Goal: Information Seeking & Learning: Learn about a topic

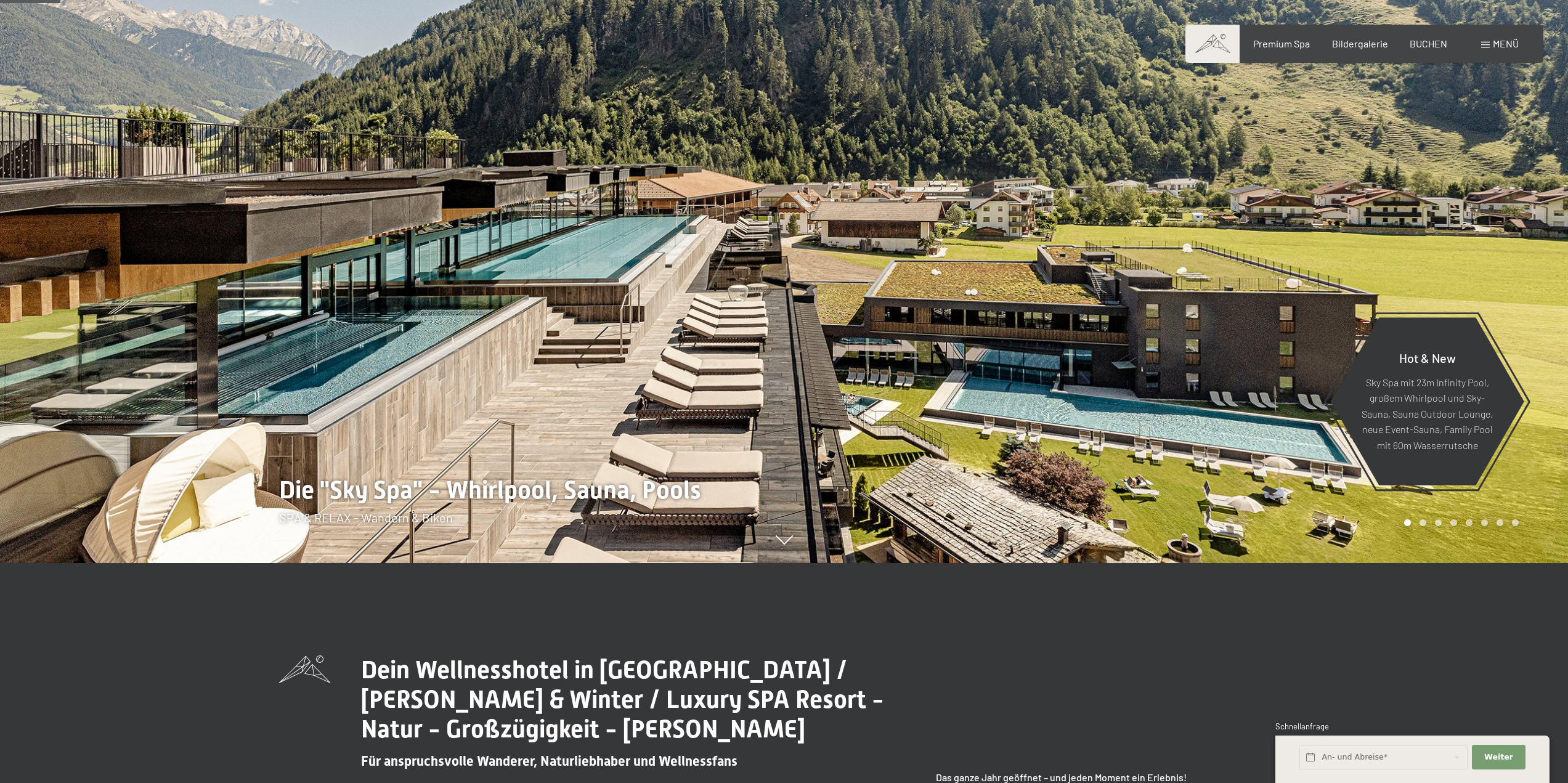
scroll to position [308, 0]
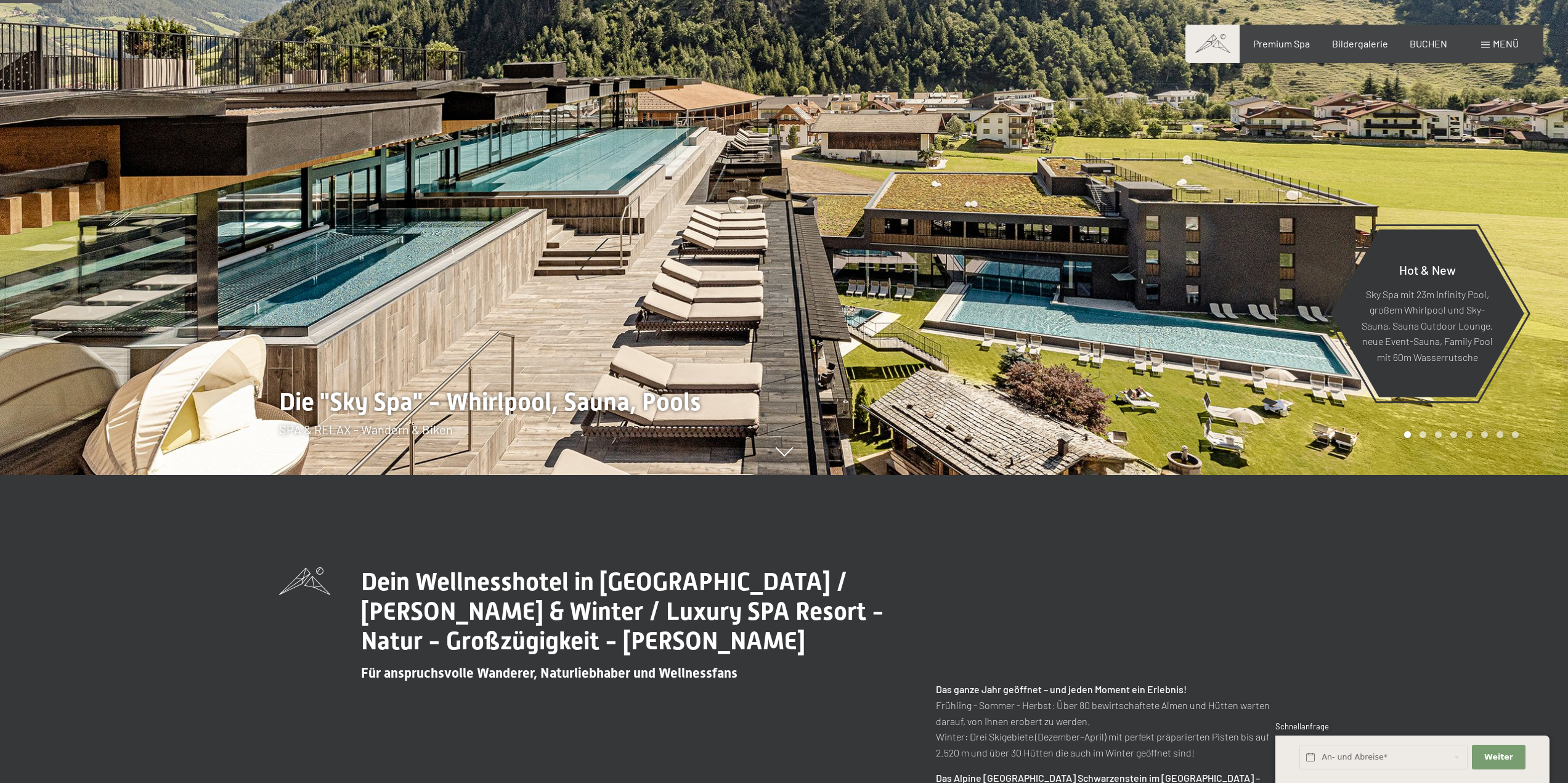
click at [1427, 438] on div at bounding box center [1177, 83] width 785 height 783
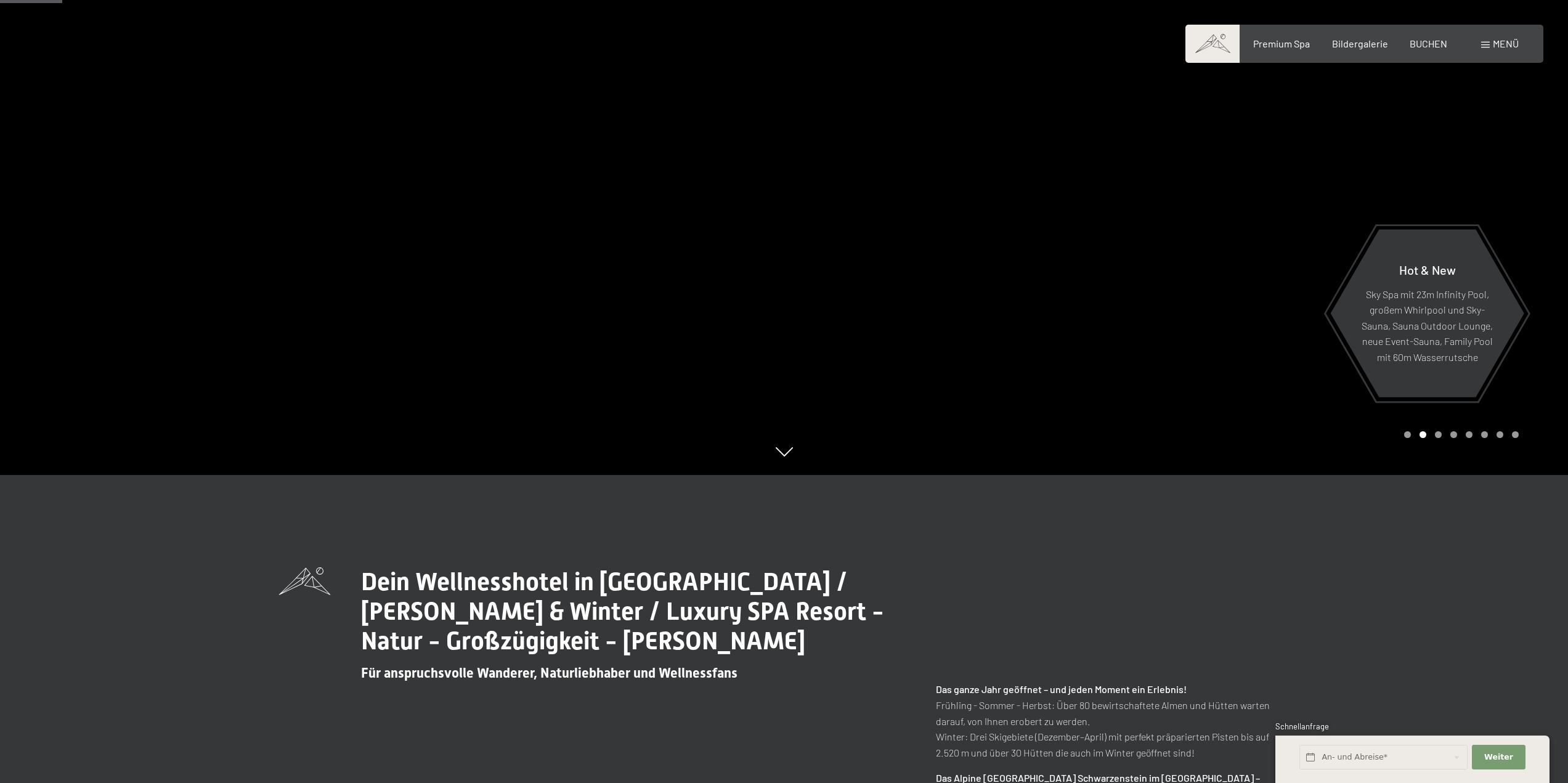
click at [1427, 438] on div at bounding box center [1177, 83] width 785 height 783
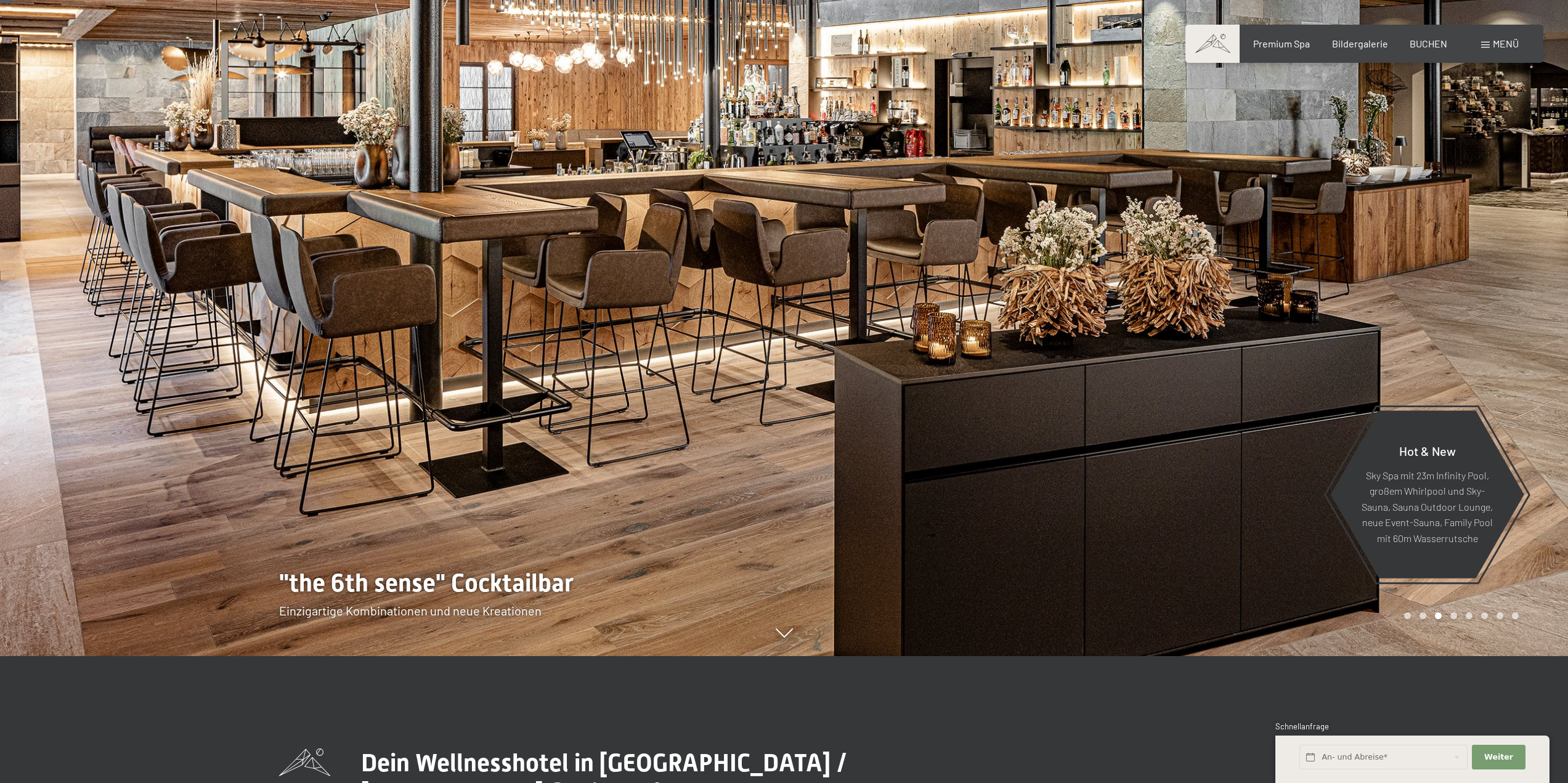
scroll to position [61, 0]
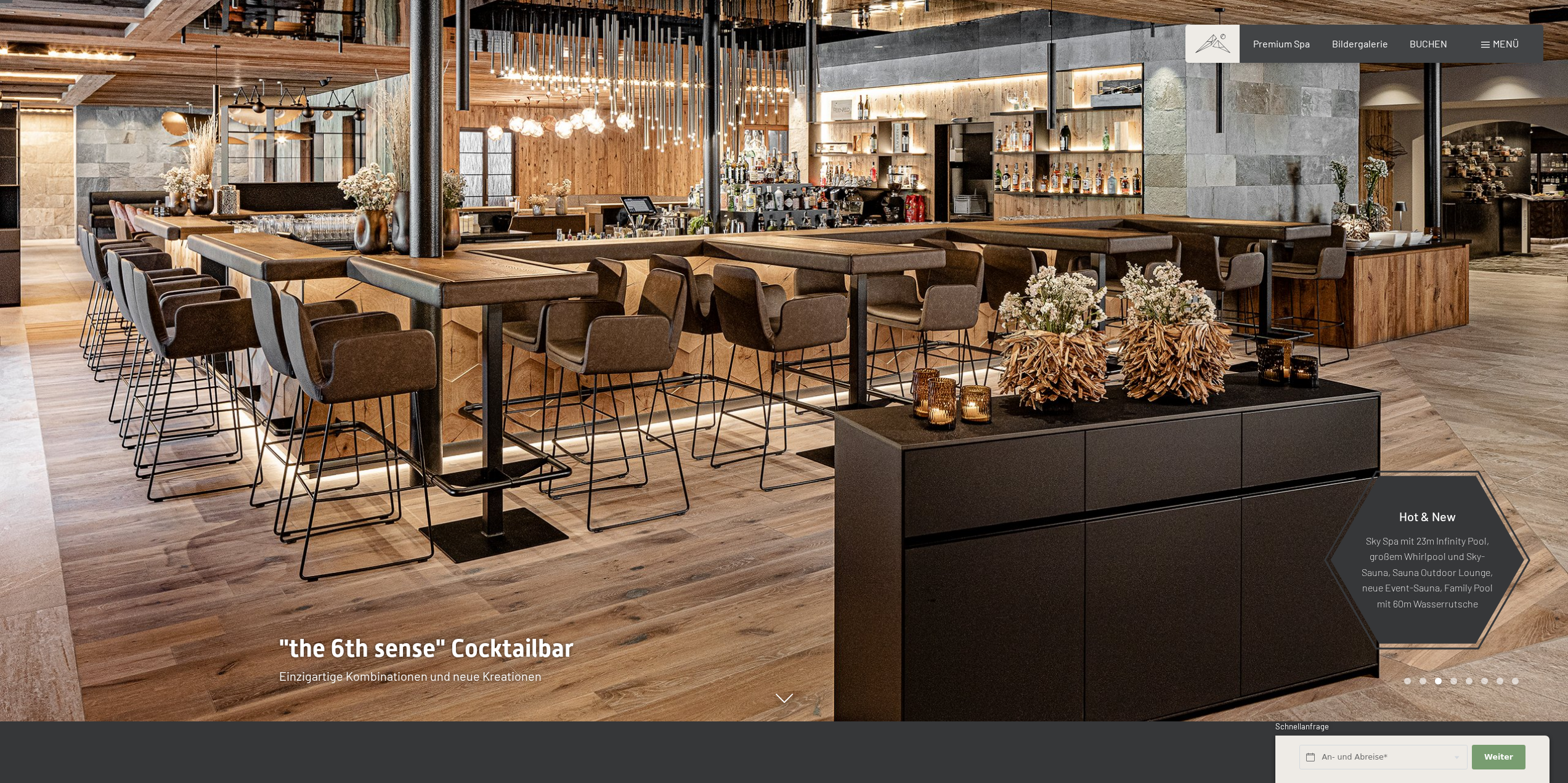
click at [1457, 691] on div at bounding box center [1177, 330] width 785 height 783
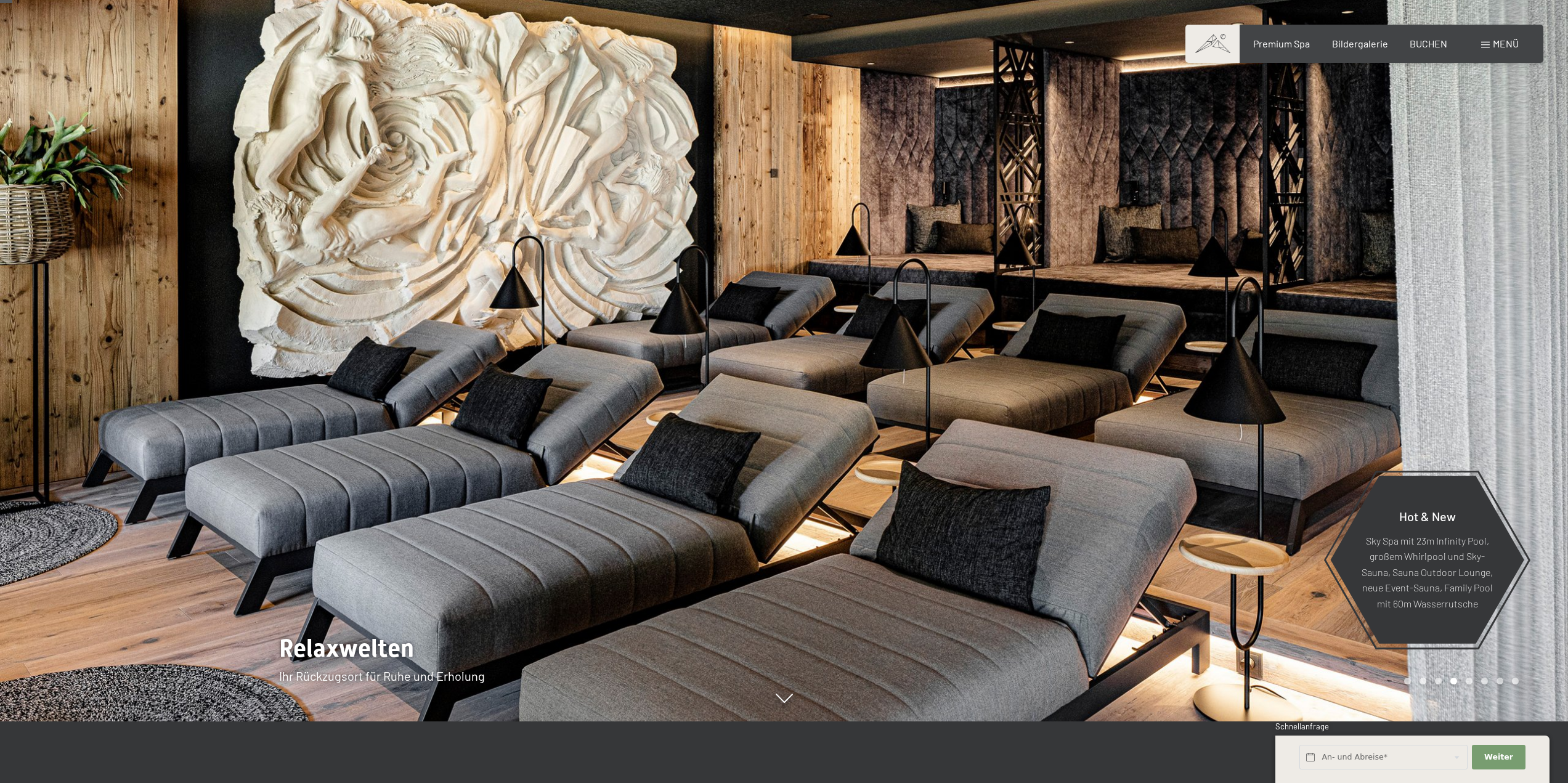
click at [1457, 691] on div at bounding box center [1177, 330] width 785 height 783
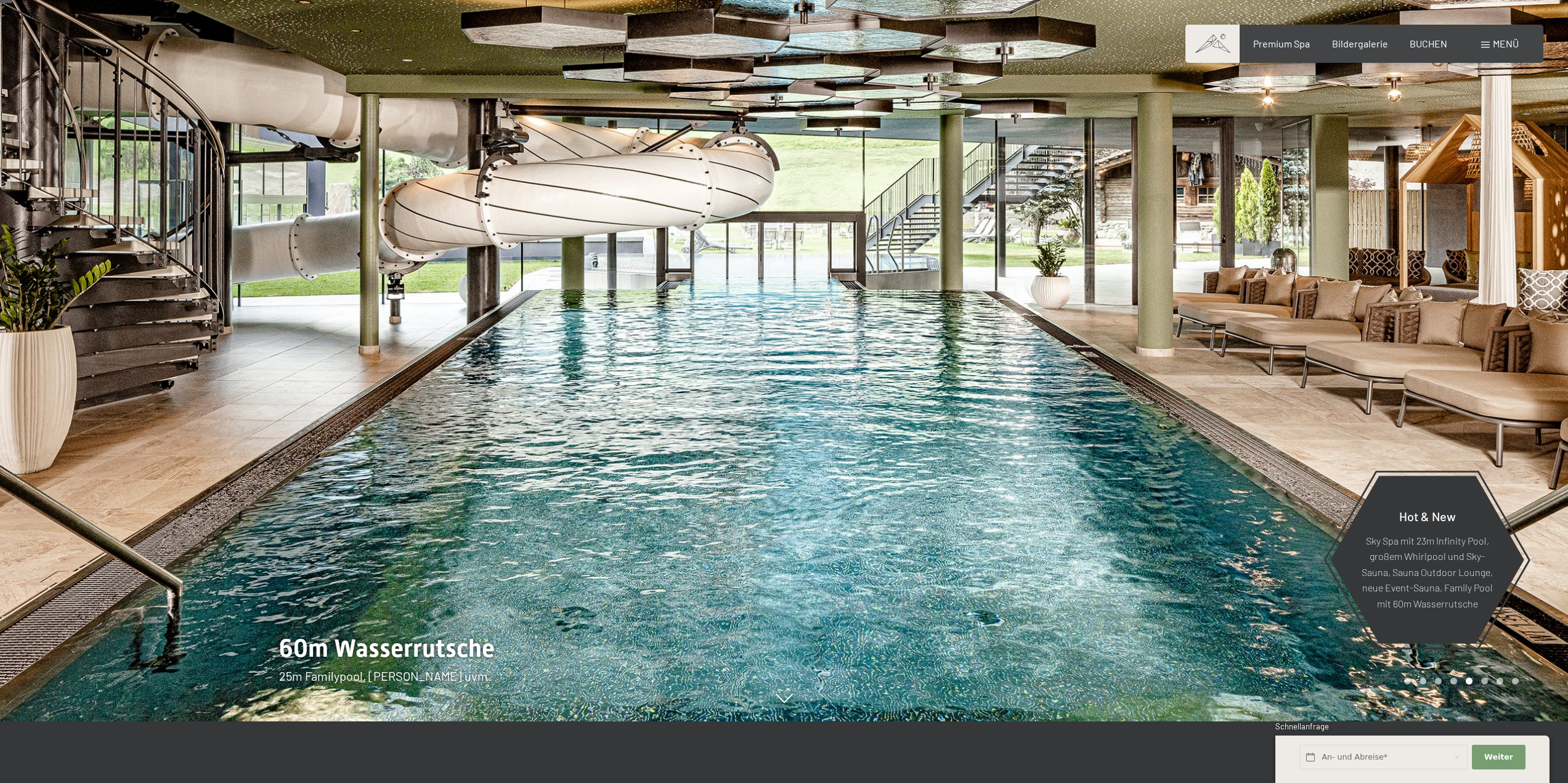
click at [1457, 691] on div at bounding box center [1177, 330] width 785 height 783
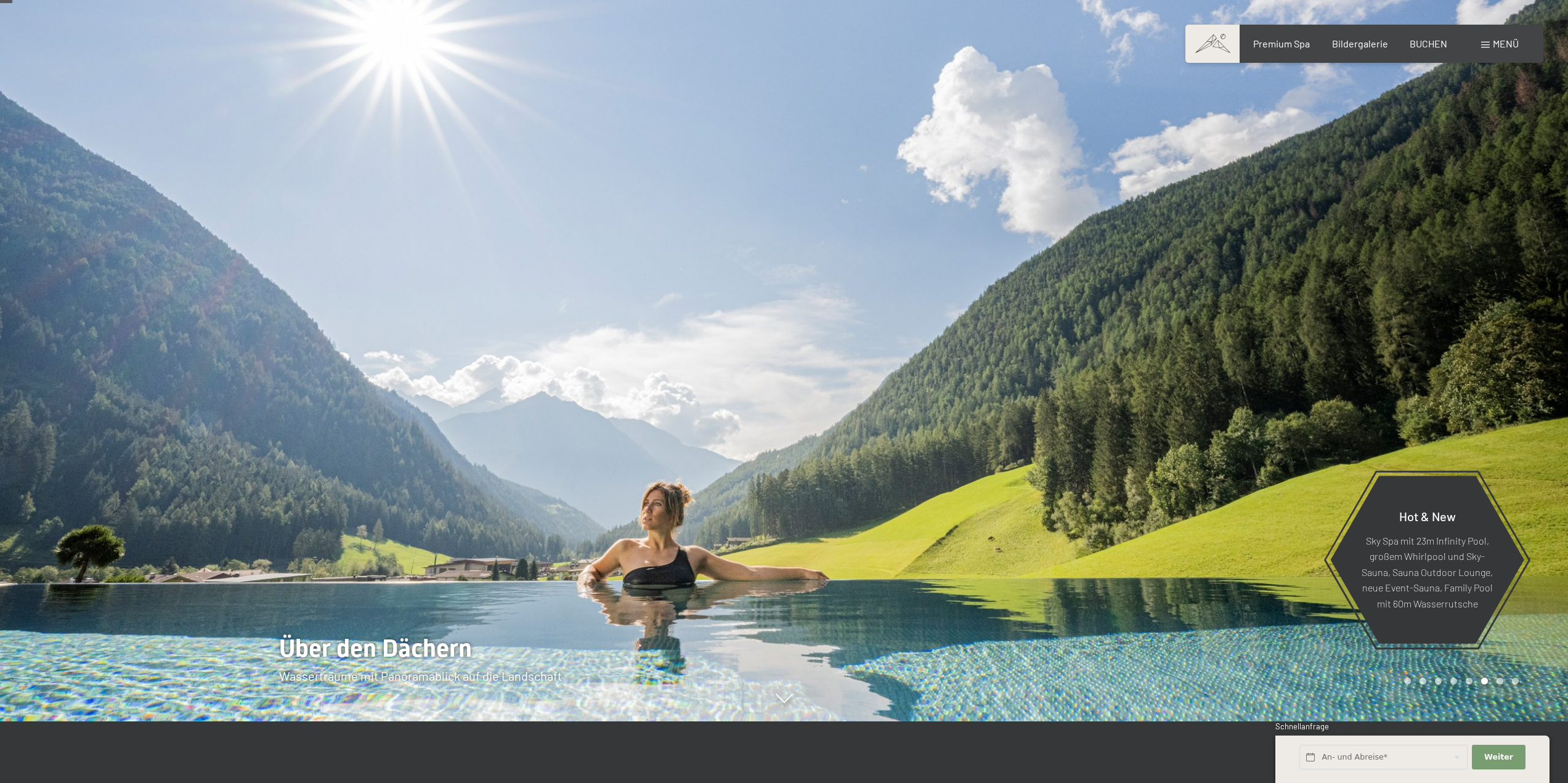
click at [1457, 691] on div at bounding box center [1177, 330] width 785 height 783
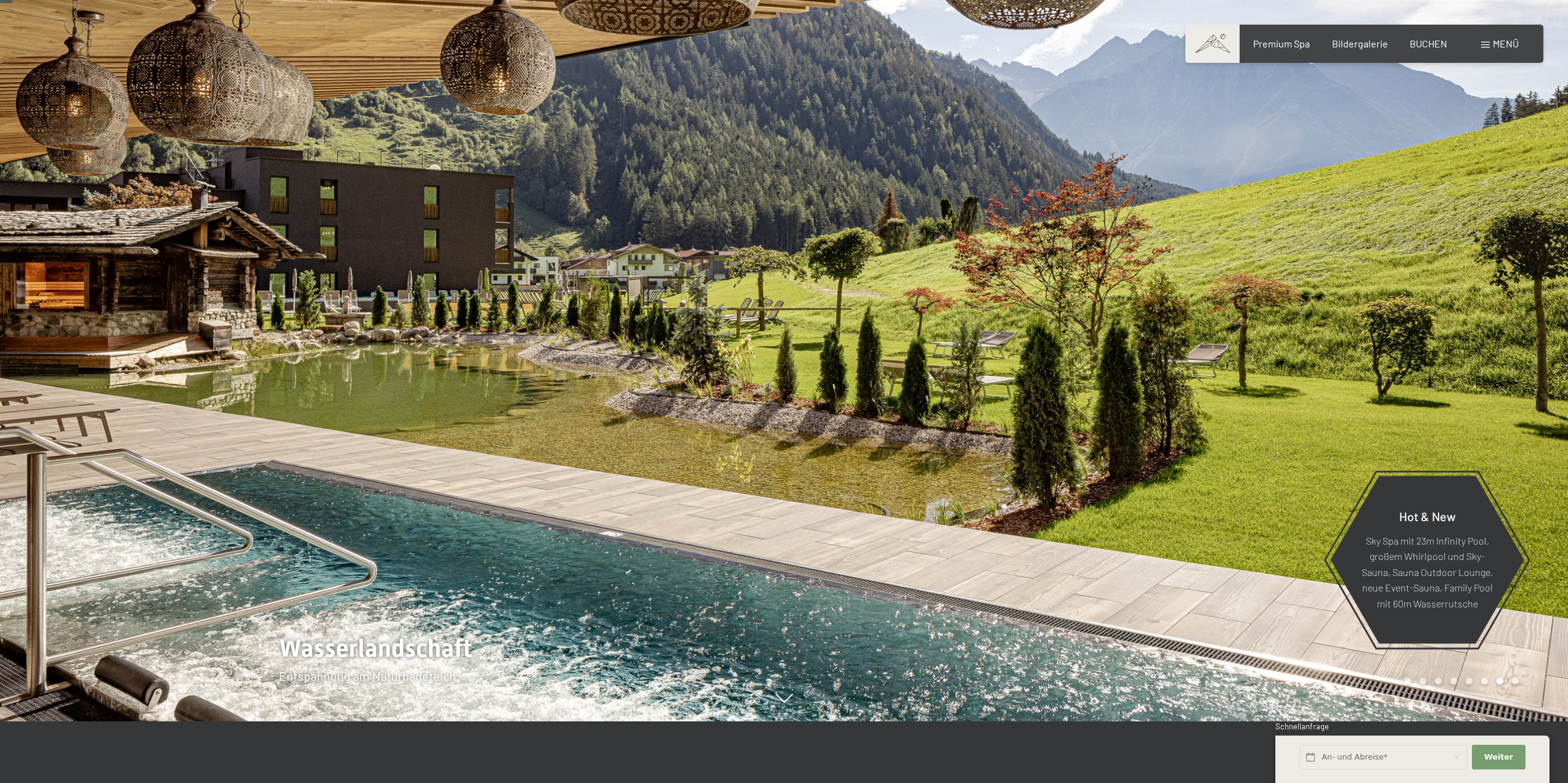
click at [1457, 691] on div at bounding box center [1177, 330] width 785 height 783
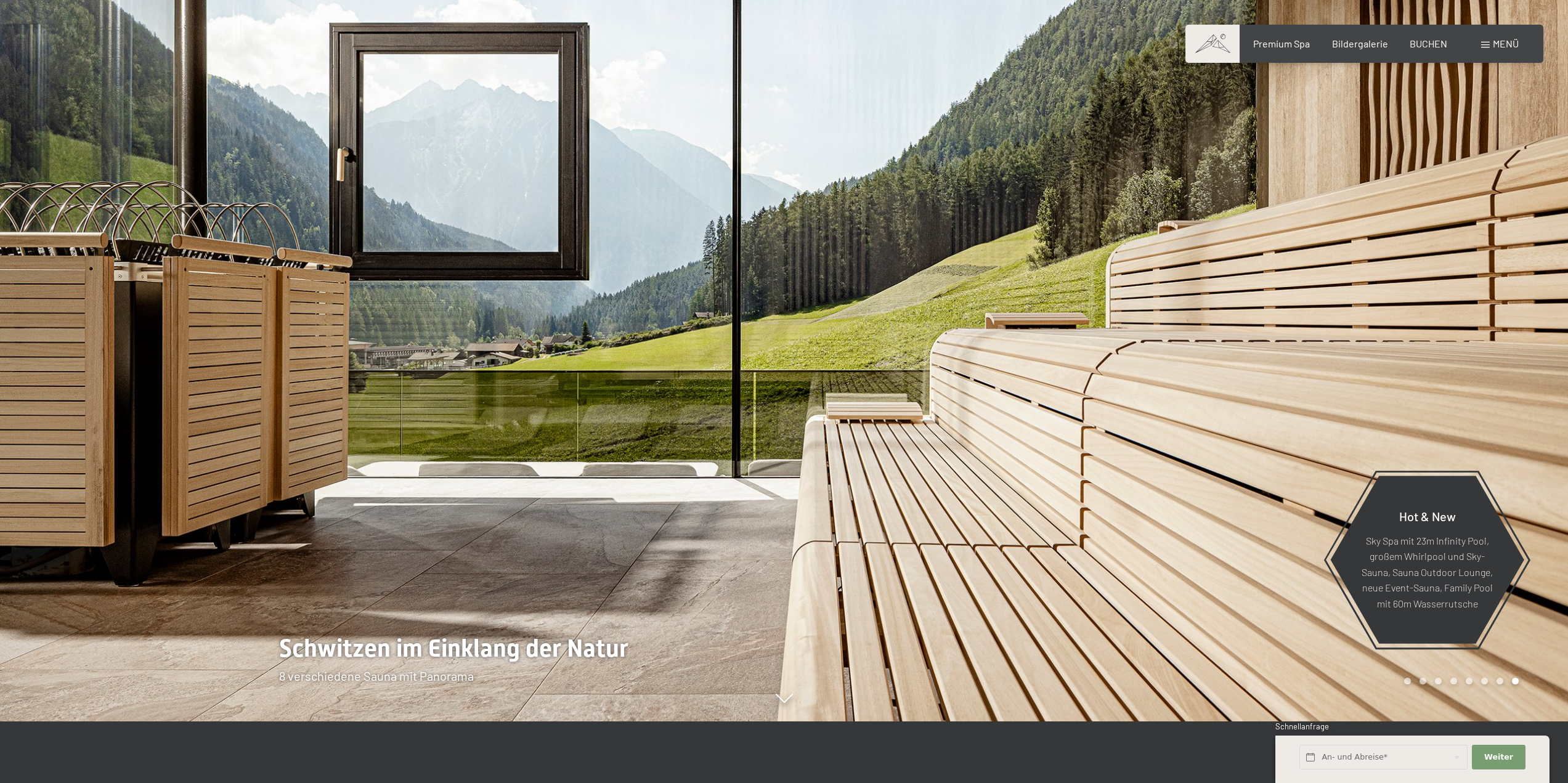
click at [1457, 691] on div at bounding box center [1177, 330] width 785 height 783
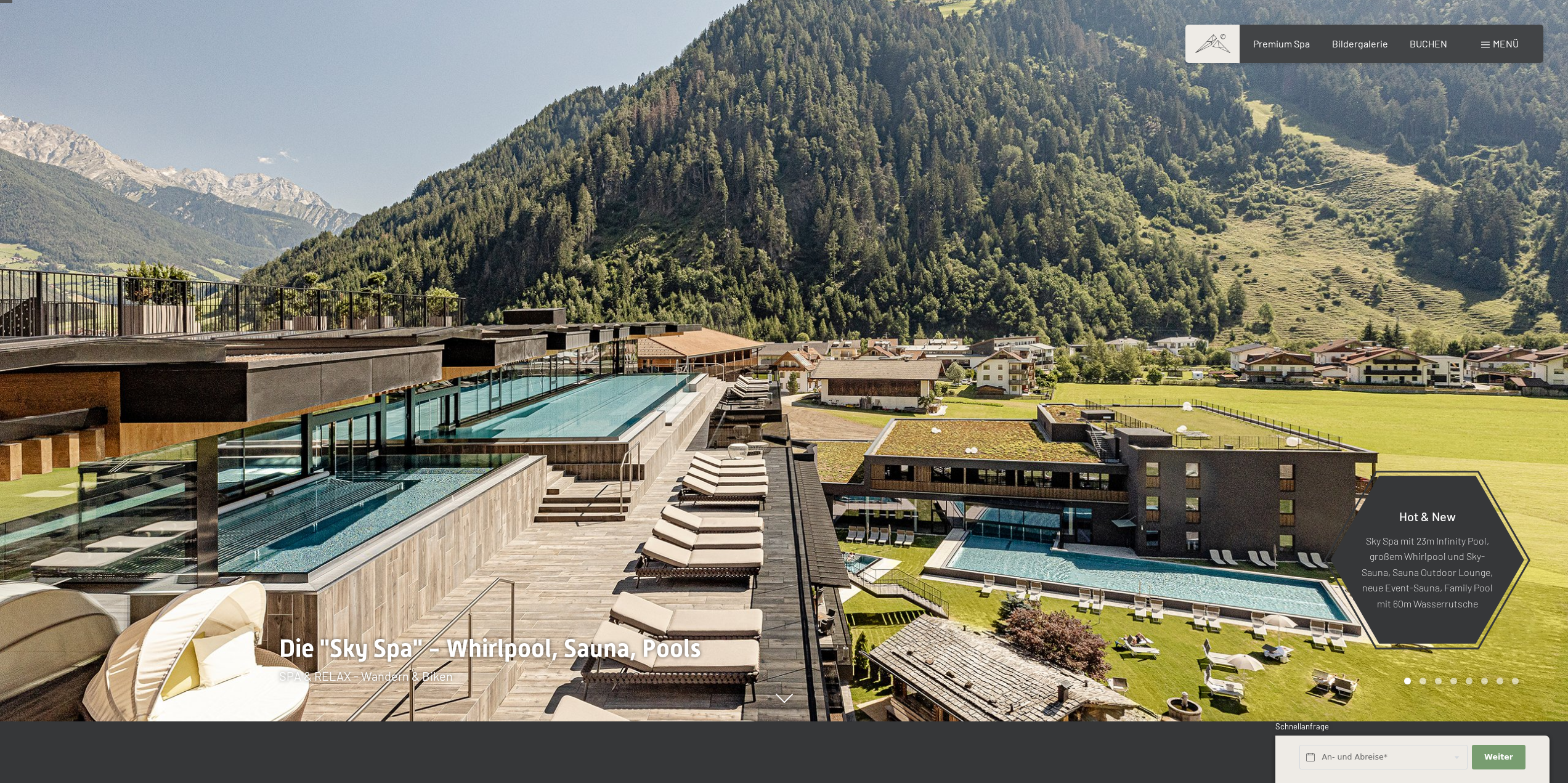
click at [1457, 691] on div at bounding box center [1177, 330] width 785 height 783
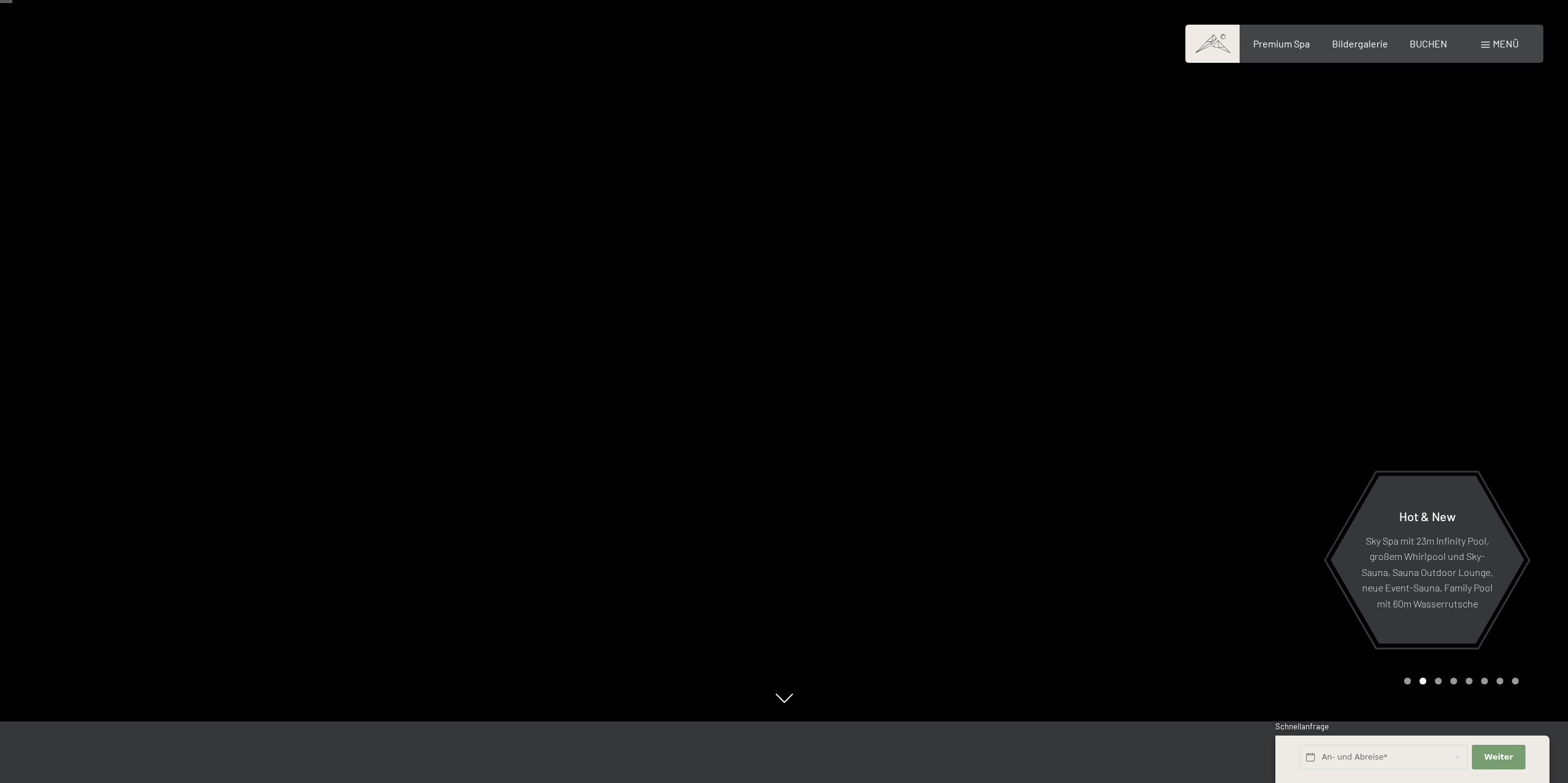
click at [1457, 691] on div at bounding box center [1177, 330] width 785 height 783
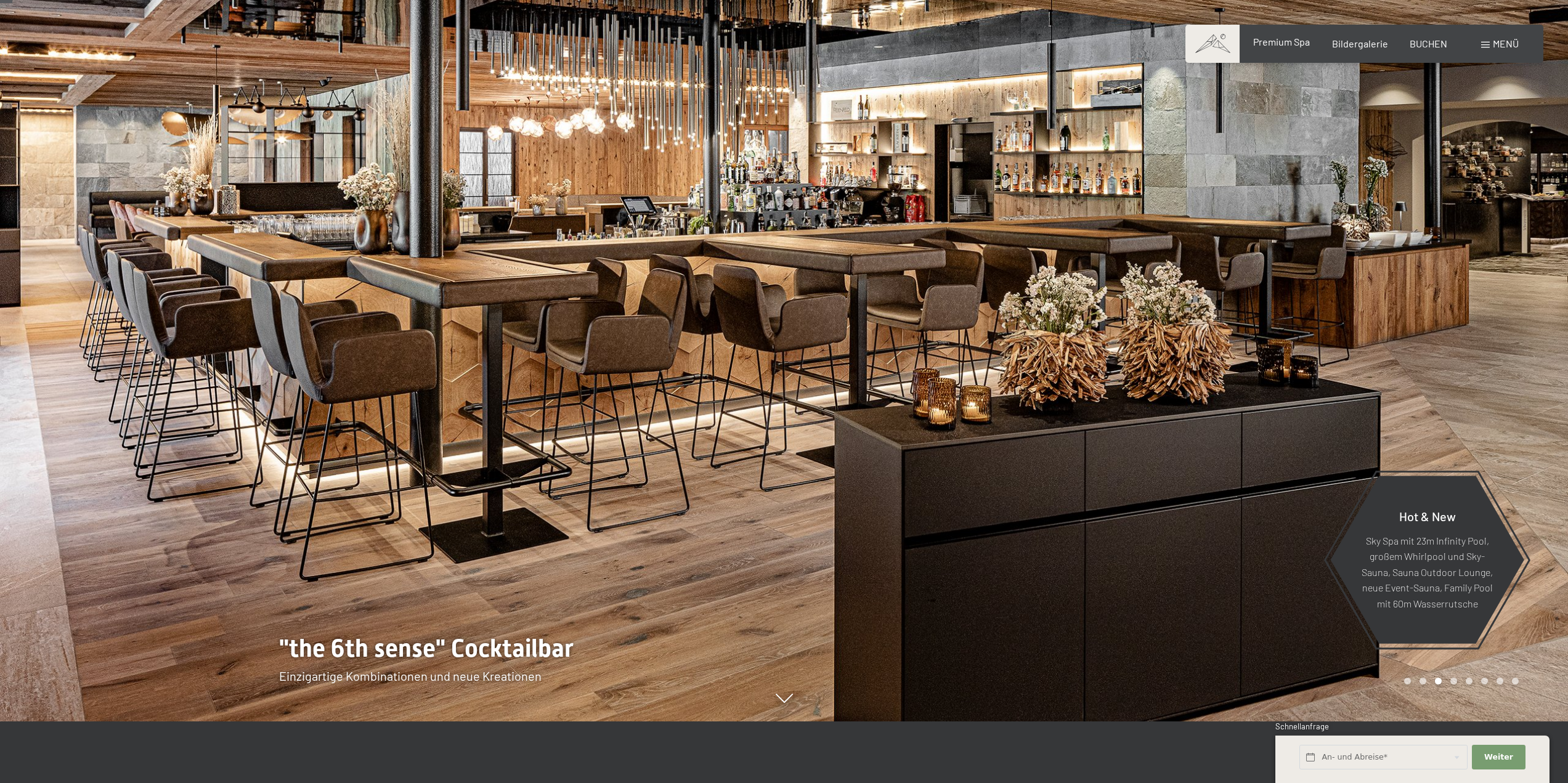
click at [1305, 45] on span "Premium Spa" at bounding box center [1282, 41] width 57 height 12
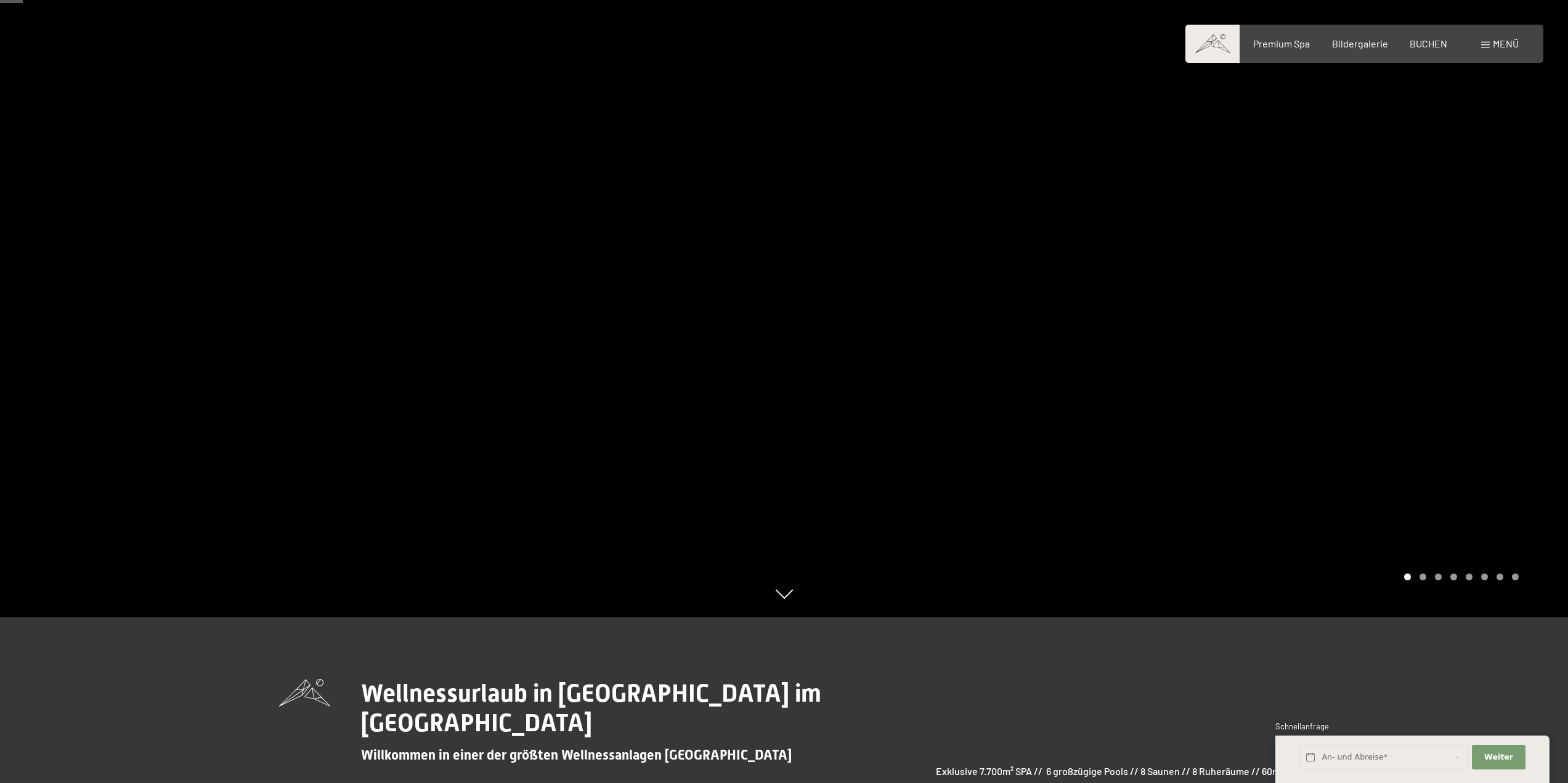
scroll to position [123, 0]
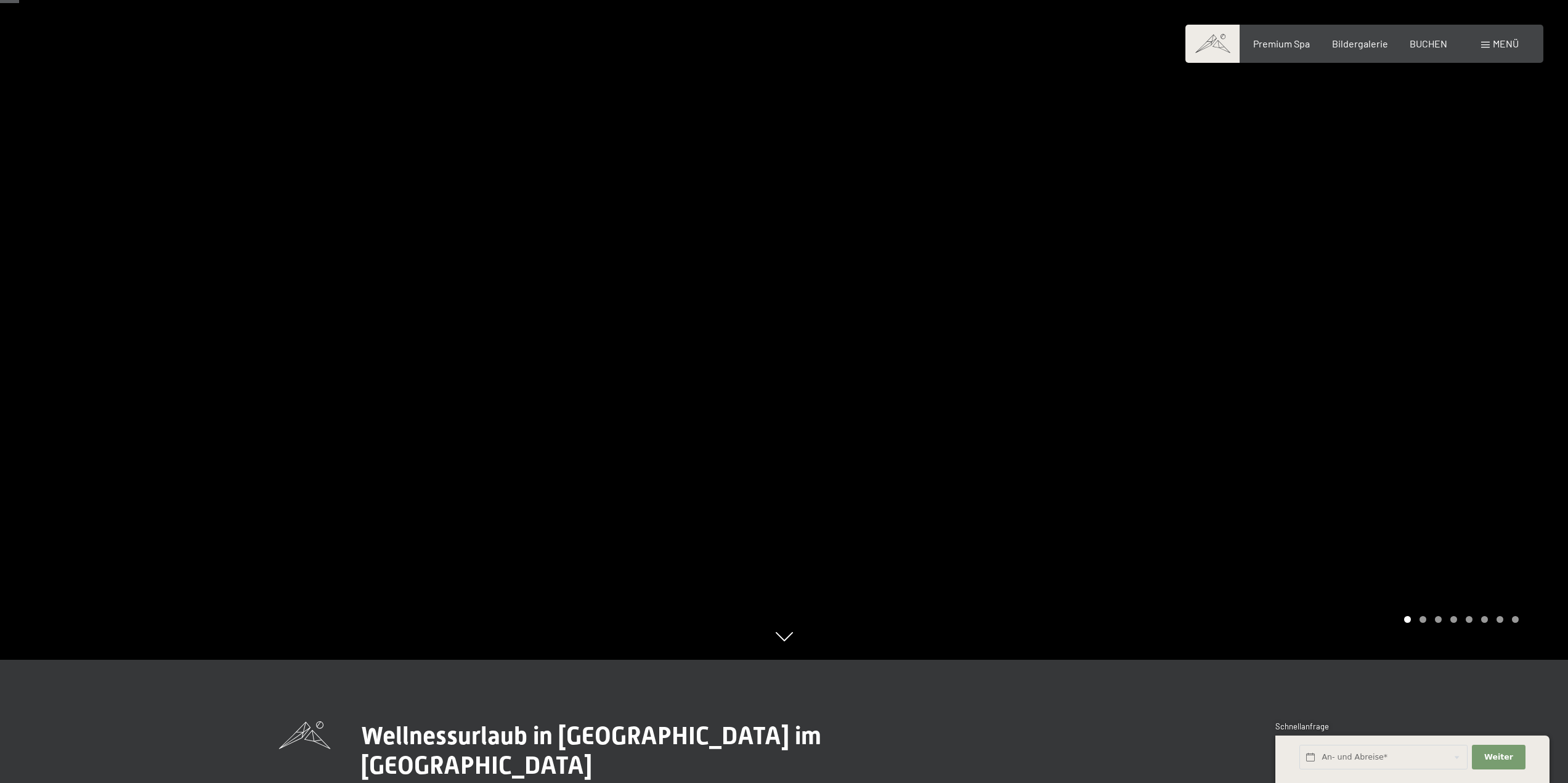
click at [1476, 608] on div at bounding box center [1177, 269] width 785 height 783
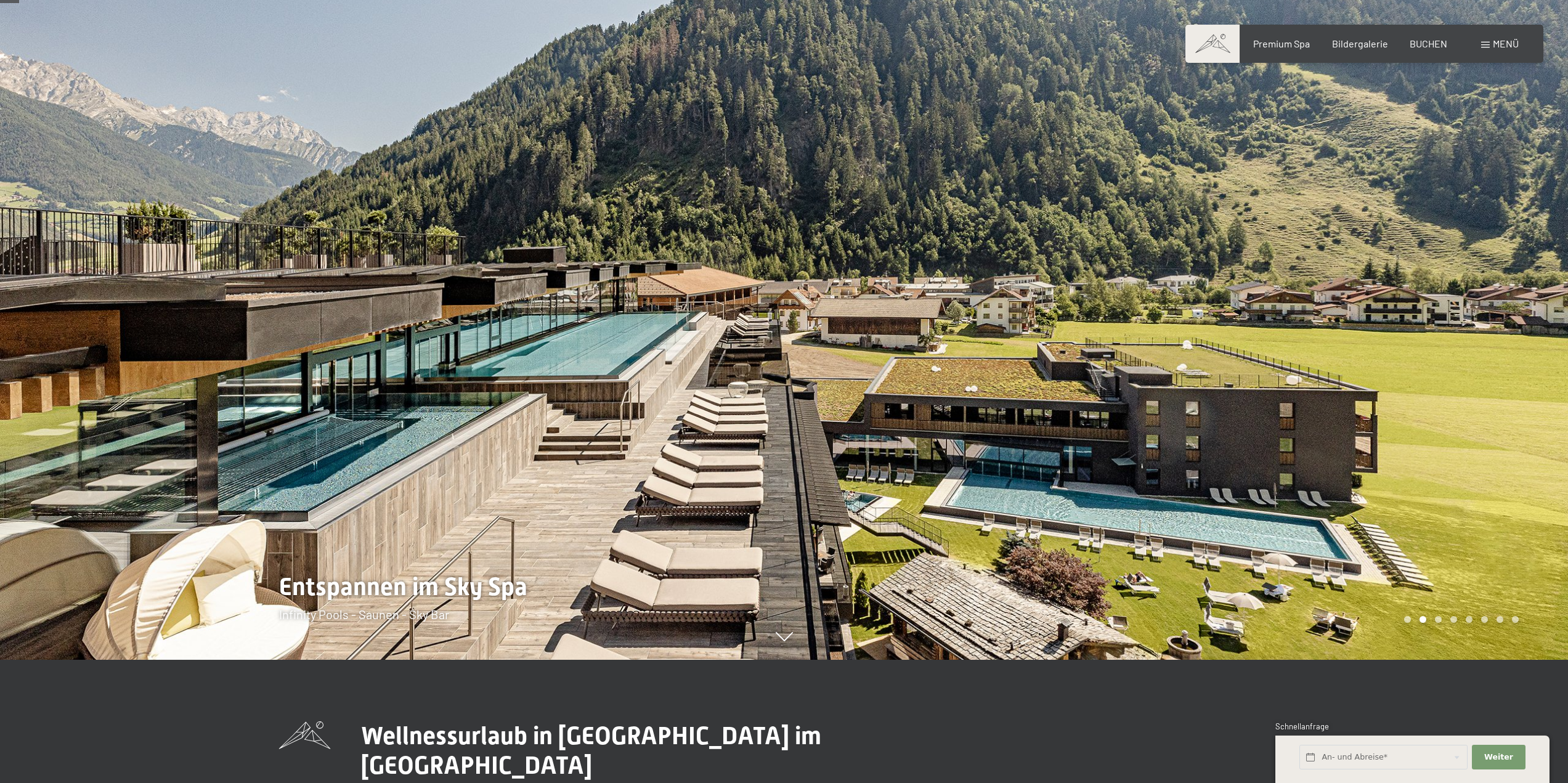
click at [1477, 615] on div at bounding box center [1177, 269] width 785 height 783
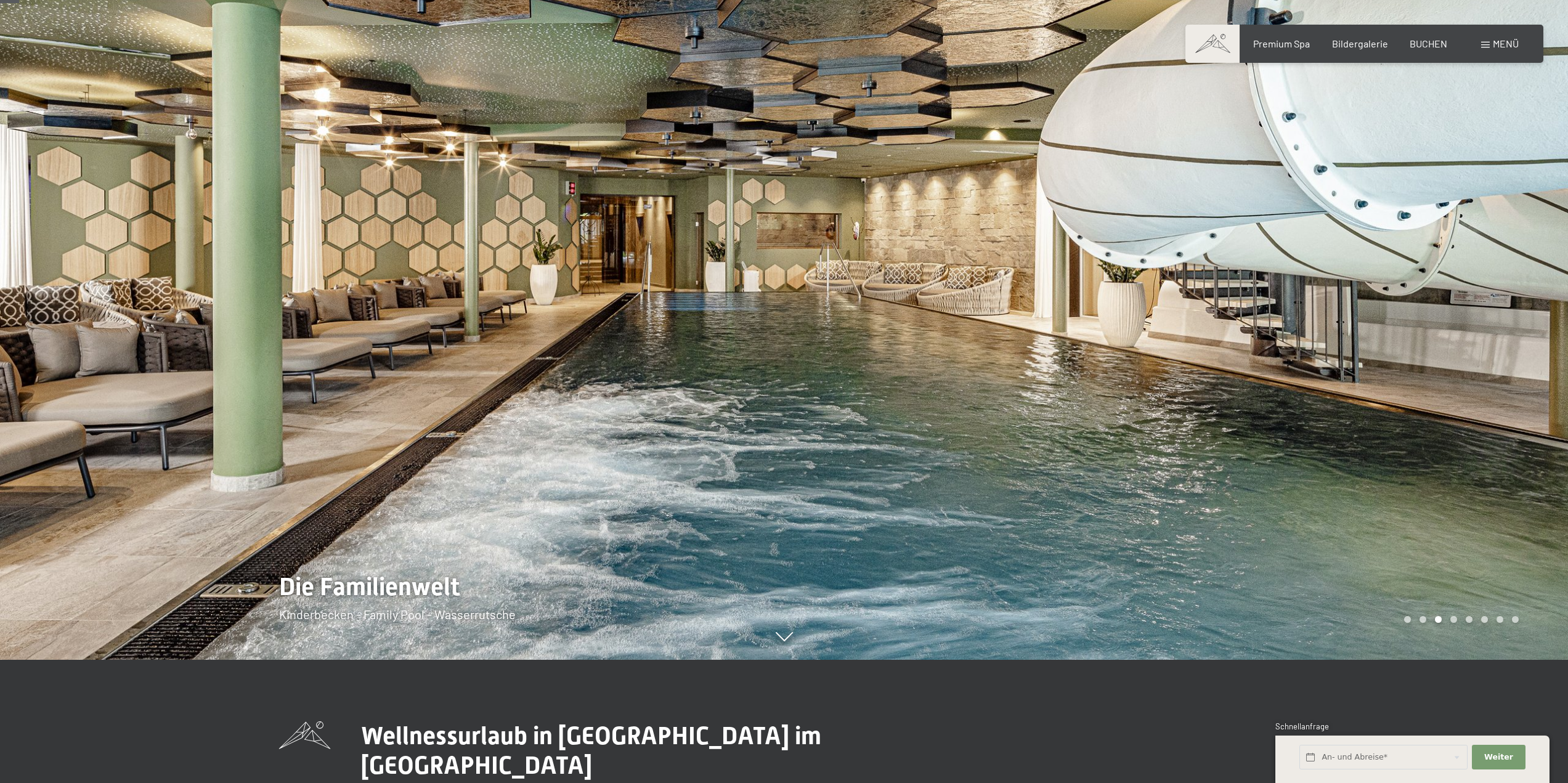
click at [1477, 615] on div at bounding box center [1177, 269] width 785 height 783
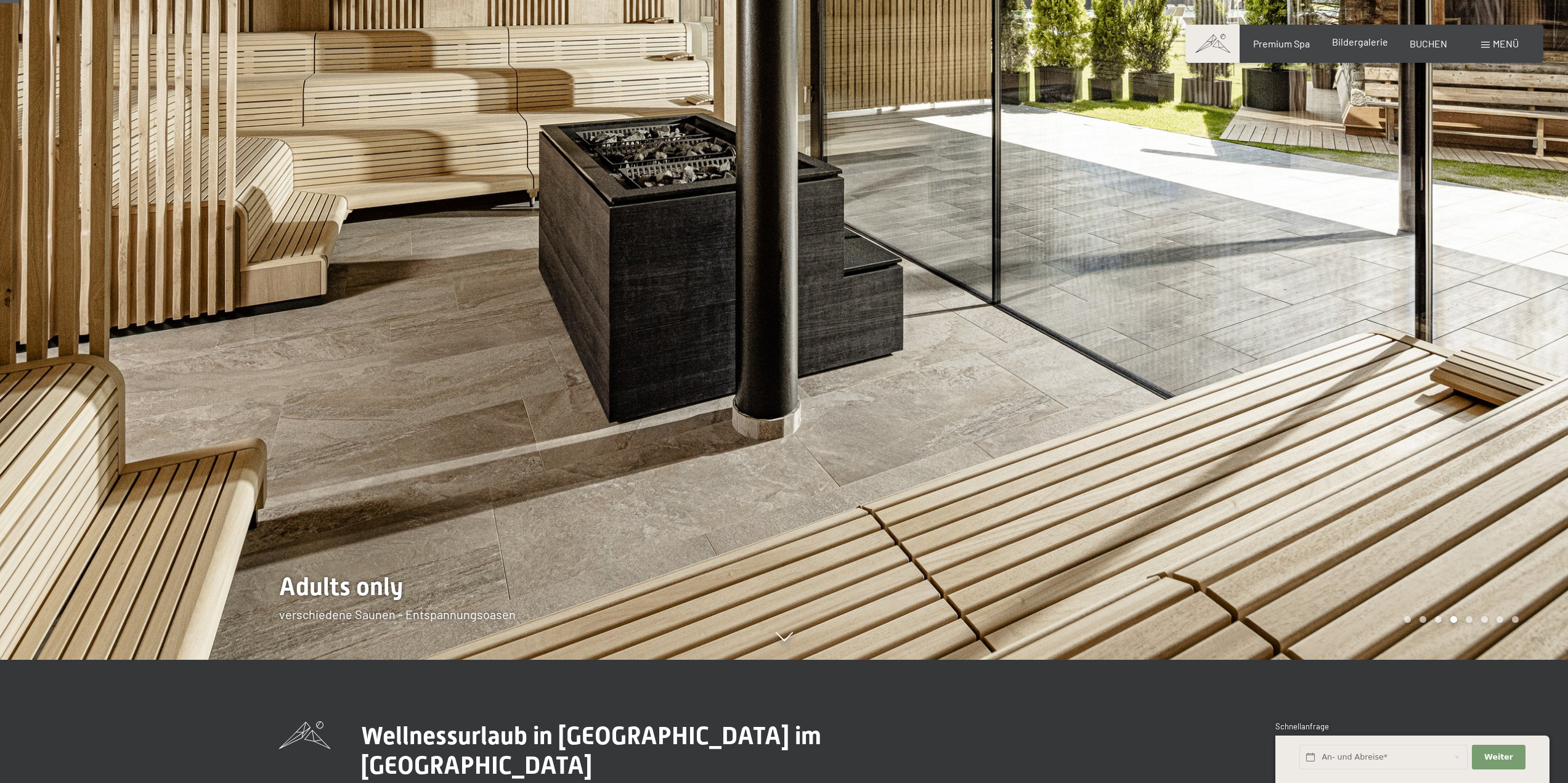
click at [1358, 47] on span "Bildergalerie" at bounding box center [1360, 41] width 56 height 12
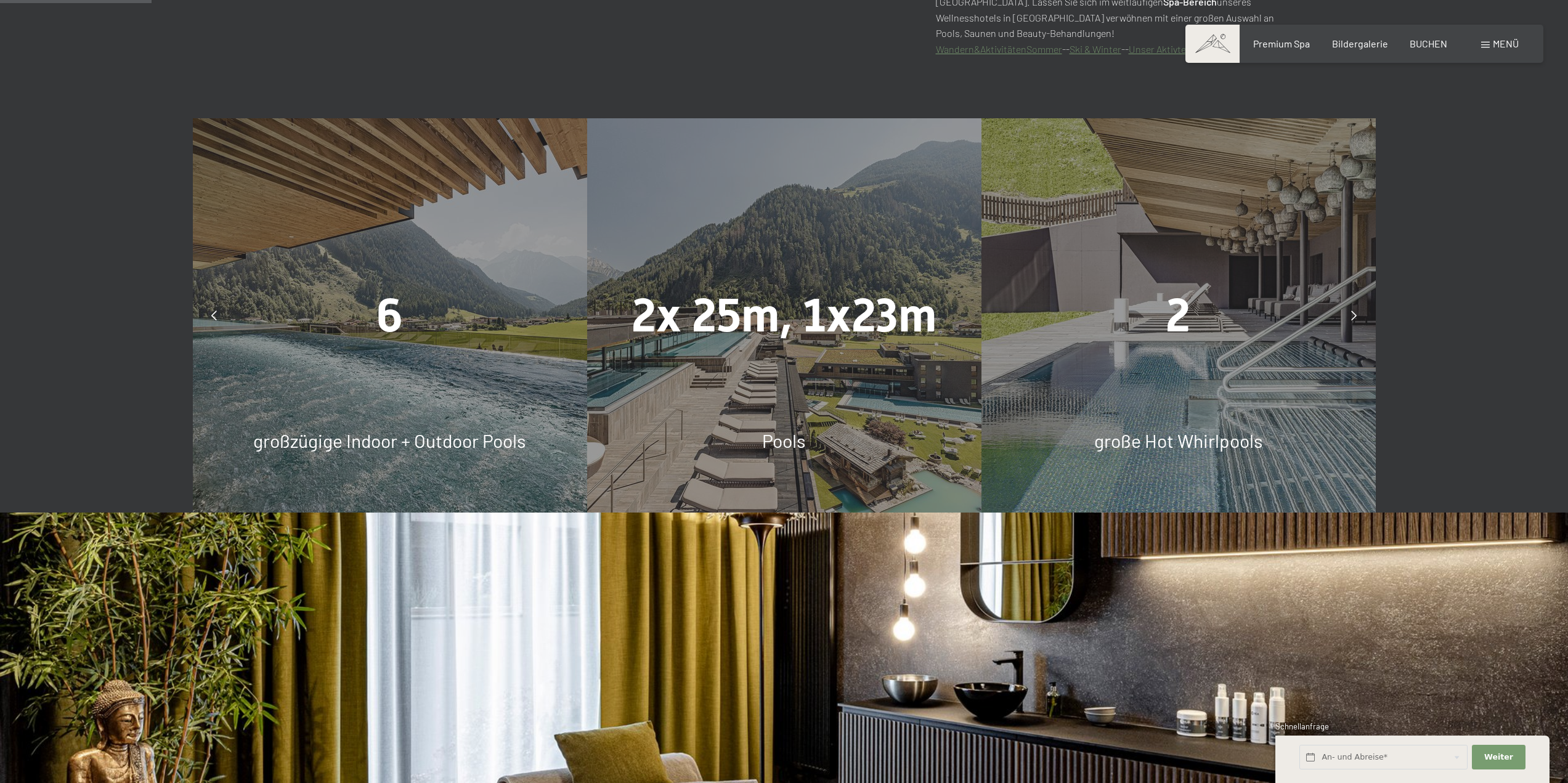
scroll to position [986, 0]
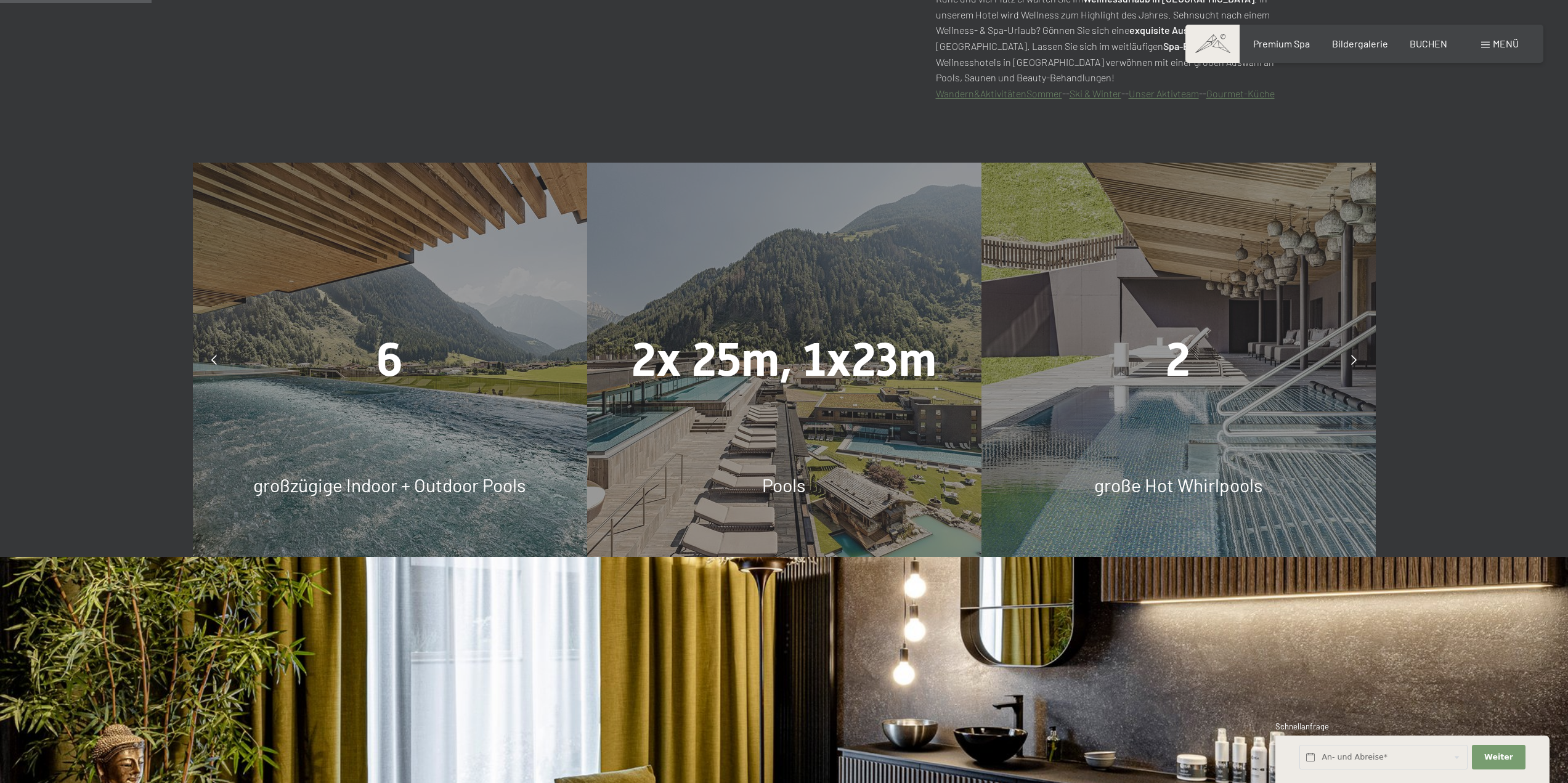
click at [793, 487] on div "7.700 m² Spa-Vergnügen 8 verschiedene Saunen 6 großzügige Indoor + Outdoor Pool…" at bounding box center [389, 359] width 5915 height 394
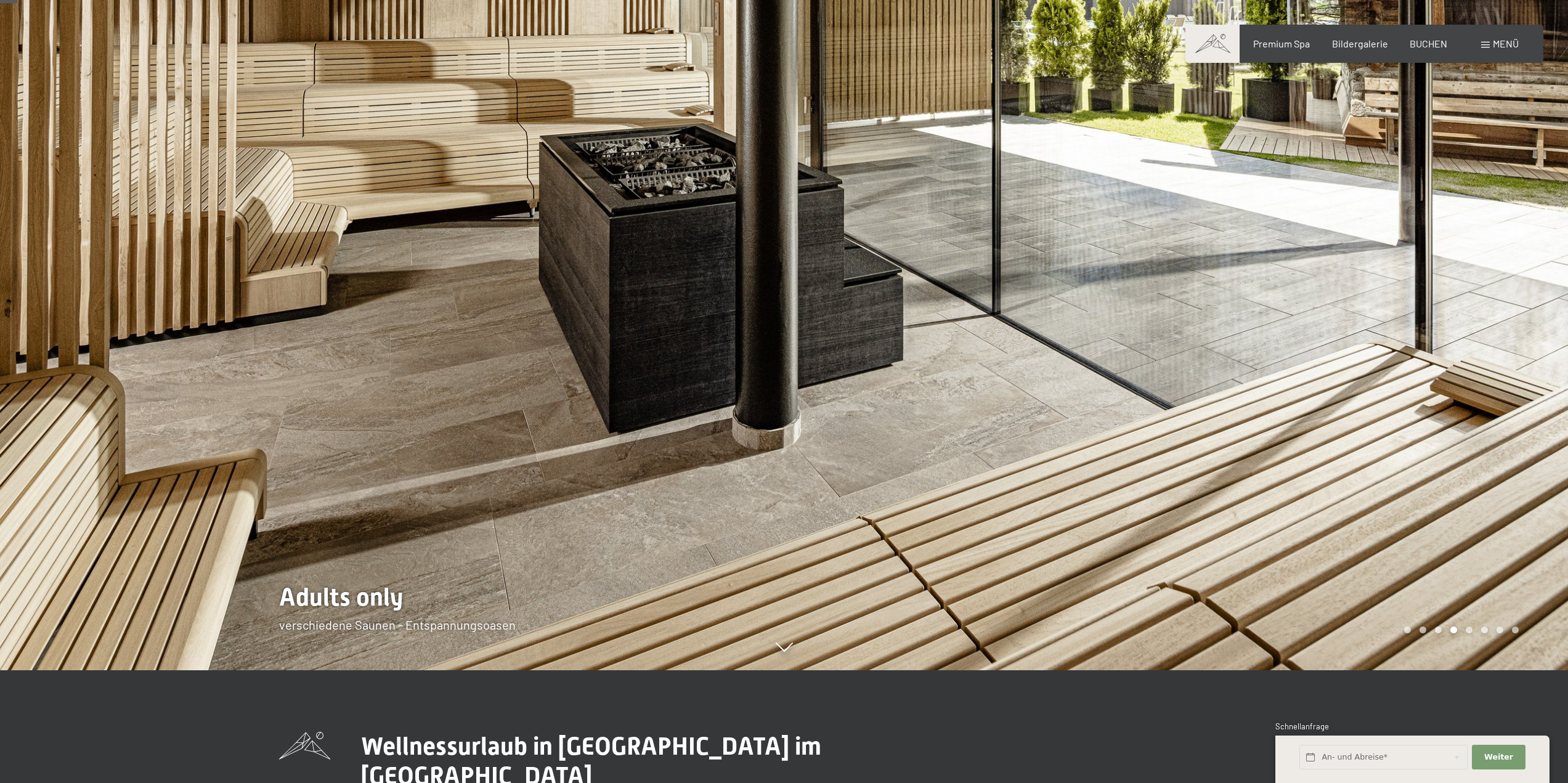
scroll to position [0, 0]
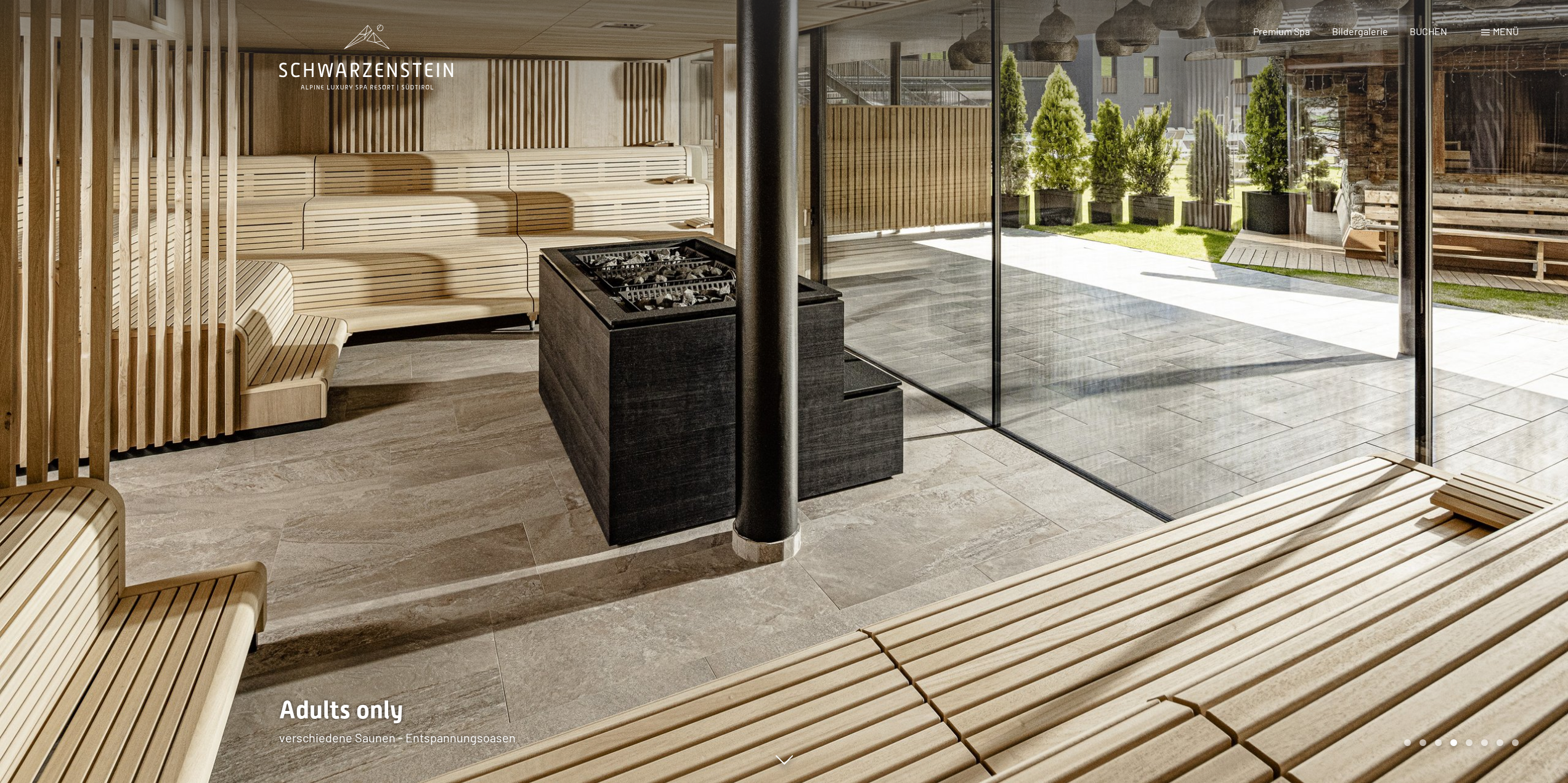
click at [1499, 736] on div at bounding box center [1177, 392] width 785 height 783
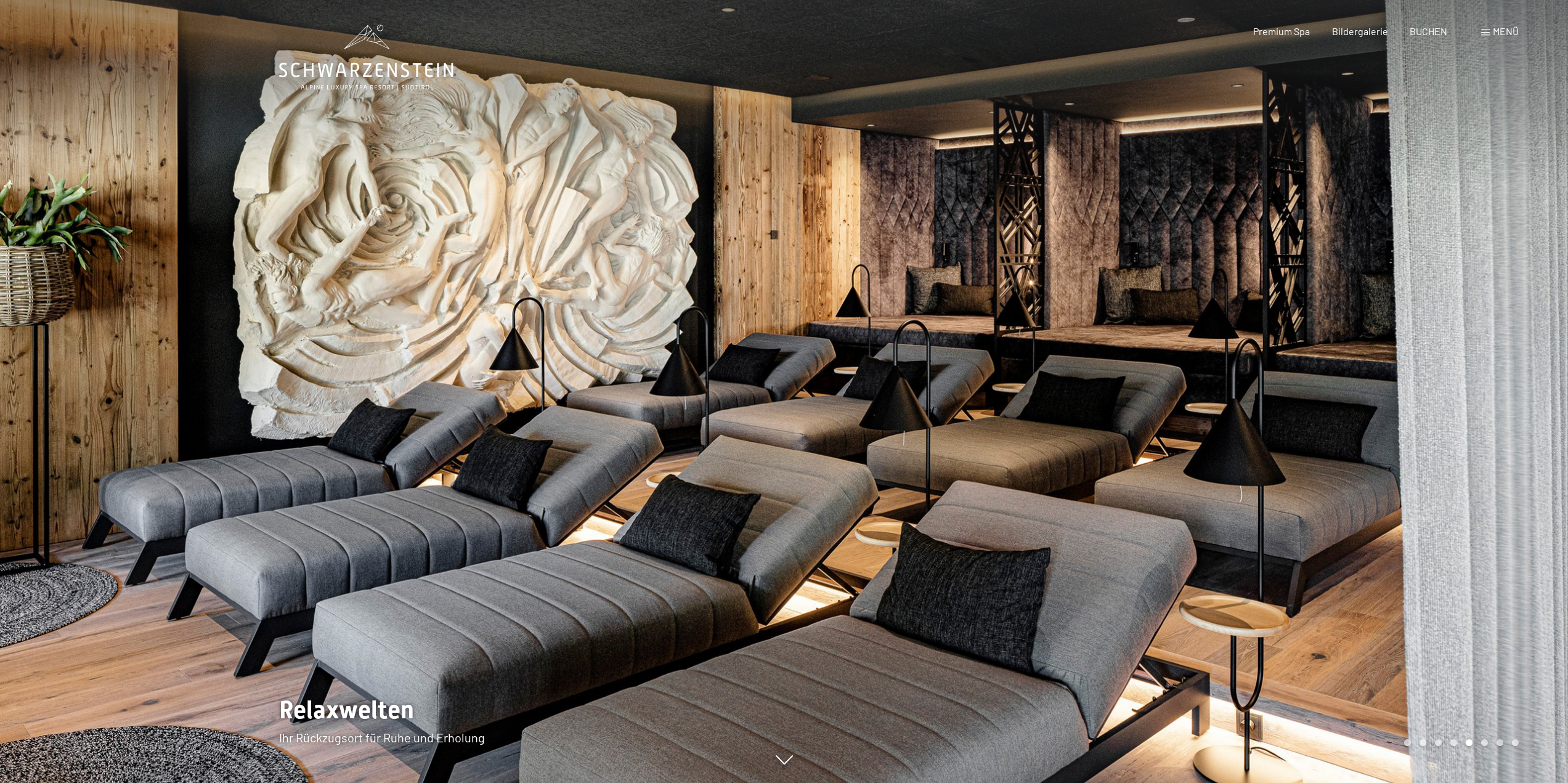
click at [1499, 736] on div at bounding box center [1177, 392] width 785 height 783
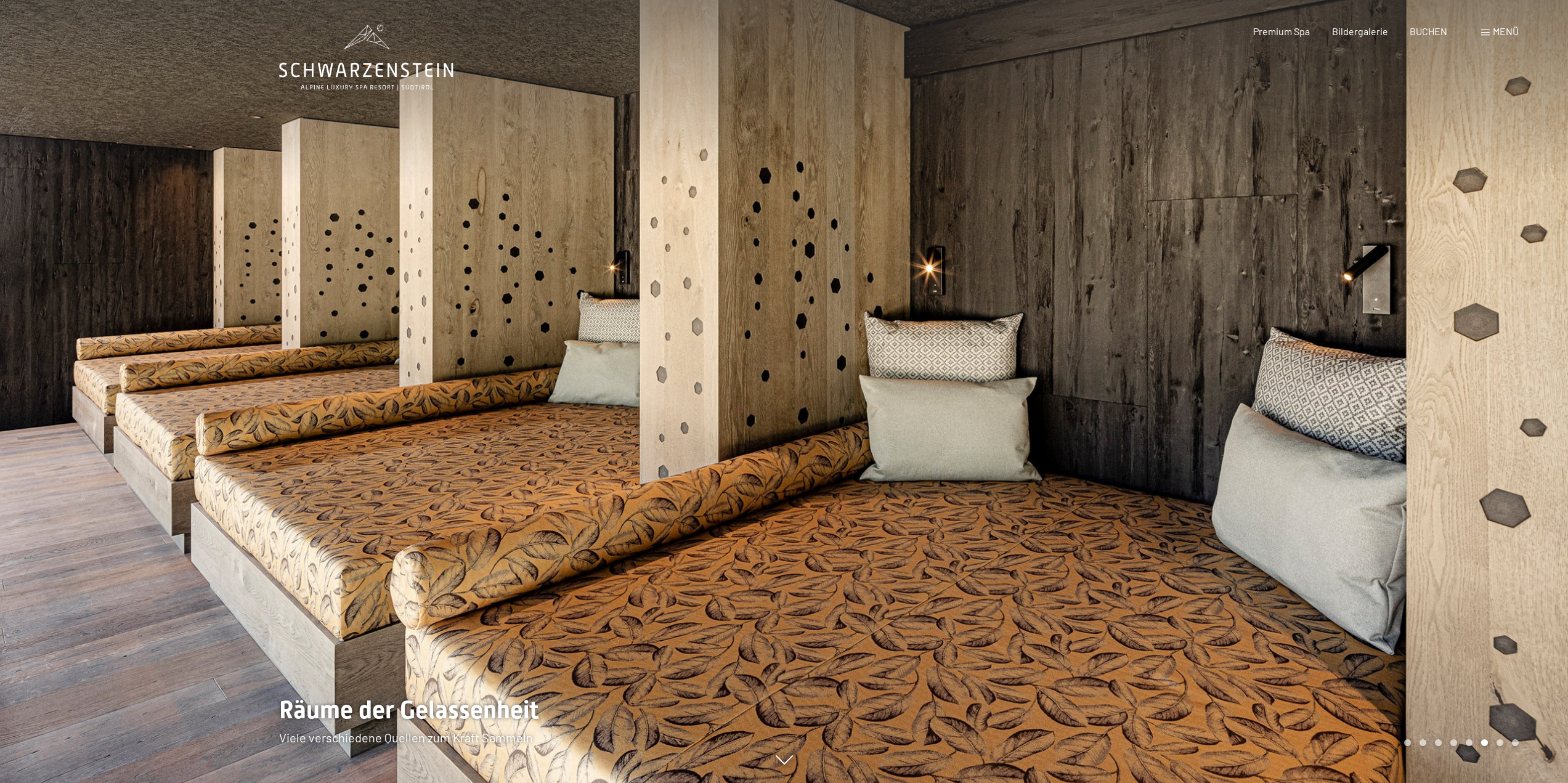
click at [1499, 736] on div at bounding box center [1177, 392] width 785 height 783
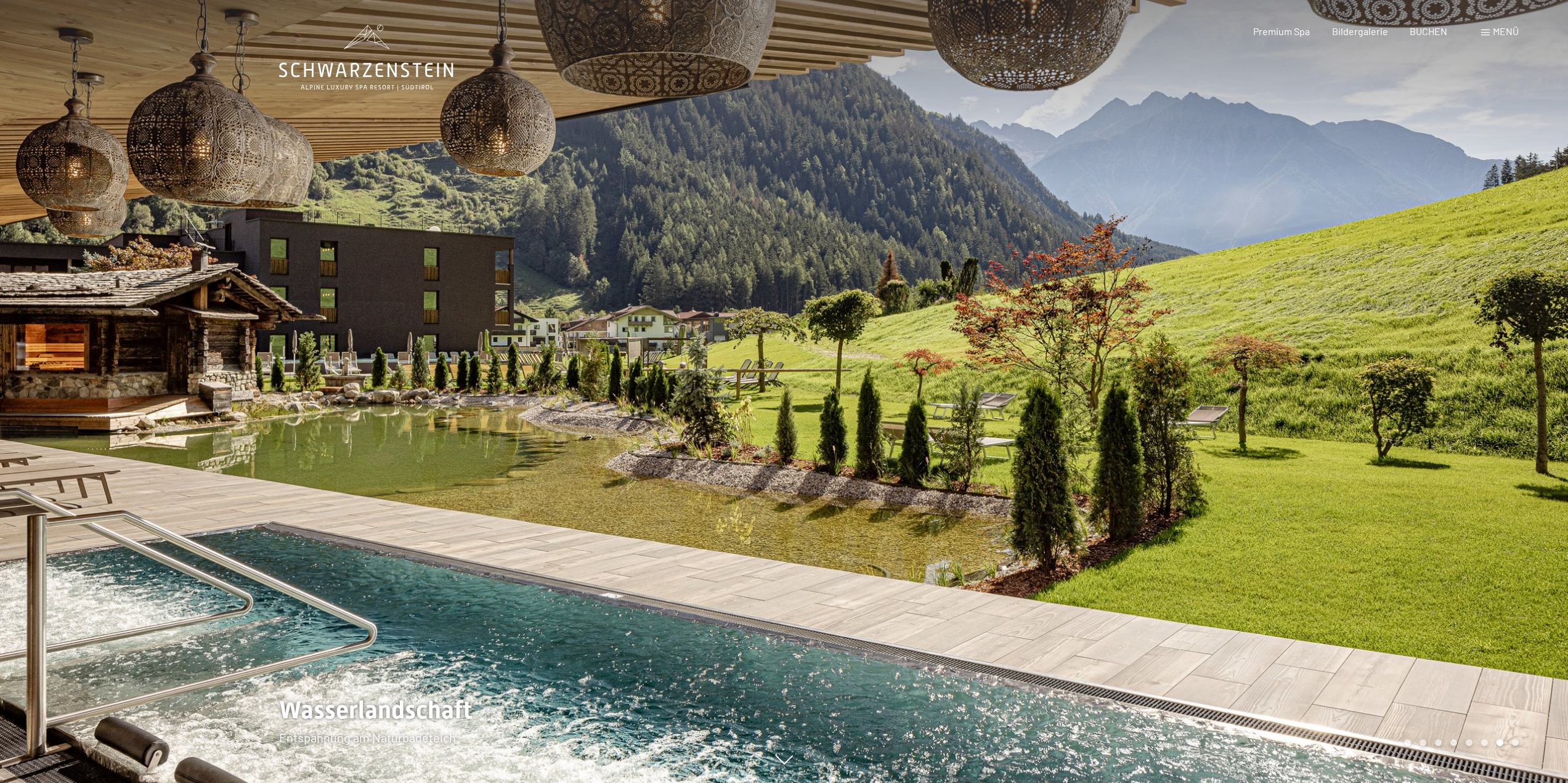
click at [1499, 736] on div at bounding box center [1177, 392] width 785 height 783
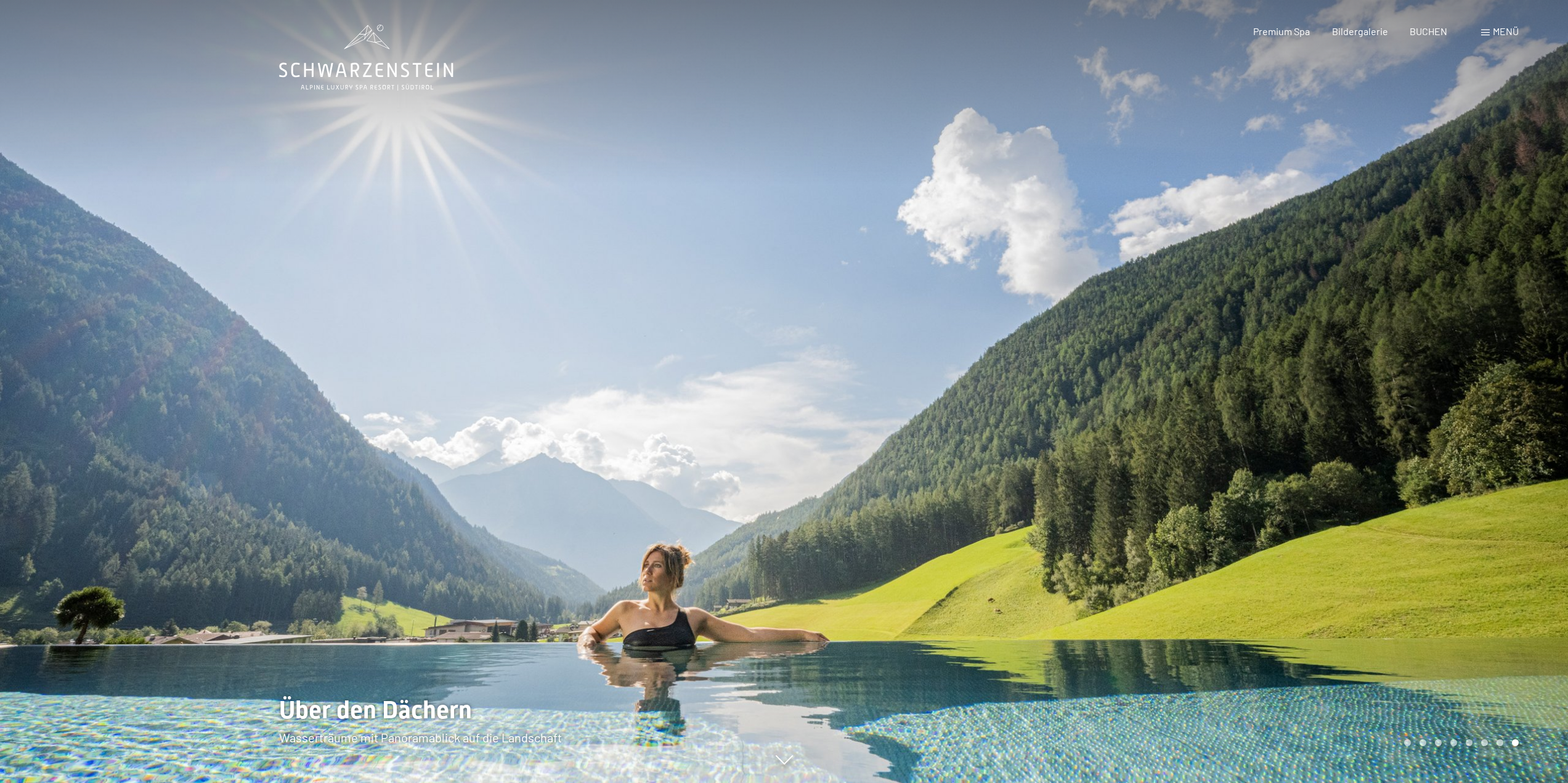
click at [1499, 736] on div at bounding box center [1177, 392] width 785 height 783
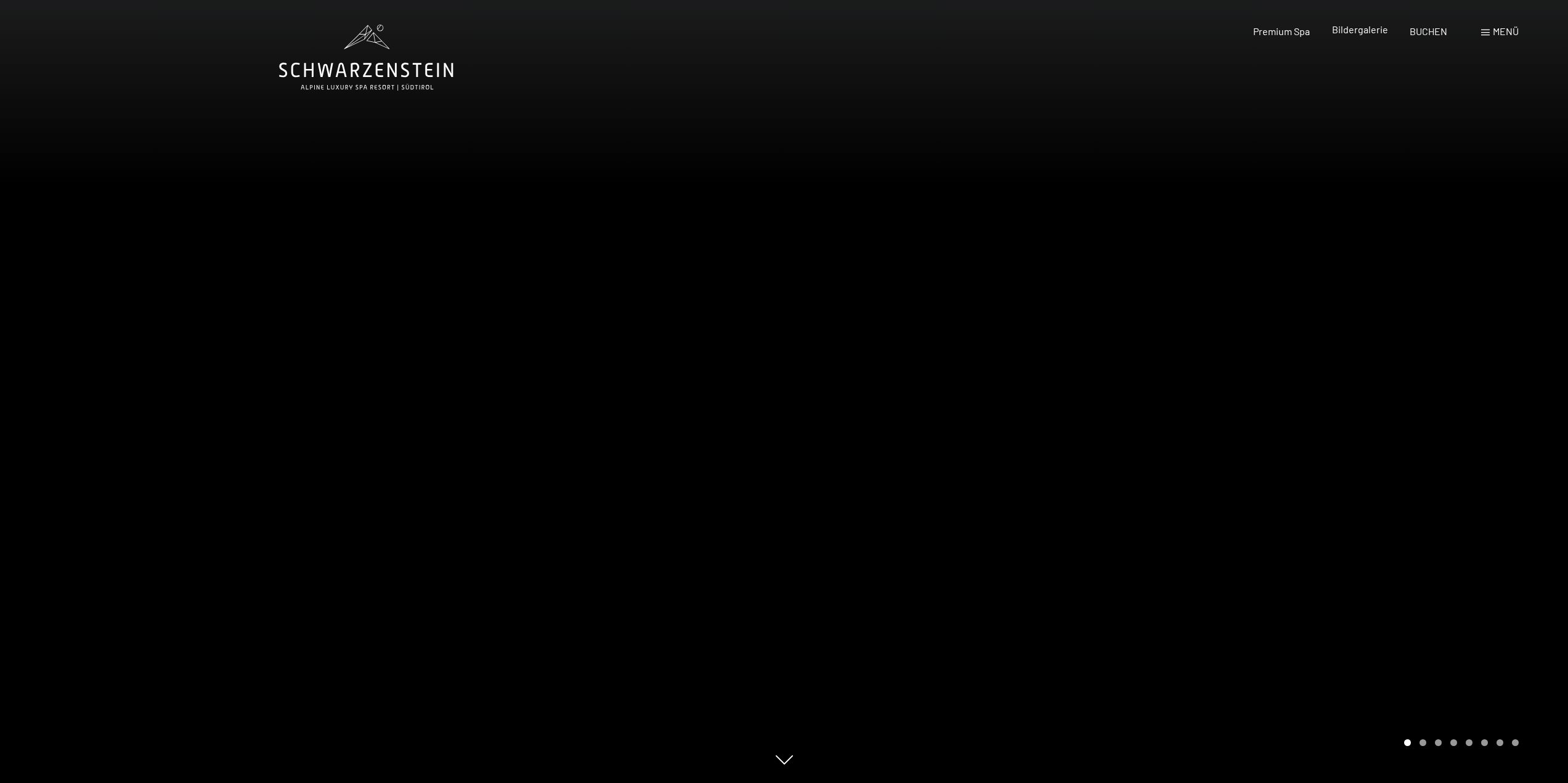
click at [1367, 28] on span "Bildergalerie" at bounding box center [1360, 29] width 56 height 12
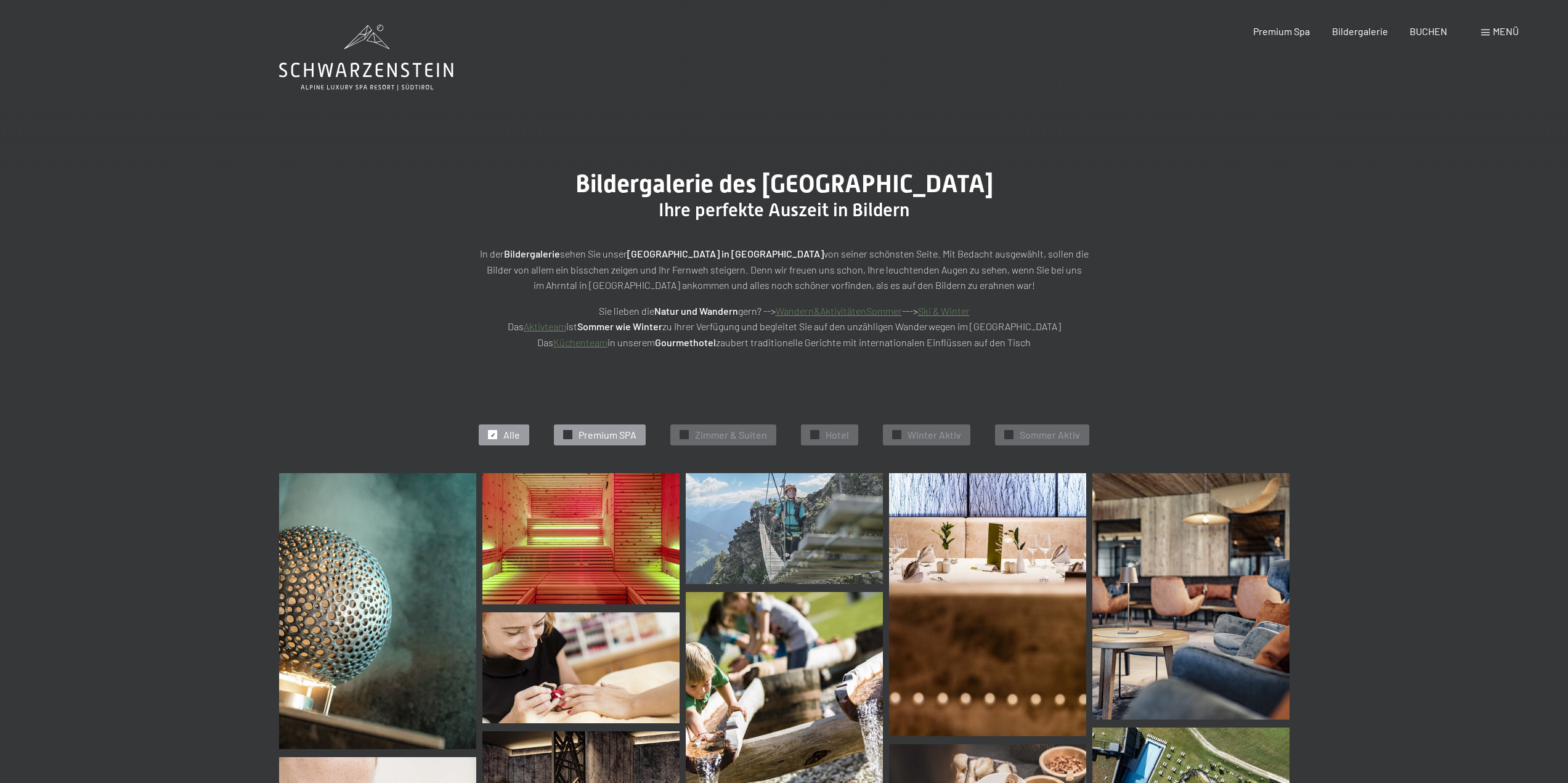
click at [614, 429] on span "Premium SPA" at bounding box center [607, 434] width 58 height 14
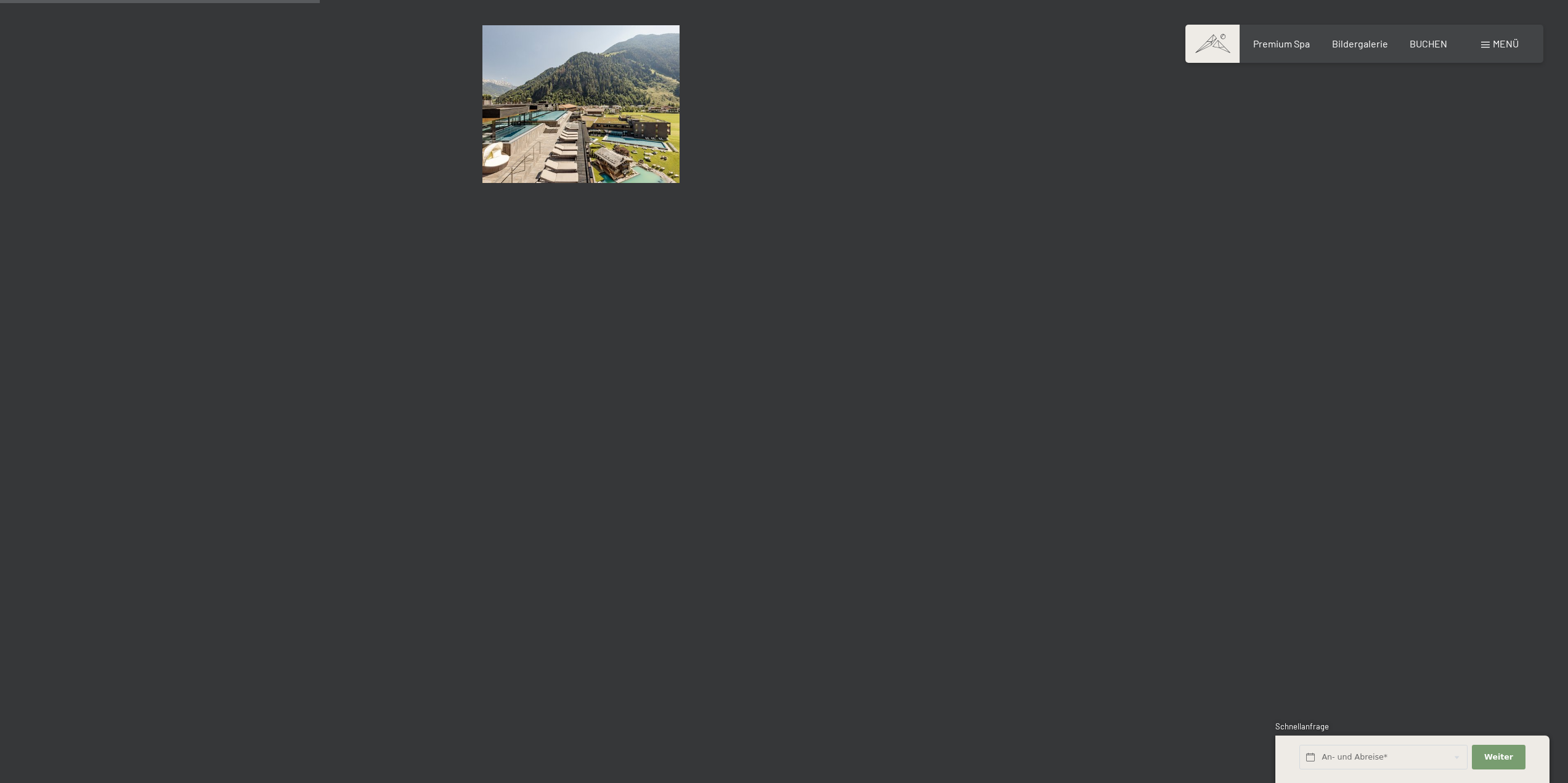
scroll to position [311, 0]
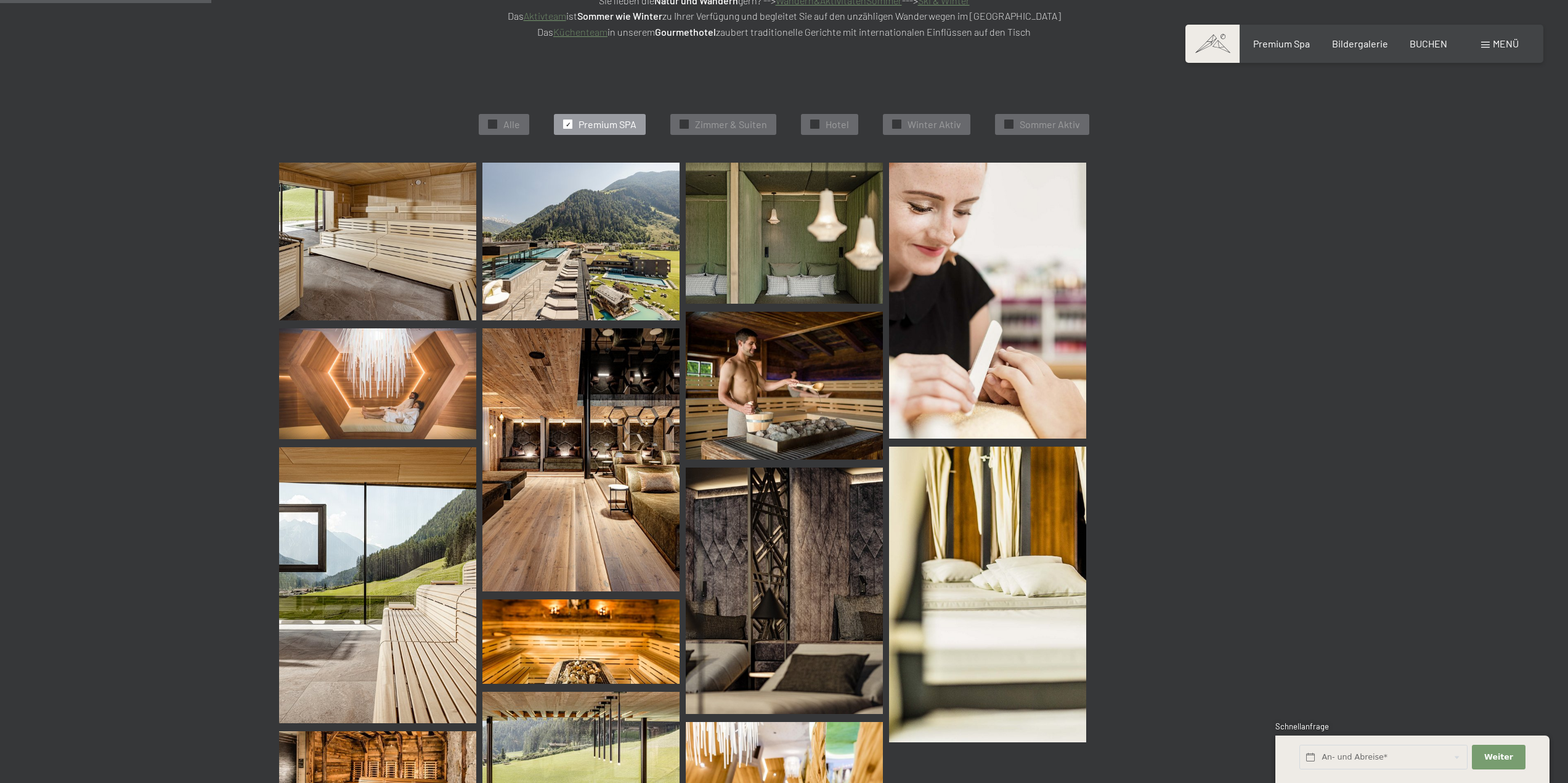
click at [593, 256] on img at bounding box center [581, 241] width 197 height 158
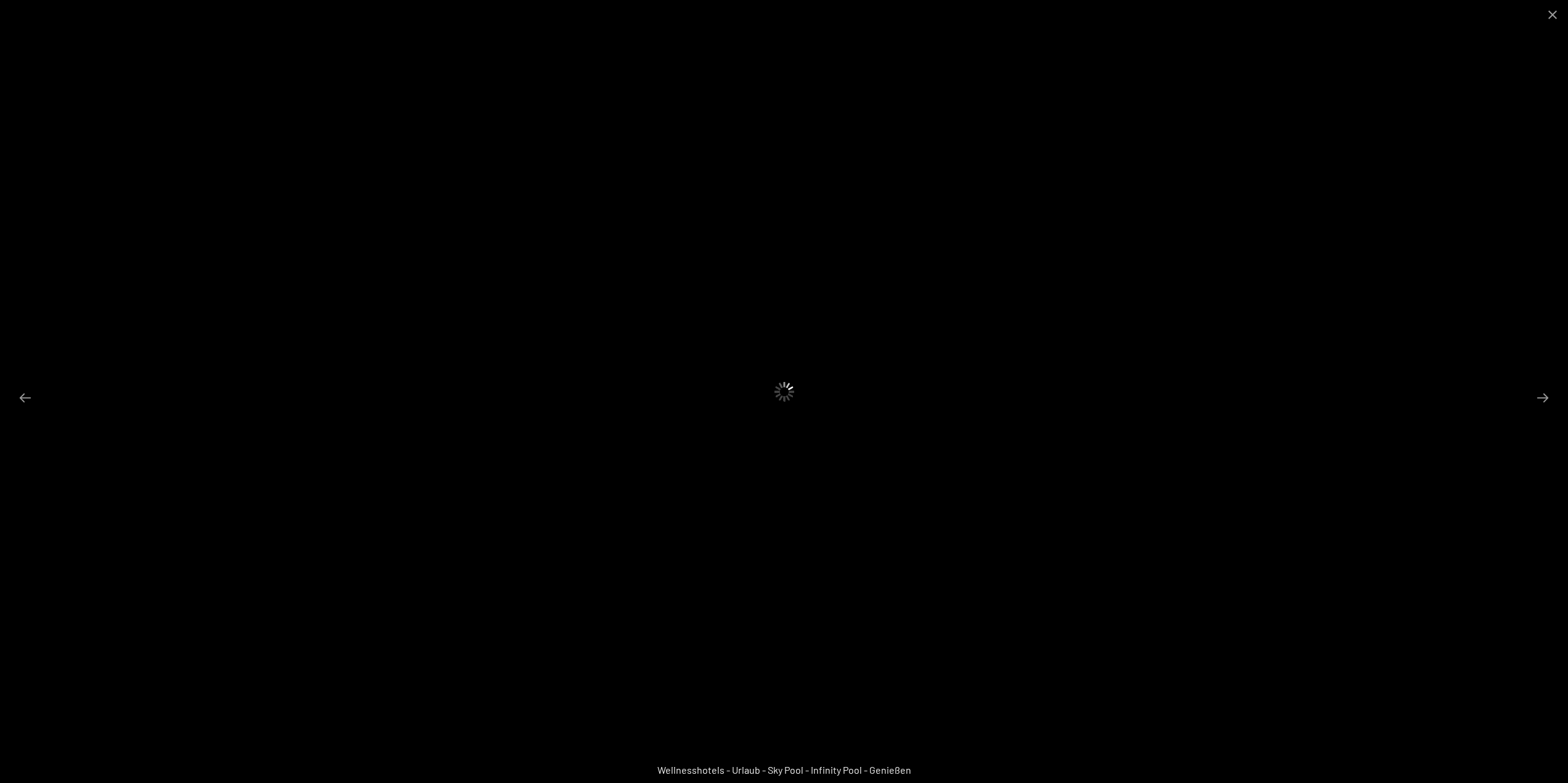
scroll to position [557, 0]
click at [1548, 398] on button "Next slide" at bounding box center [1543, 397] width 26 height 24
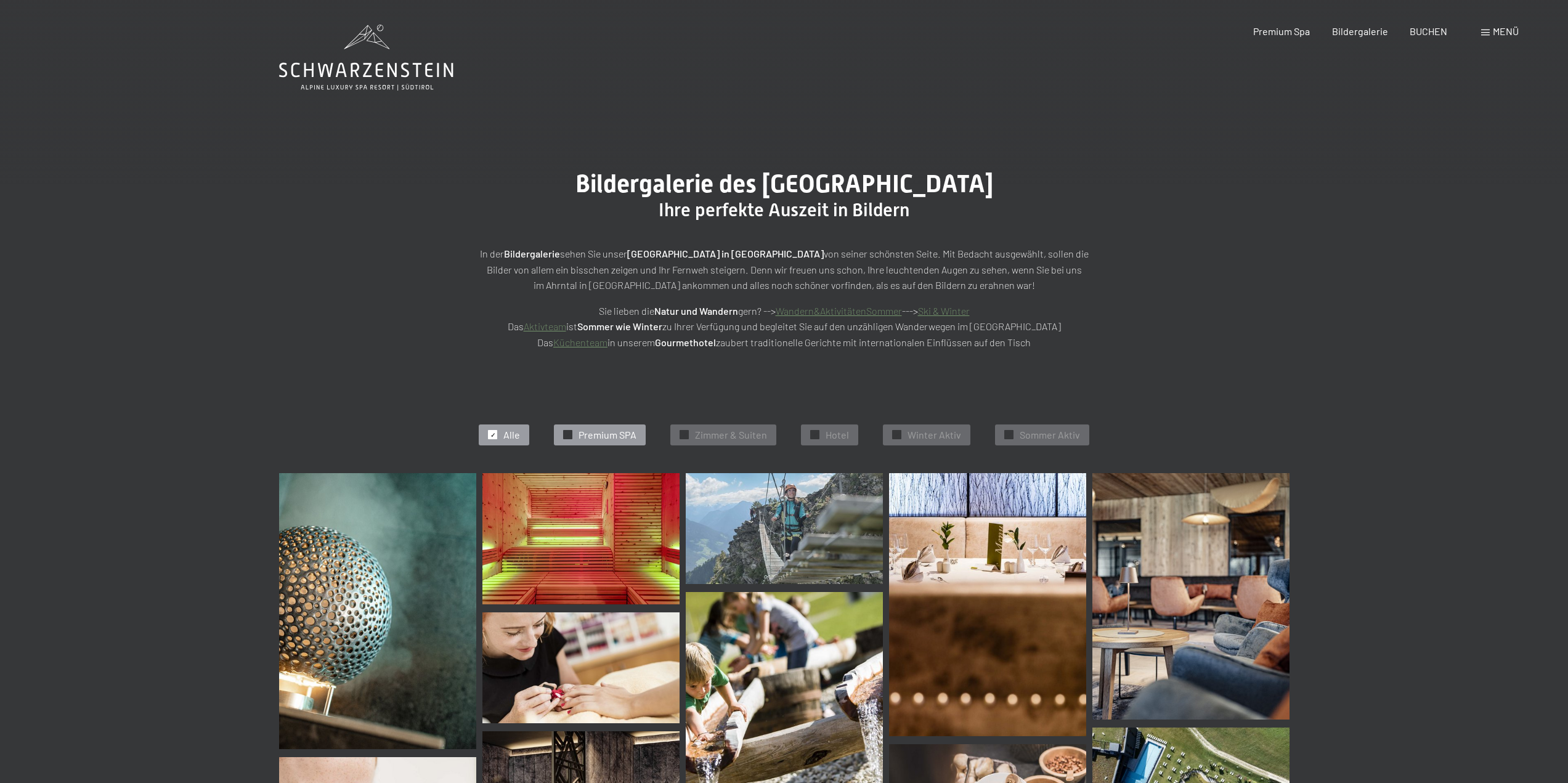
click at [613, 431] on span "Premium SPA" at bounding box center [607, 434] width 58 height 14
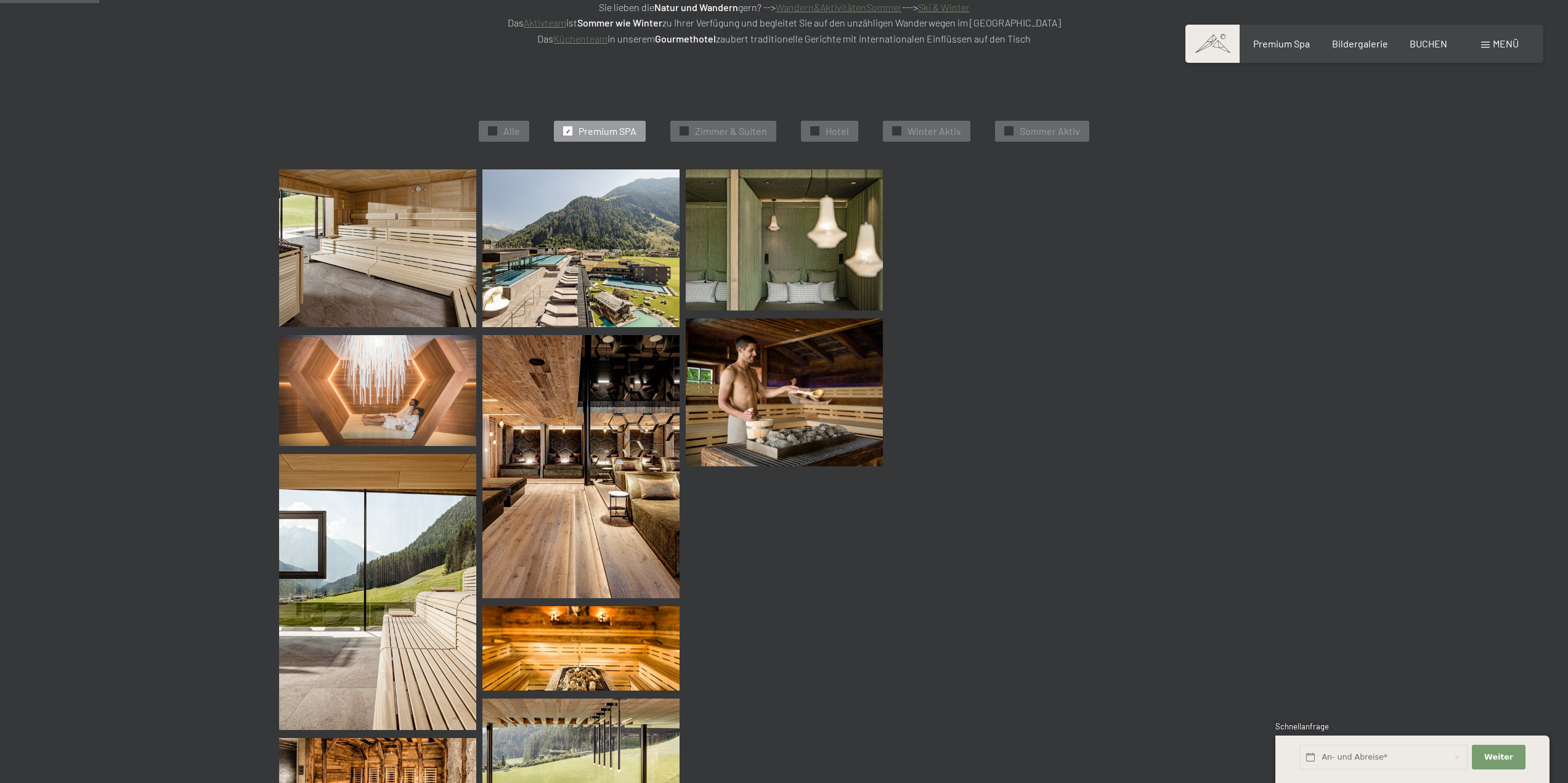
scroll to position [311, 0]
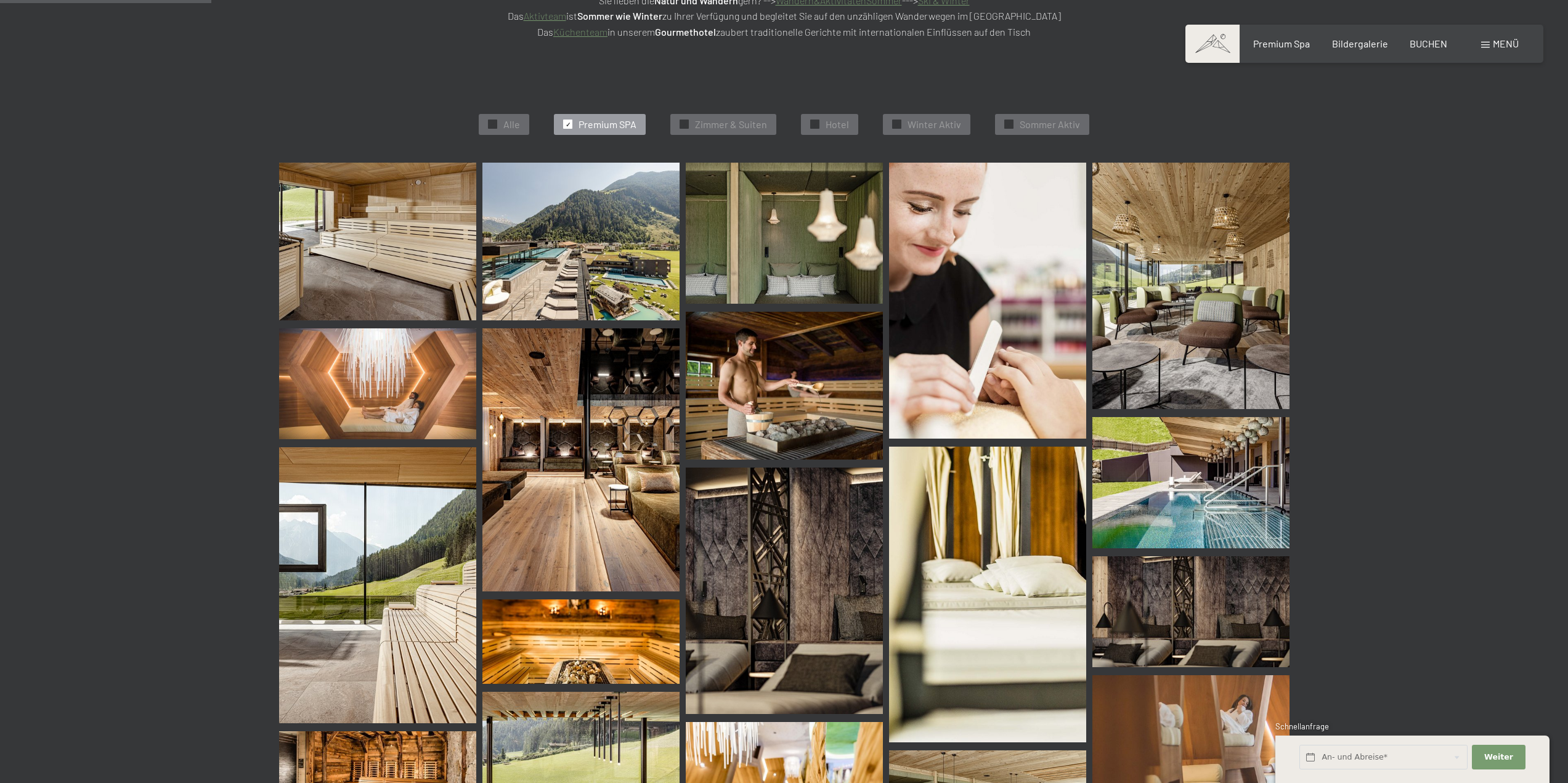
click at [441, 263] on img at bounding box center [377, 241] width 197 height 158
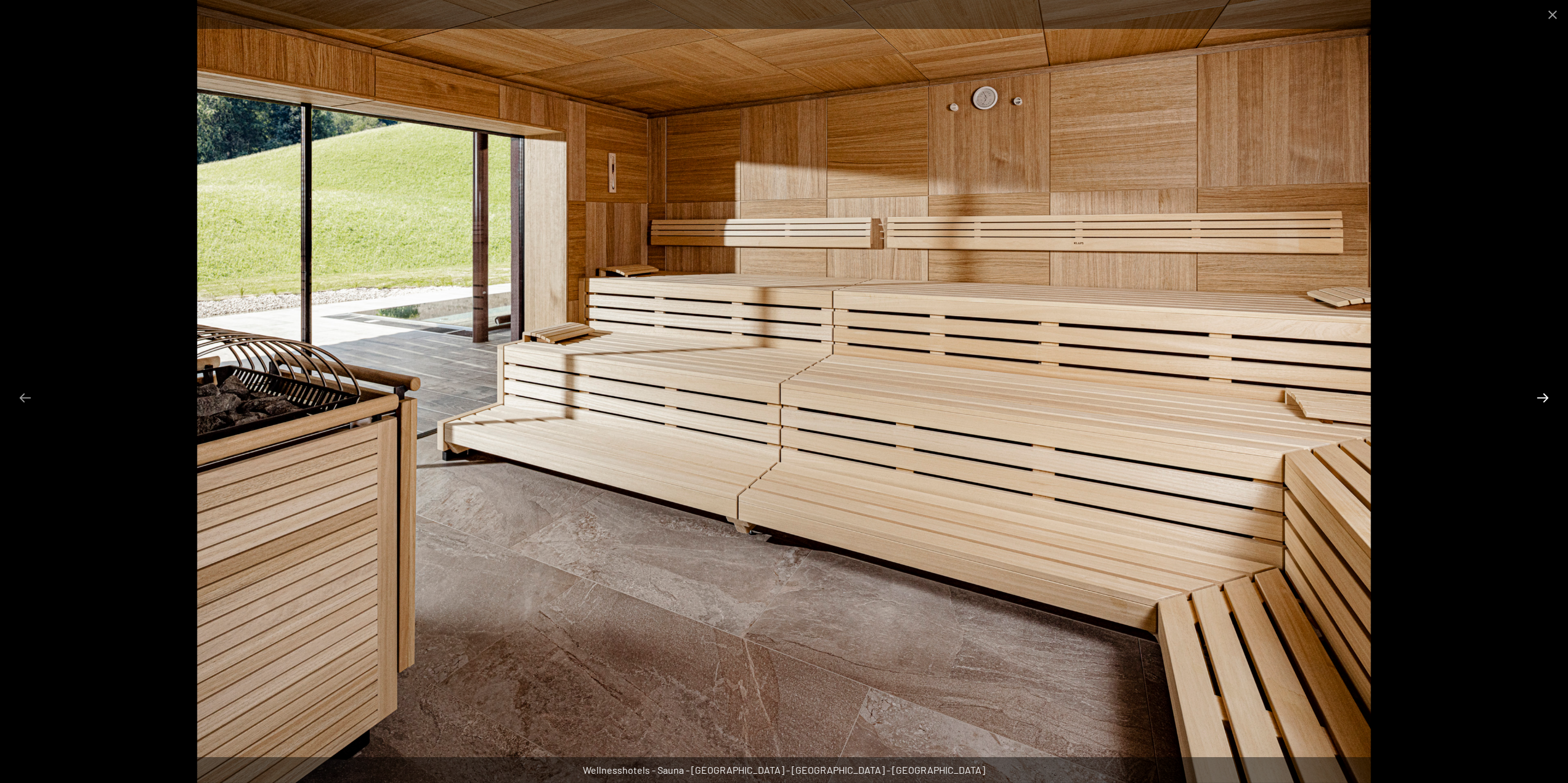
click at [1547, 396] on button "Next slide" at bounding box center [1543, 397] width 26 height 24
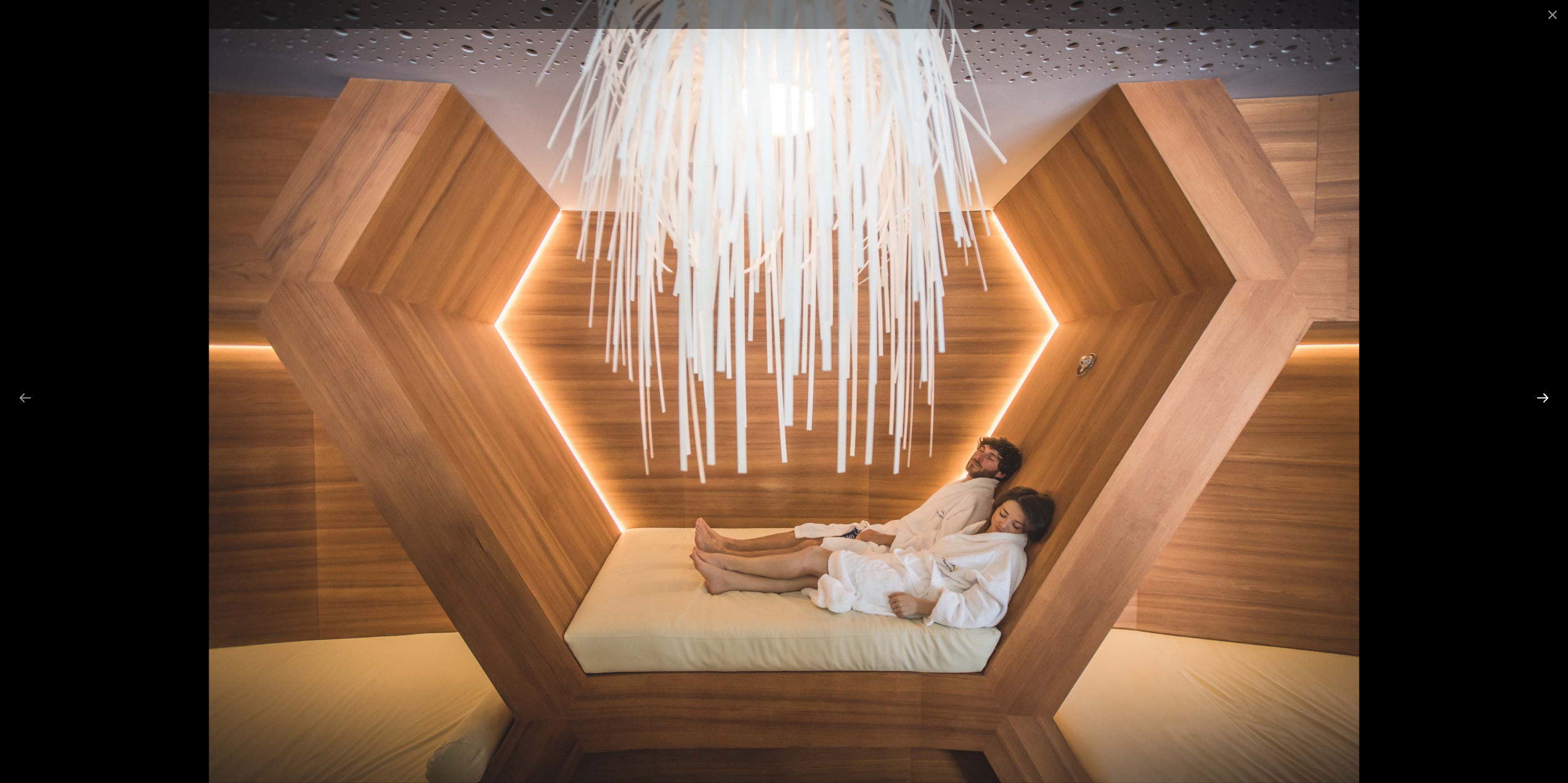
click at [1547, 396] on button "Next slide" at bounding box center [1543, 397] width 26 height 24
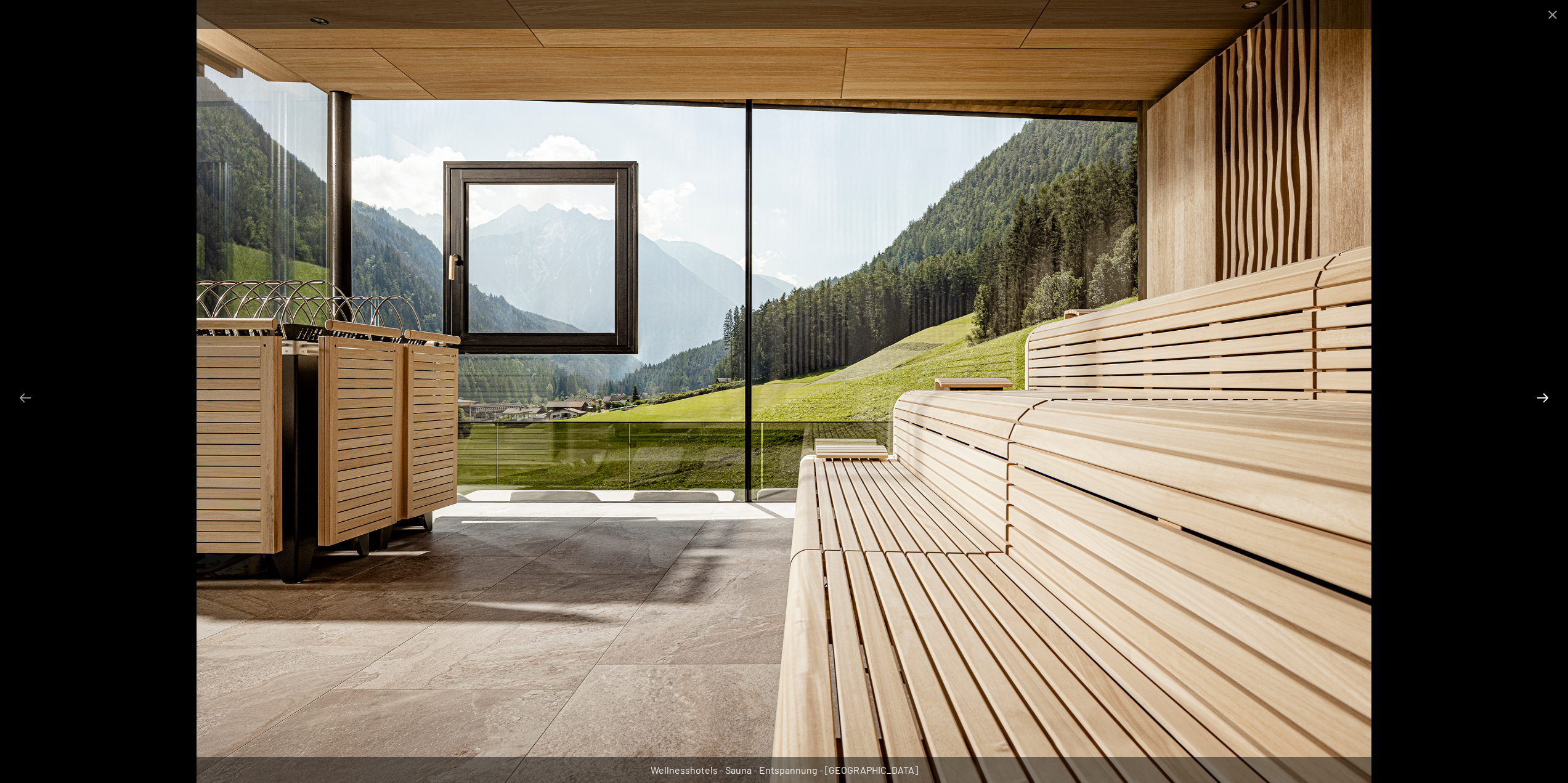
click at [1547, 396] on button "Next slide" at bounding box center [1543, 397] width 26 height 24
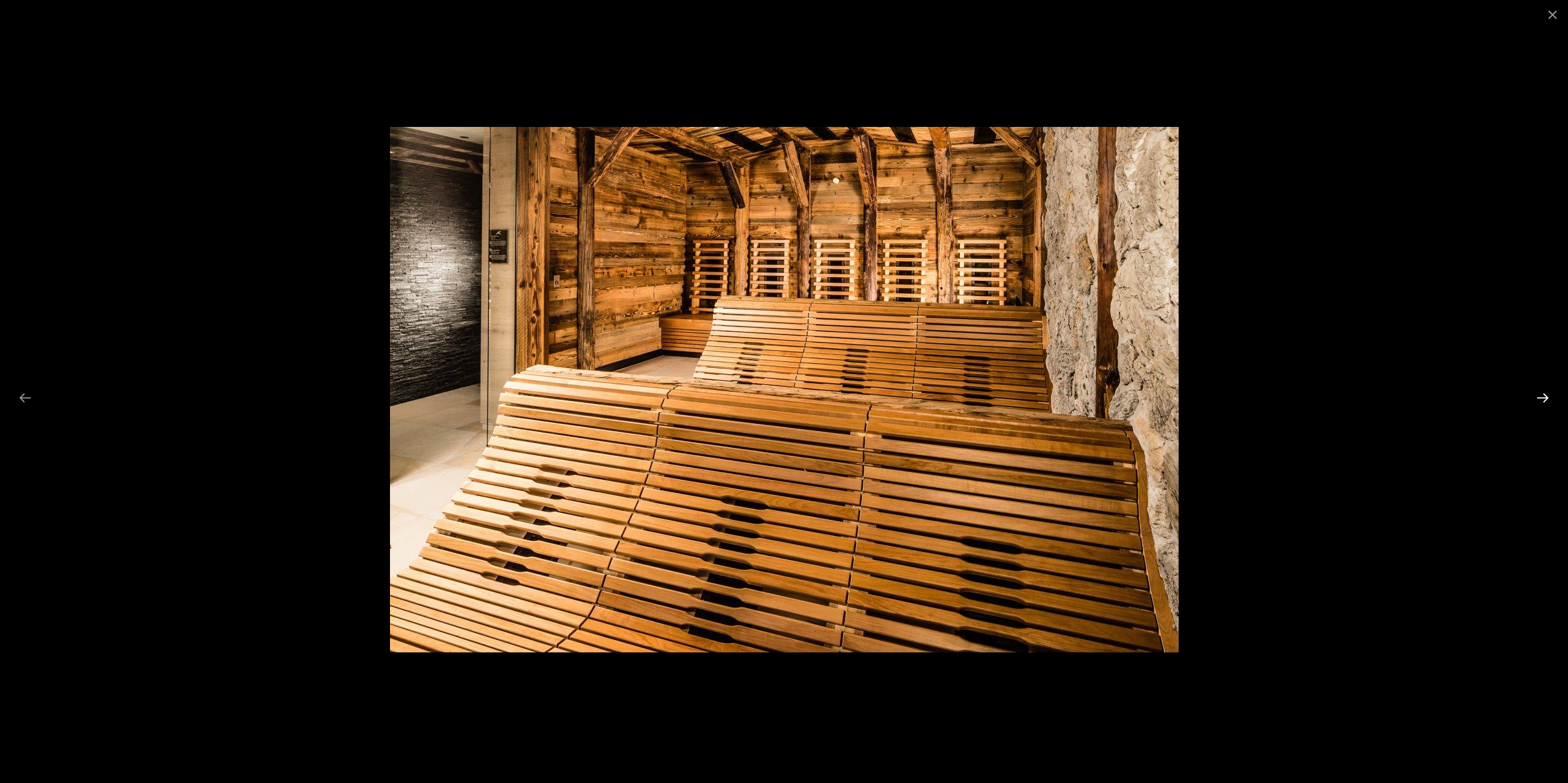
click at [1547, 396] on button "Next slide" at bounding box center [1543, 397] width 26 height 24
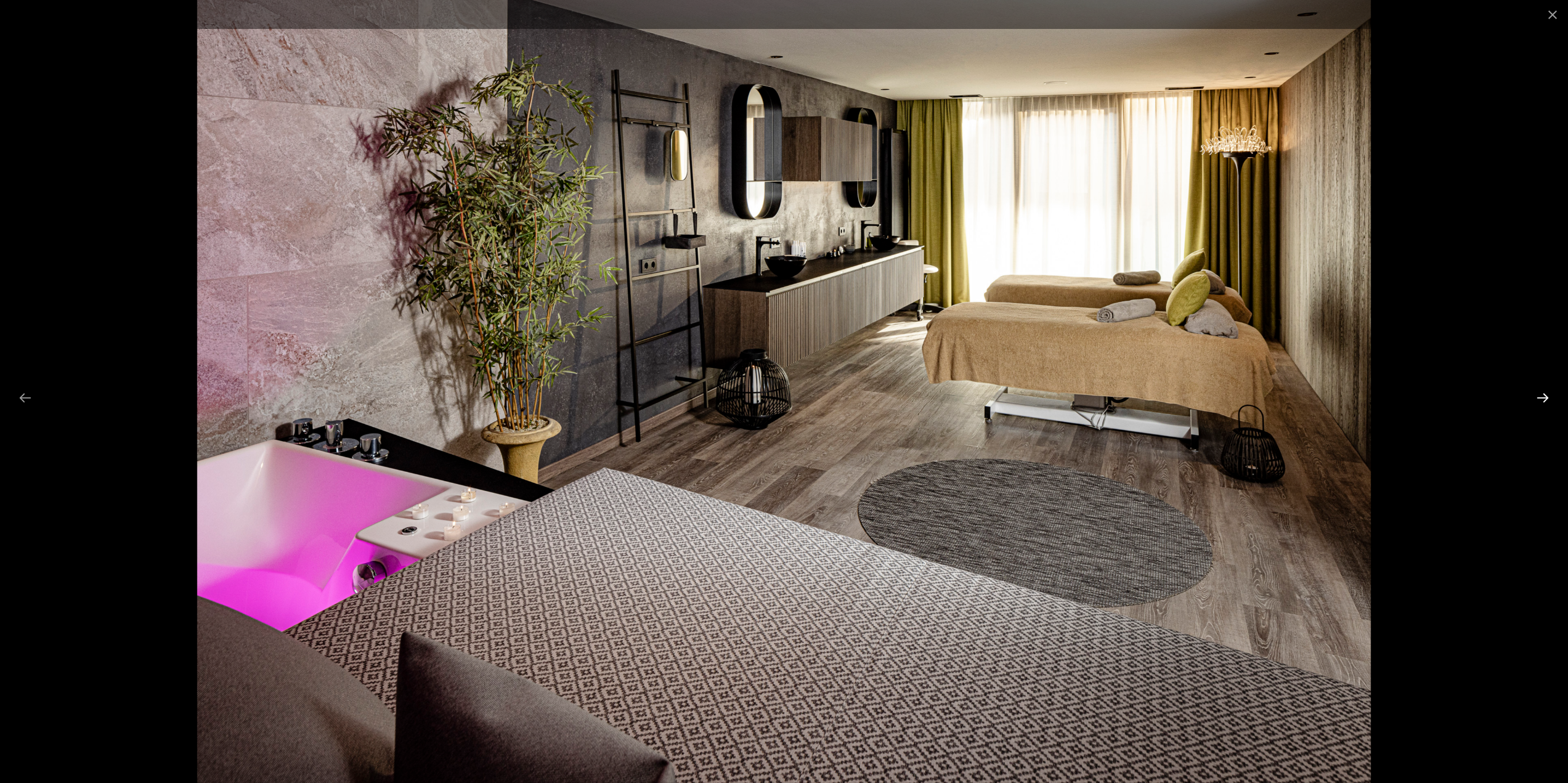
click at [1547, 396] on button "Next slide" at bounding box center [1543, 397] width 26 height 24
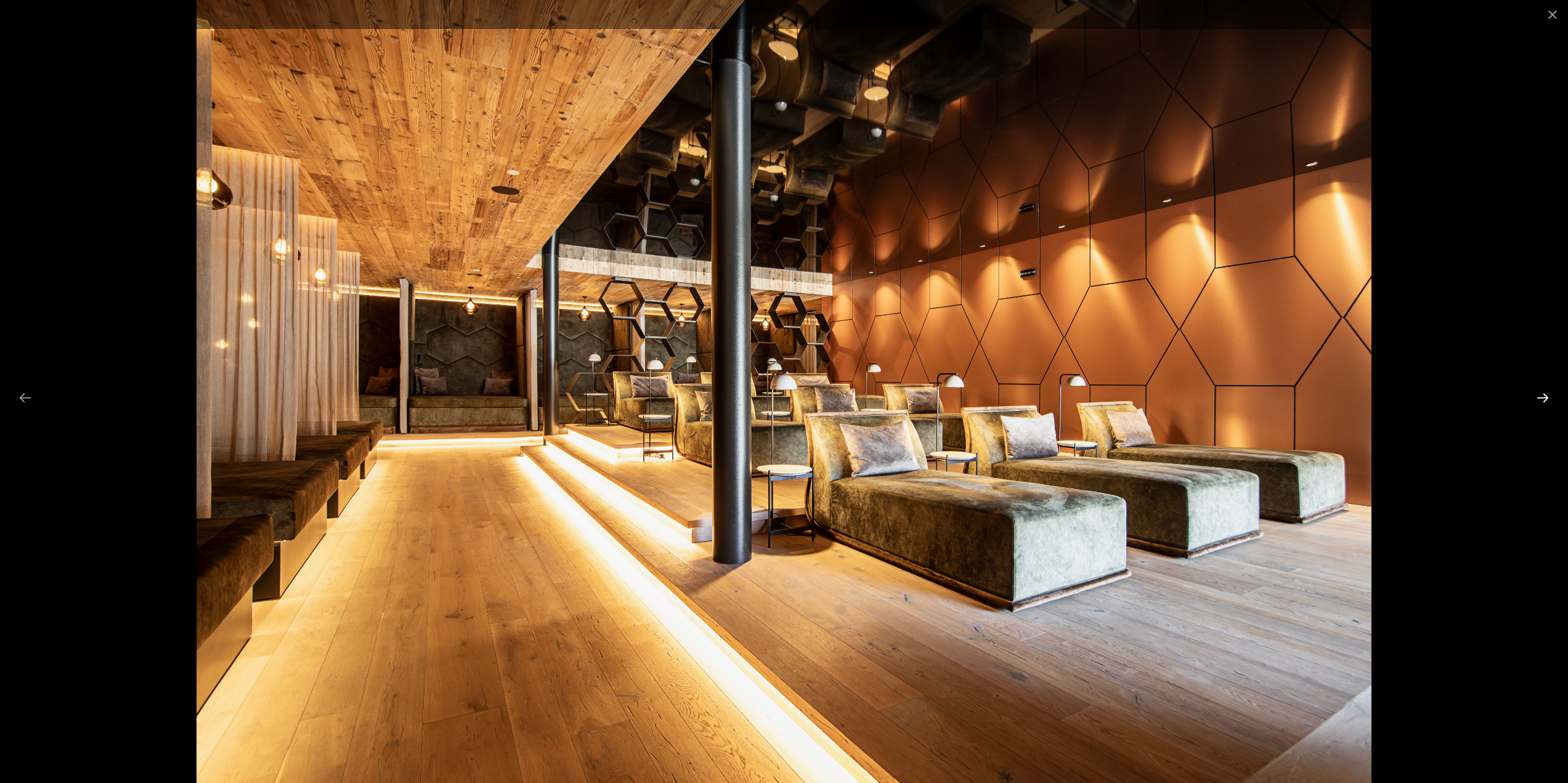
click at [1547, 396] on button "Next slide" at bounding box center [1543, 397] width 26 height 24
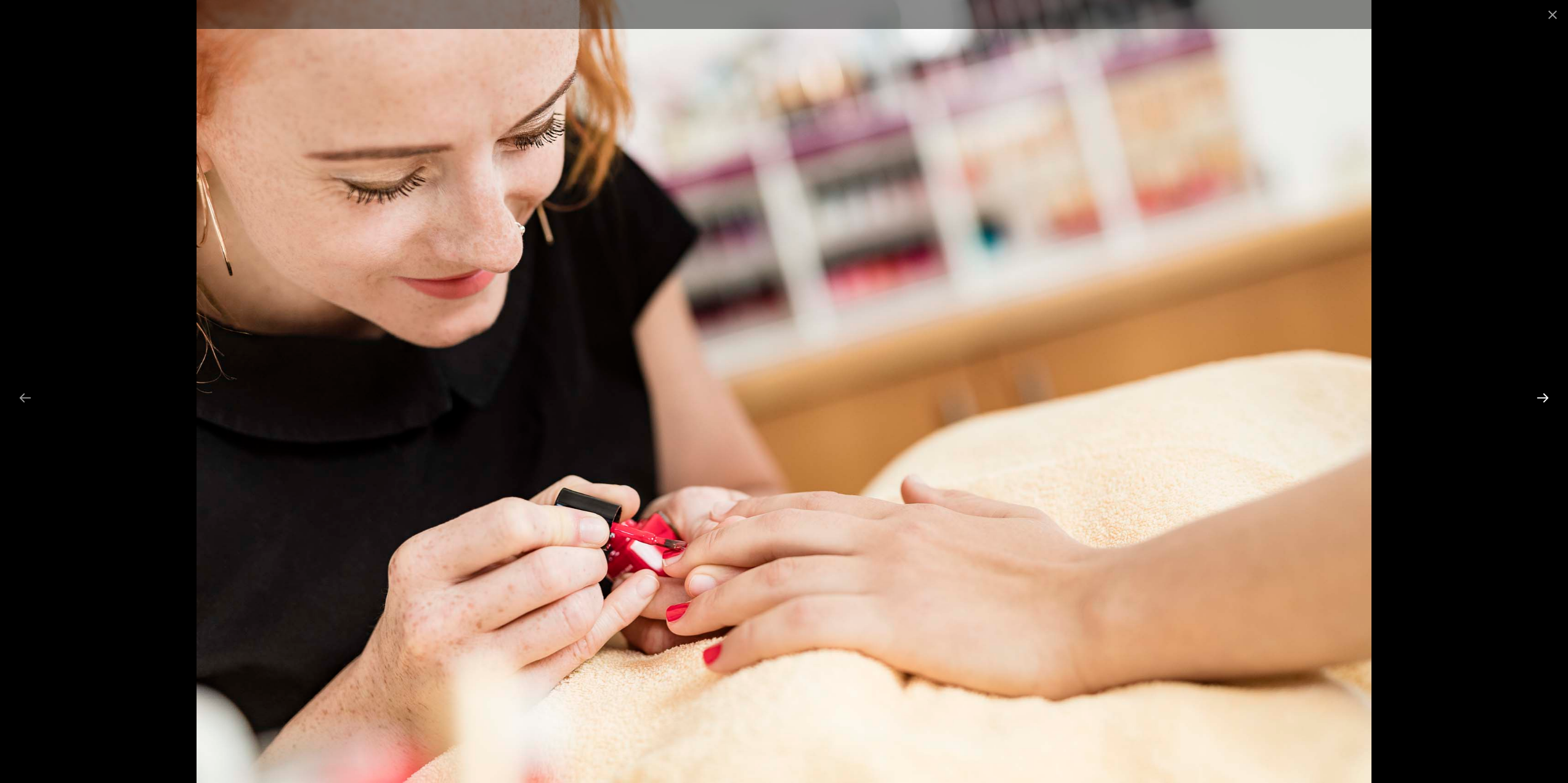
click at [1547, 396] on button "Next slide" at bounding box center [1543, 397] width 26 height 24
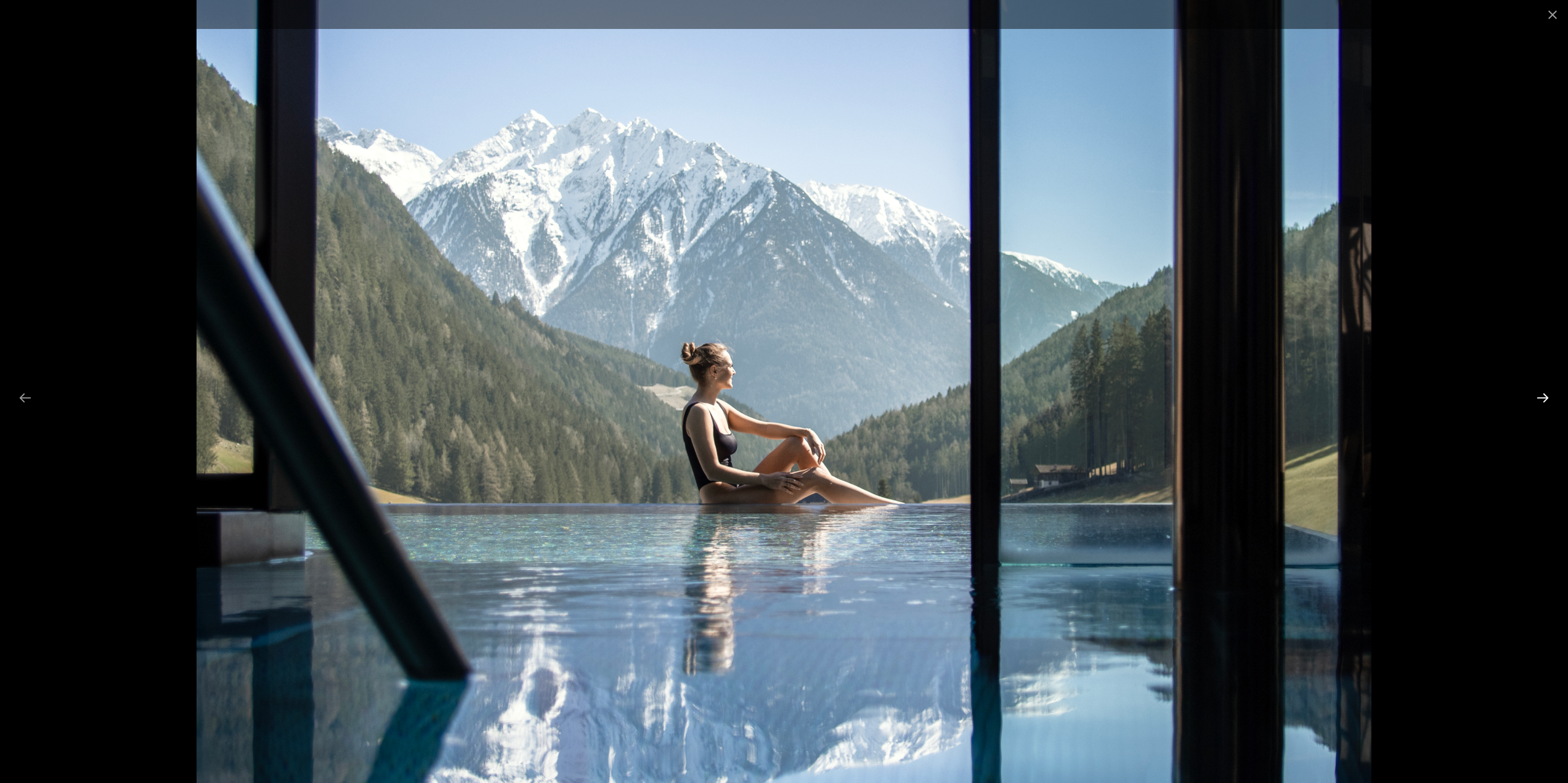
click at [1547, 396] on button "Next slide" at bounding box center [1543, 397] width 26 height 24
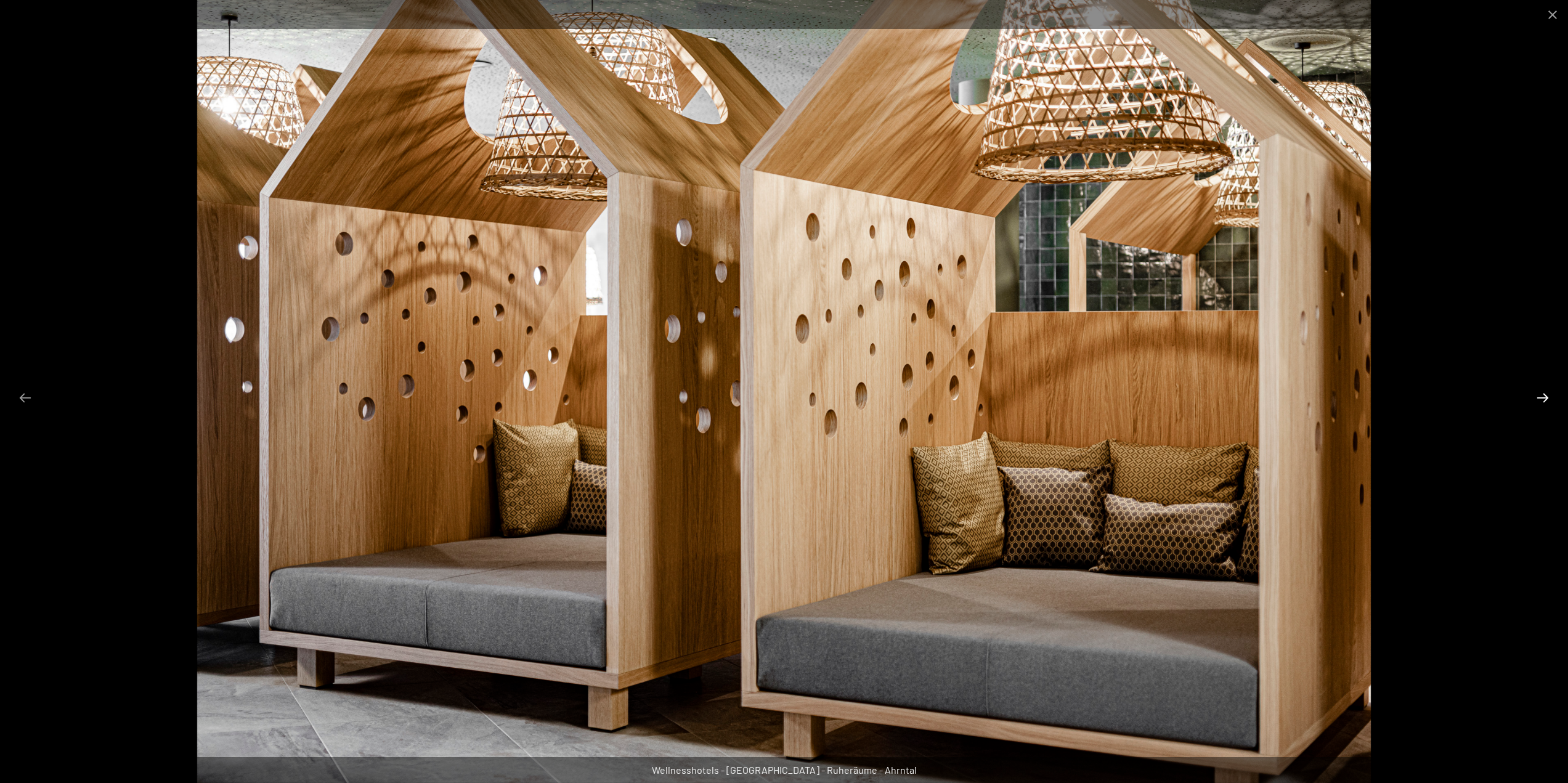
click at [1547, 396] on button "Next slide" at bounding box center [1543, 397] width 26 height 24
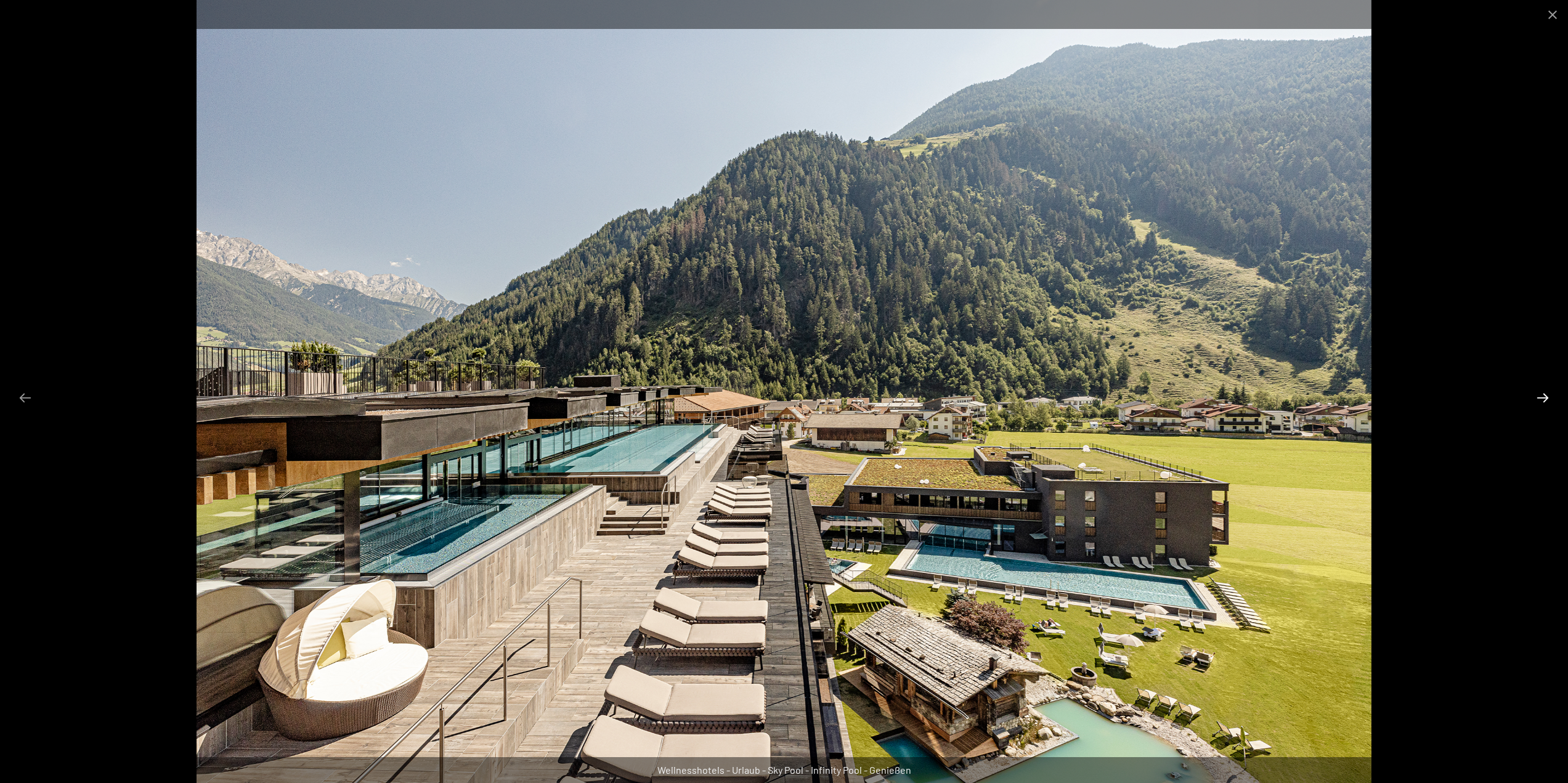
click at [1547, 396] on button "Next slide" at bounding box center [1543, 397] width 26 height 24
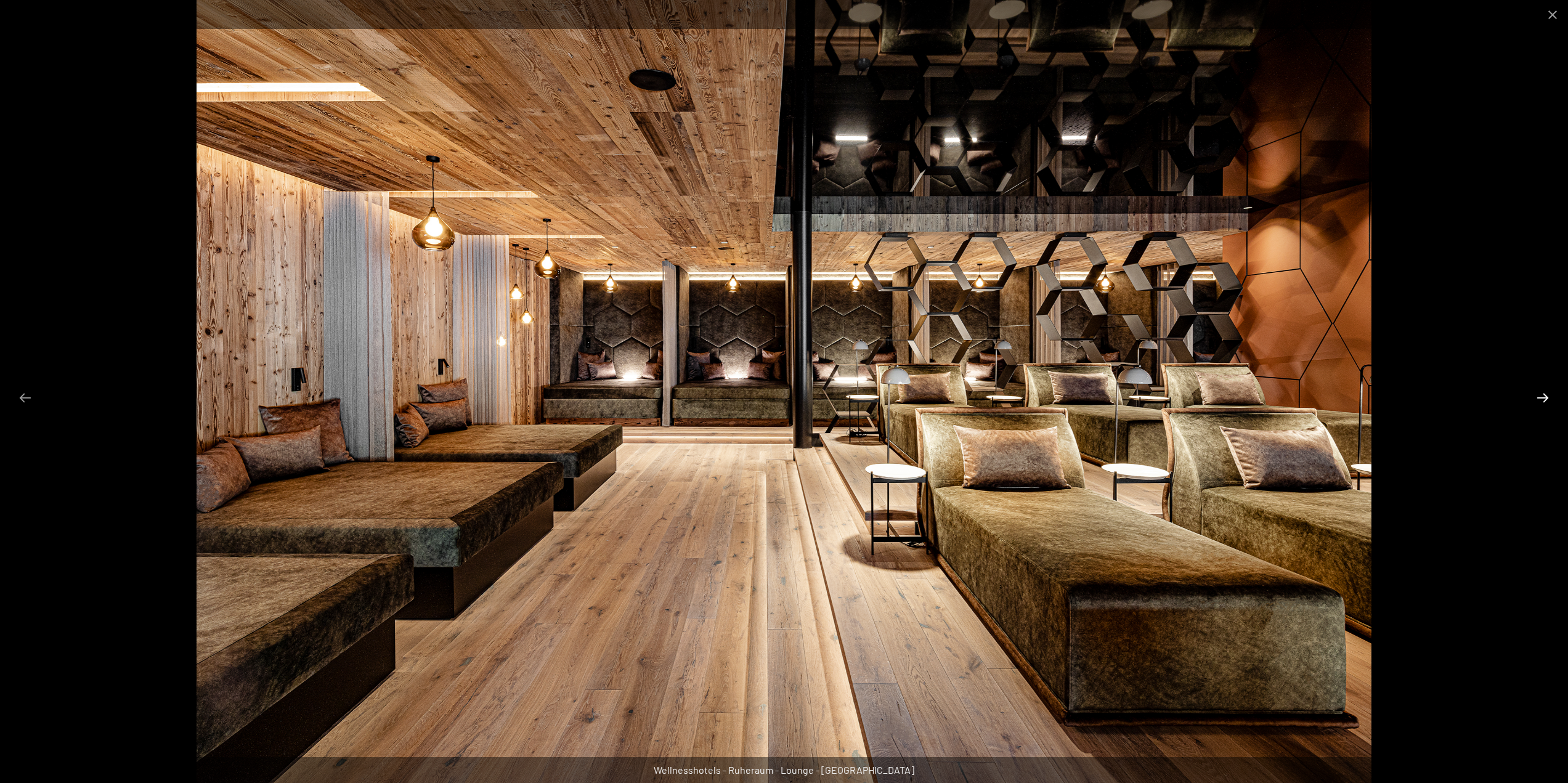
click at [1547, 396] on button "Next slide" at bounding box center [1543, 397] width 26 height 24
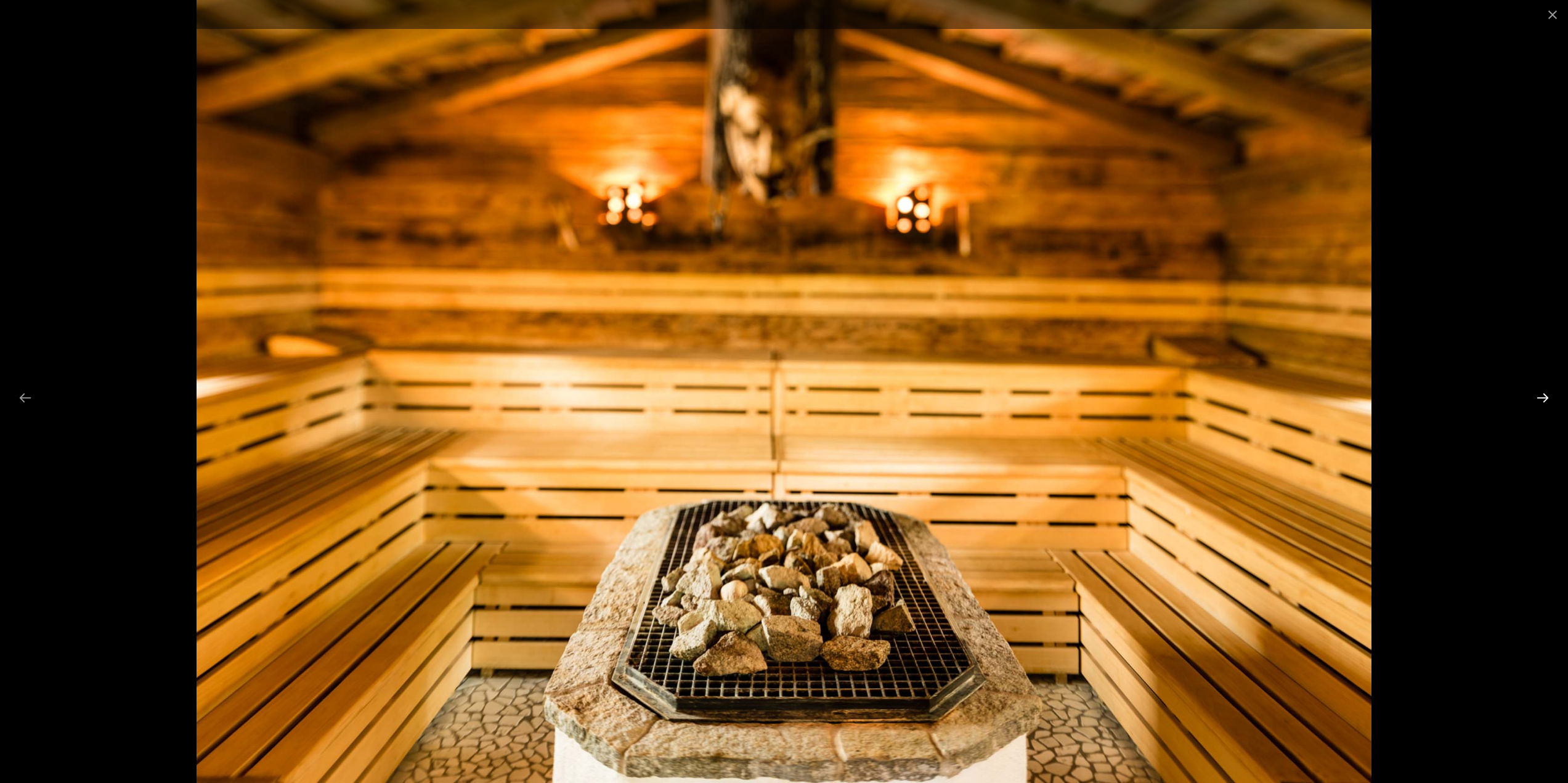
click at [1547, 396] on button "Next slide" at bounding box center [1543, 397] width 26 height 24
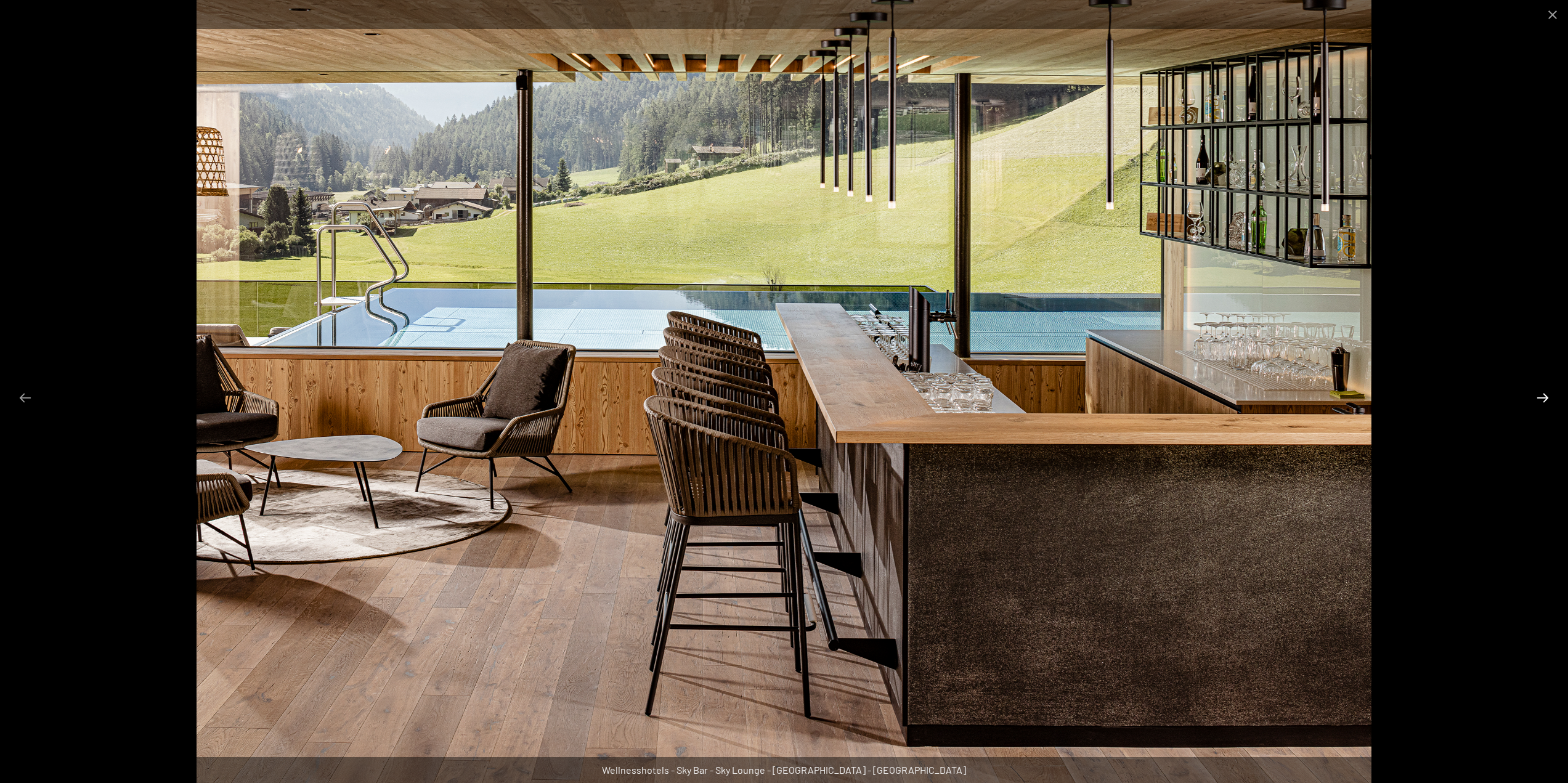
click at [1547, 396] on button "Next slide" at bounding box center [1543, 397] width 26 height 24
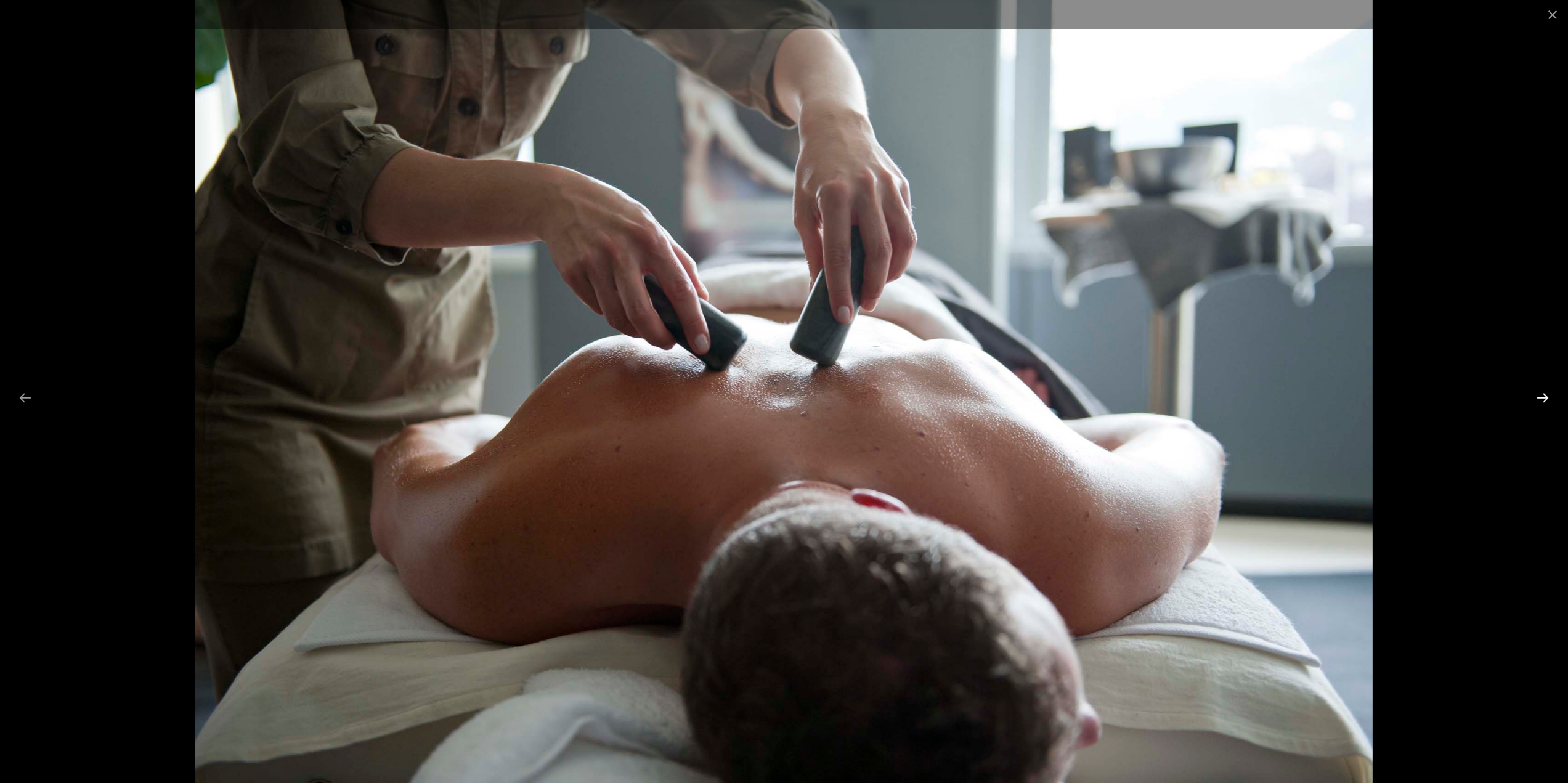
click at [1546, 397] on button "Next slide" at bounding box center [1543, 397] width 26 height 24
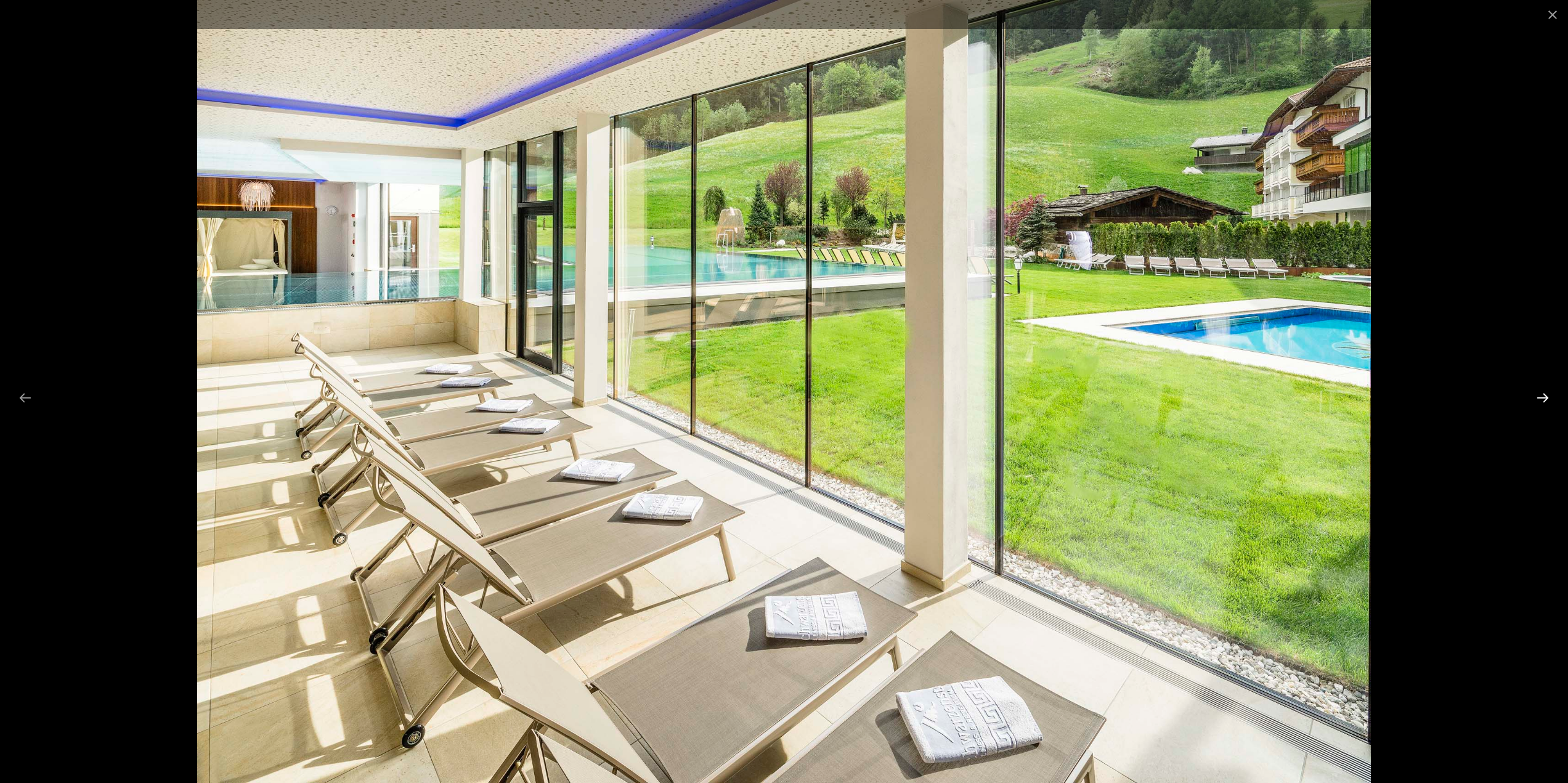
click at [1546, 397] on button "Next slide" at bounding box center [1543, 397] width 26 height 24
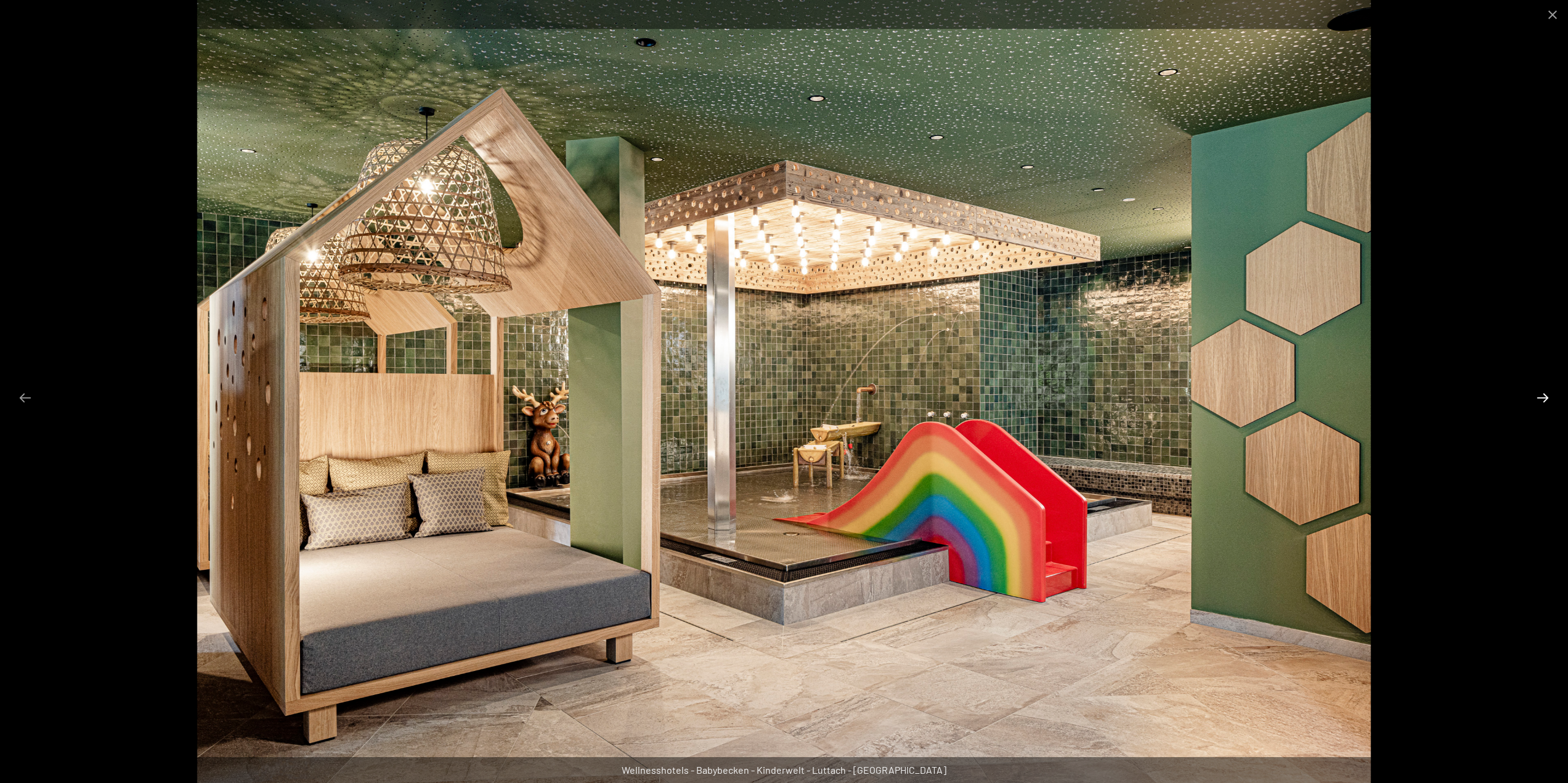
click at [1546, 397] on button "Next slide" at bounding box center [1543, 397] width 26 height 24
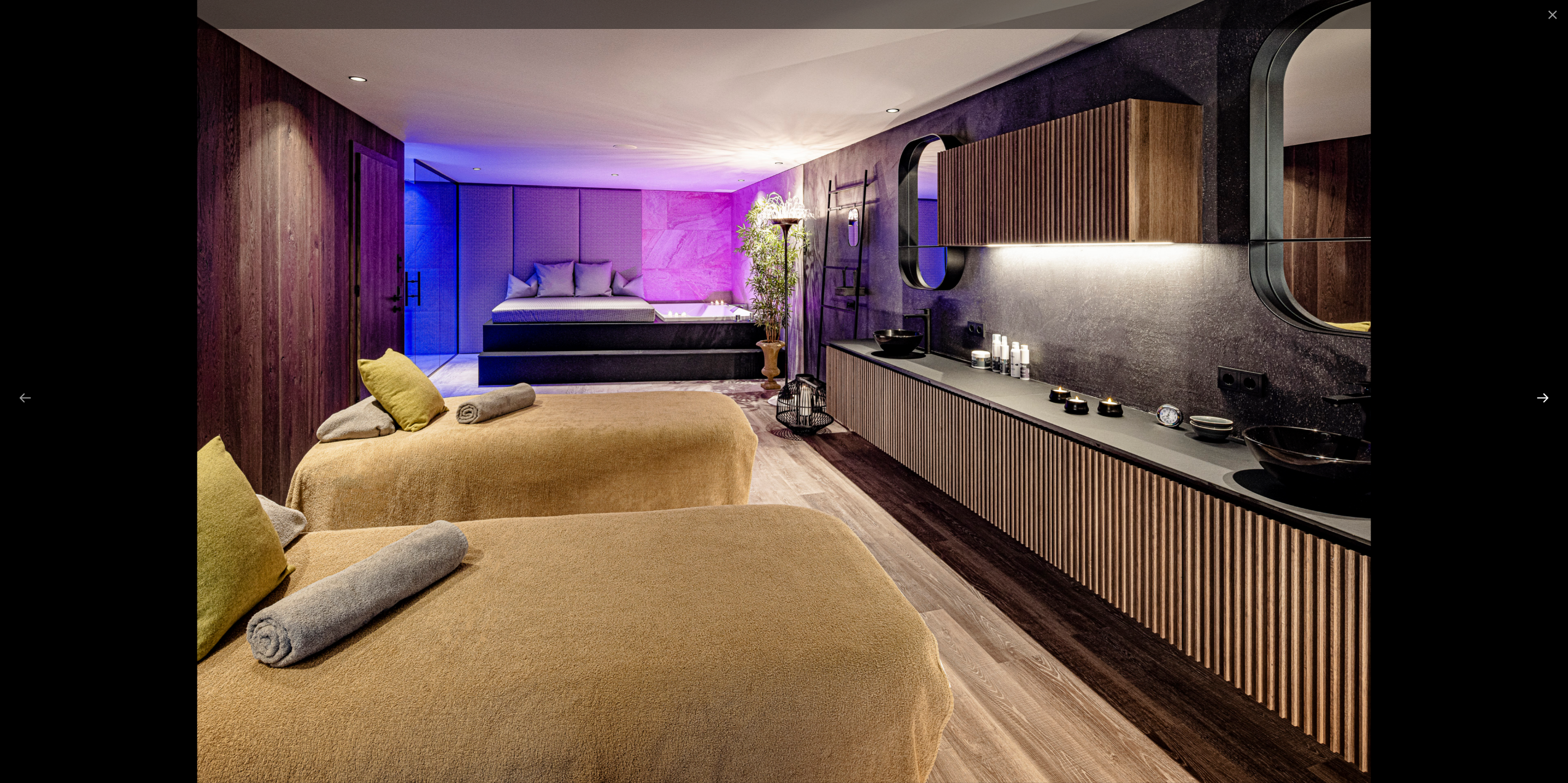
click at [1546, 397] on button "Next slide" at bounding box center [1543, 397] width 26 height 24
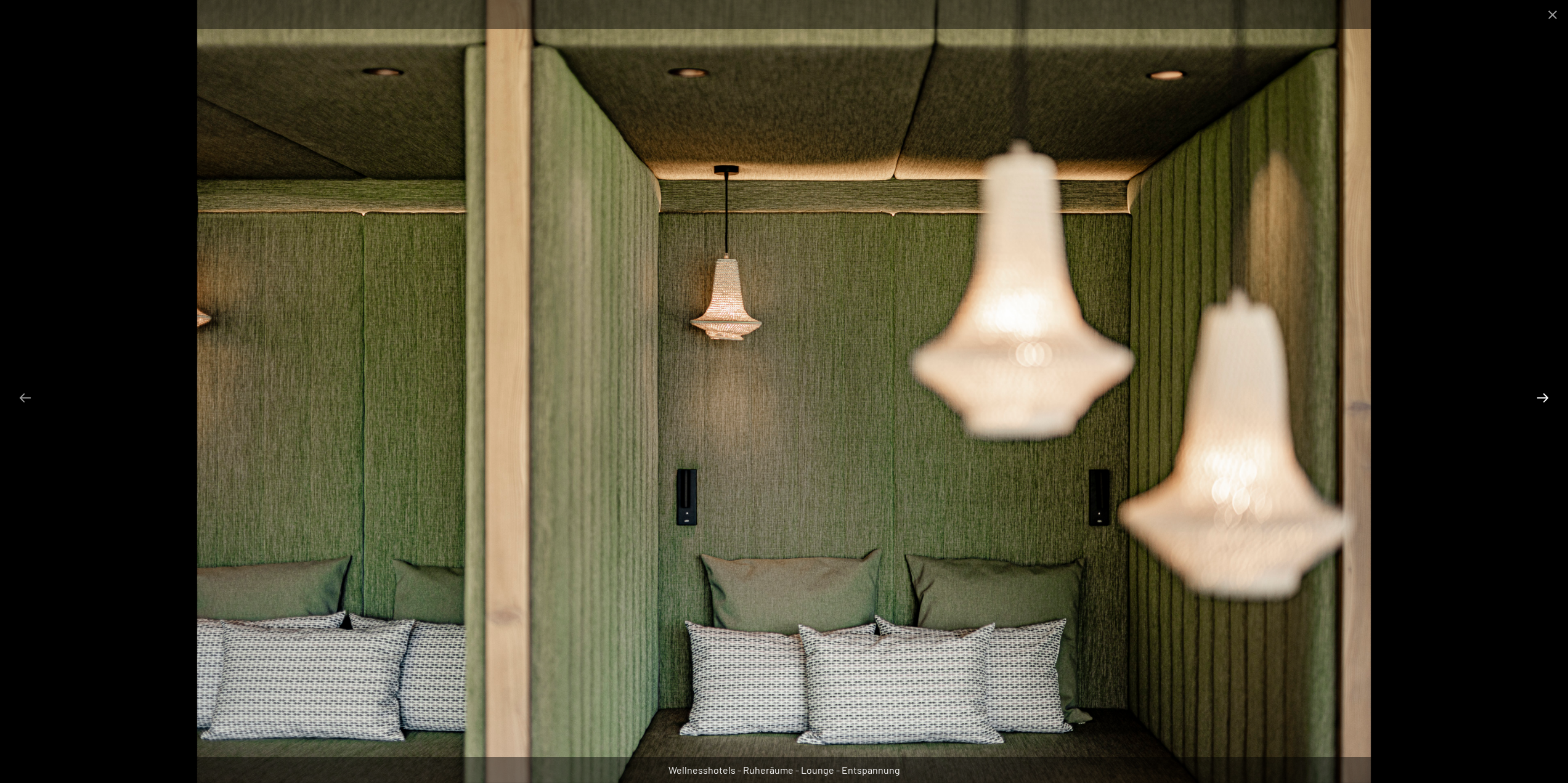
click at [1546, 397] on button "Next slide" at bounding box center [1543, 397] width 26 height 24
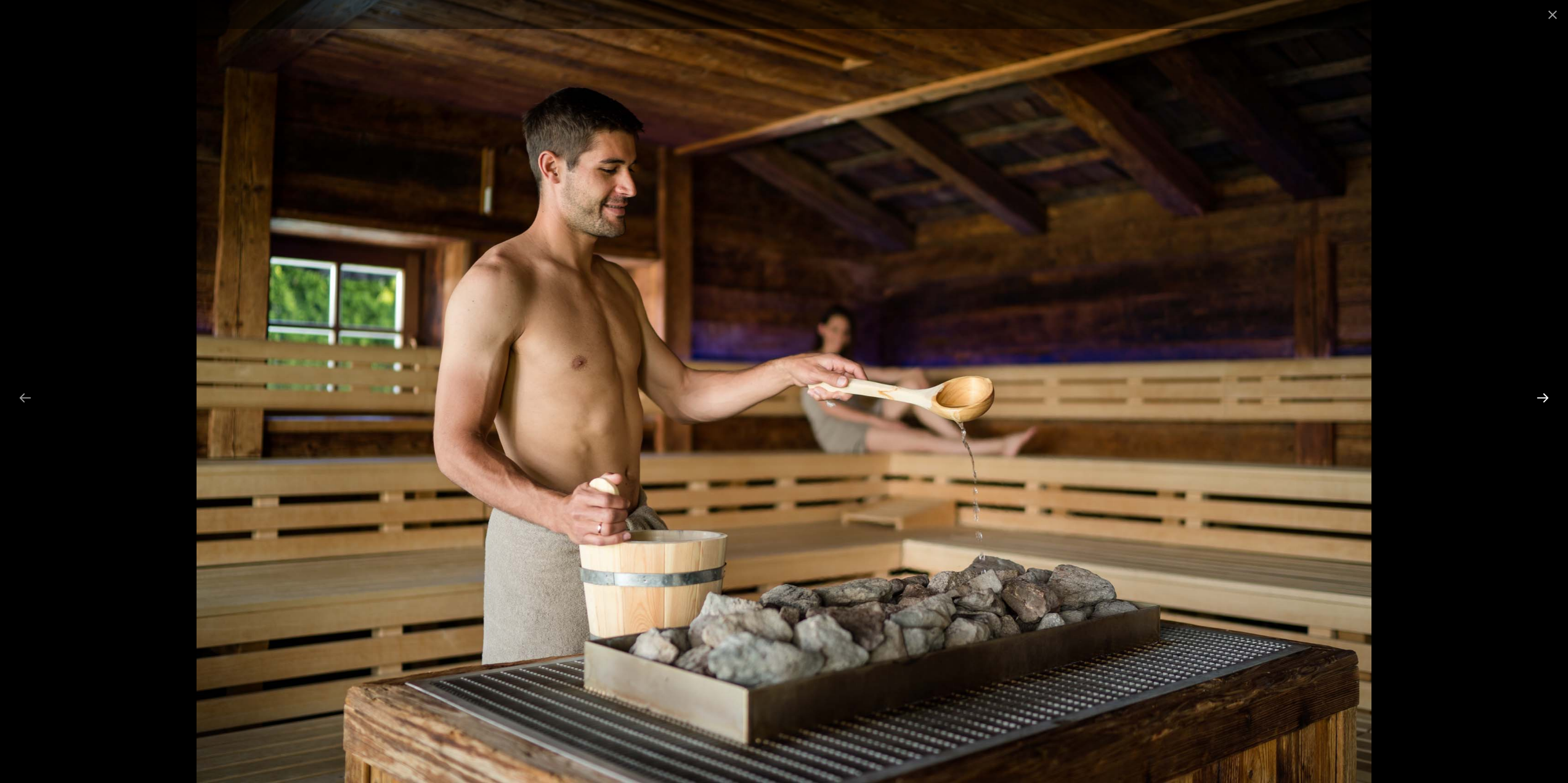
click at [1546, 397] on button "Next slide" at bounding box center [1543, 397] width 26 height 24
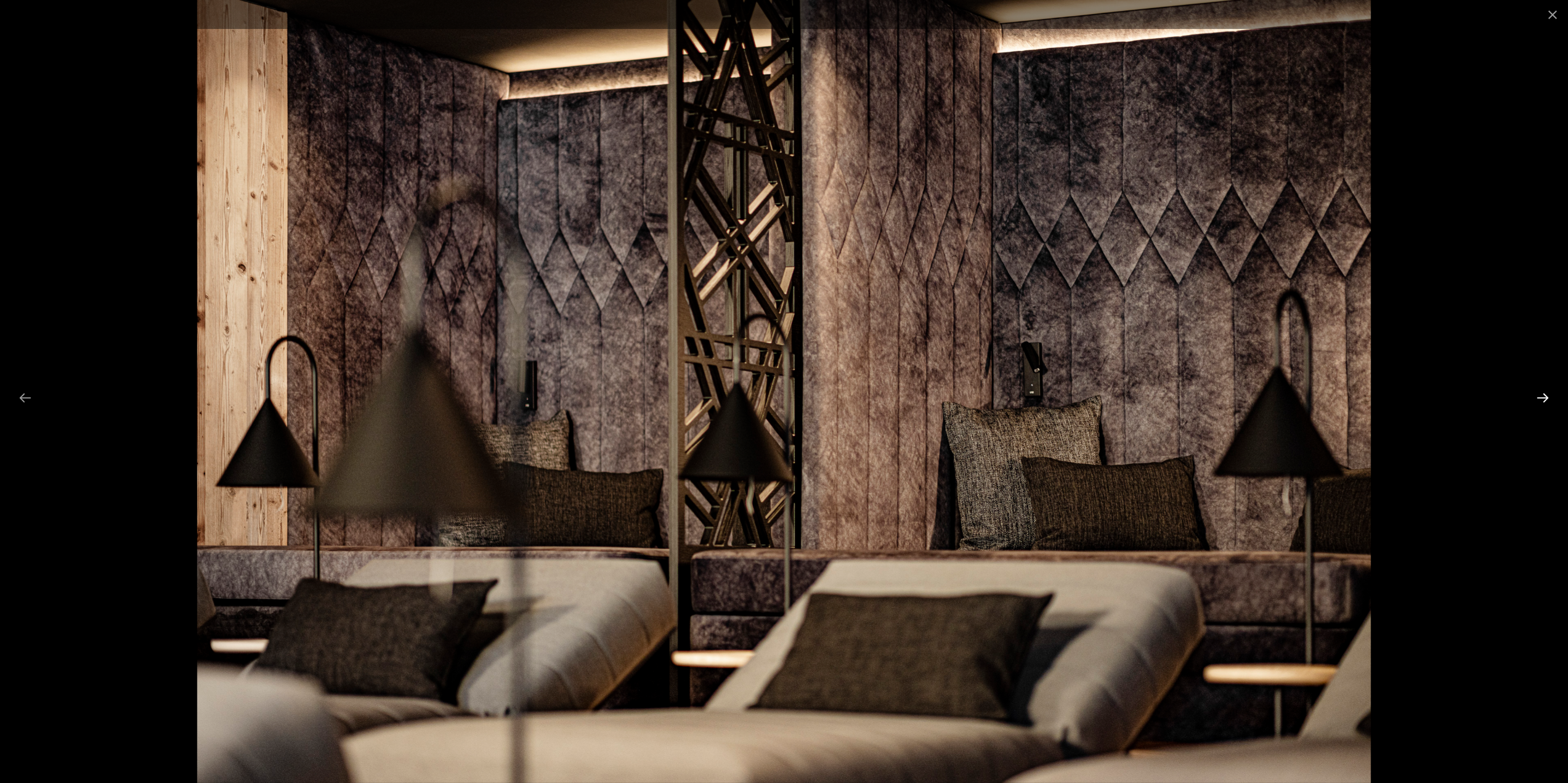
click at [1546, 397] on button "Next slide" at bounding box center [1543, 397] width 26 height 24
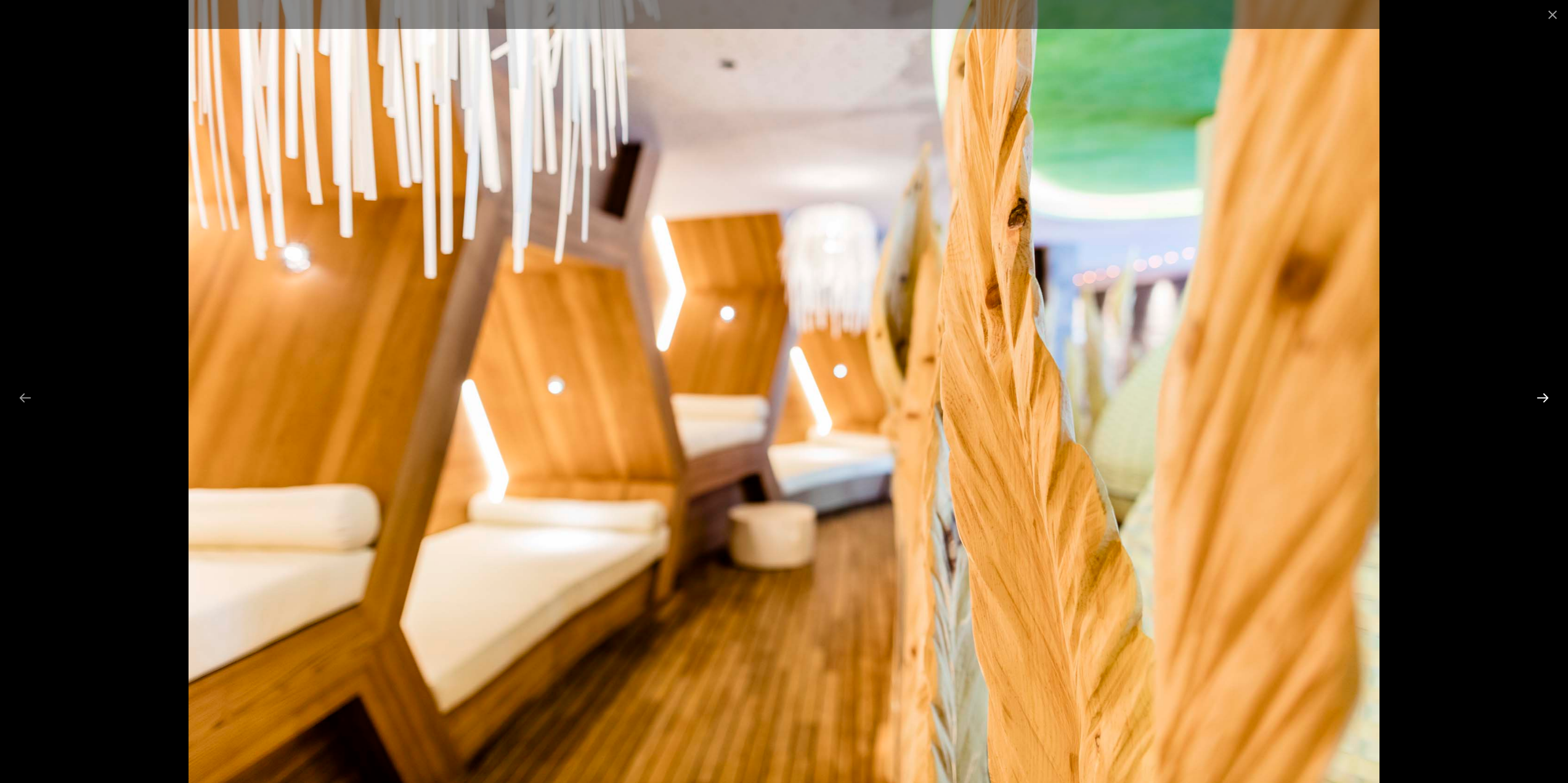
click at [1546, 397] on button "Next slide" at bounding box center [1543, 397] width 26 height 24
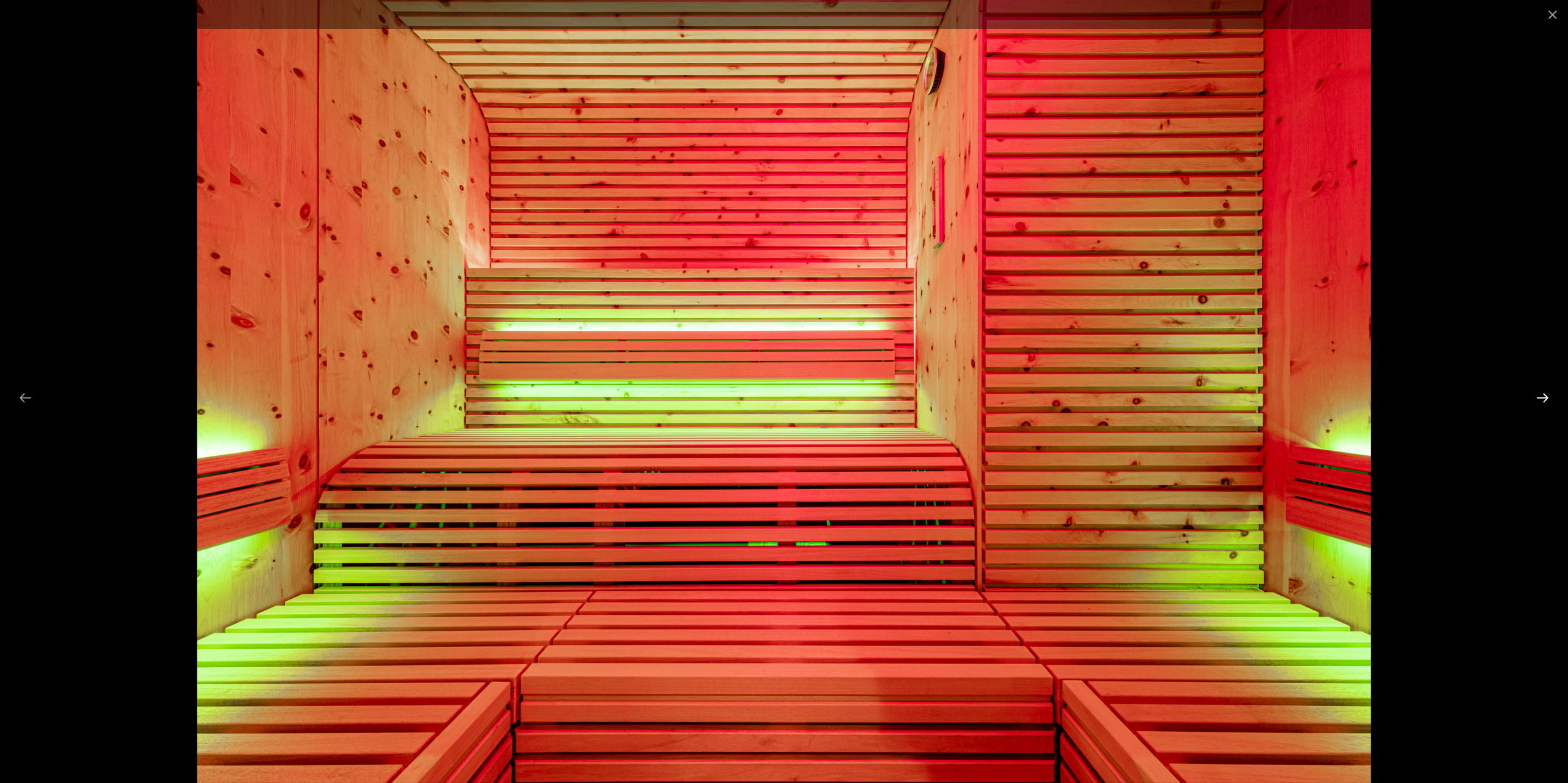
click at [1546, 397] on button "Next slide" at bounding box center [1543, 397] width 26 height 24
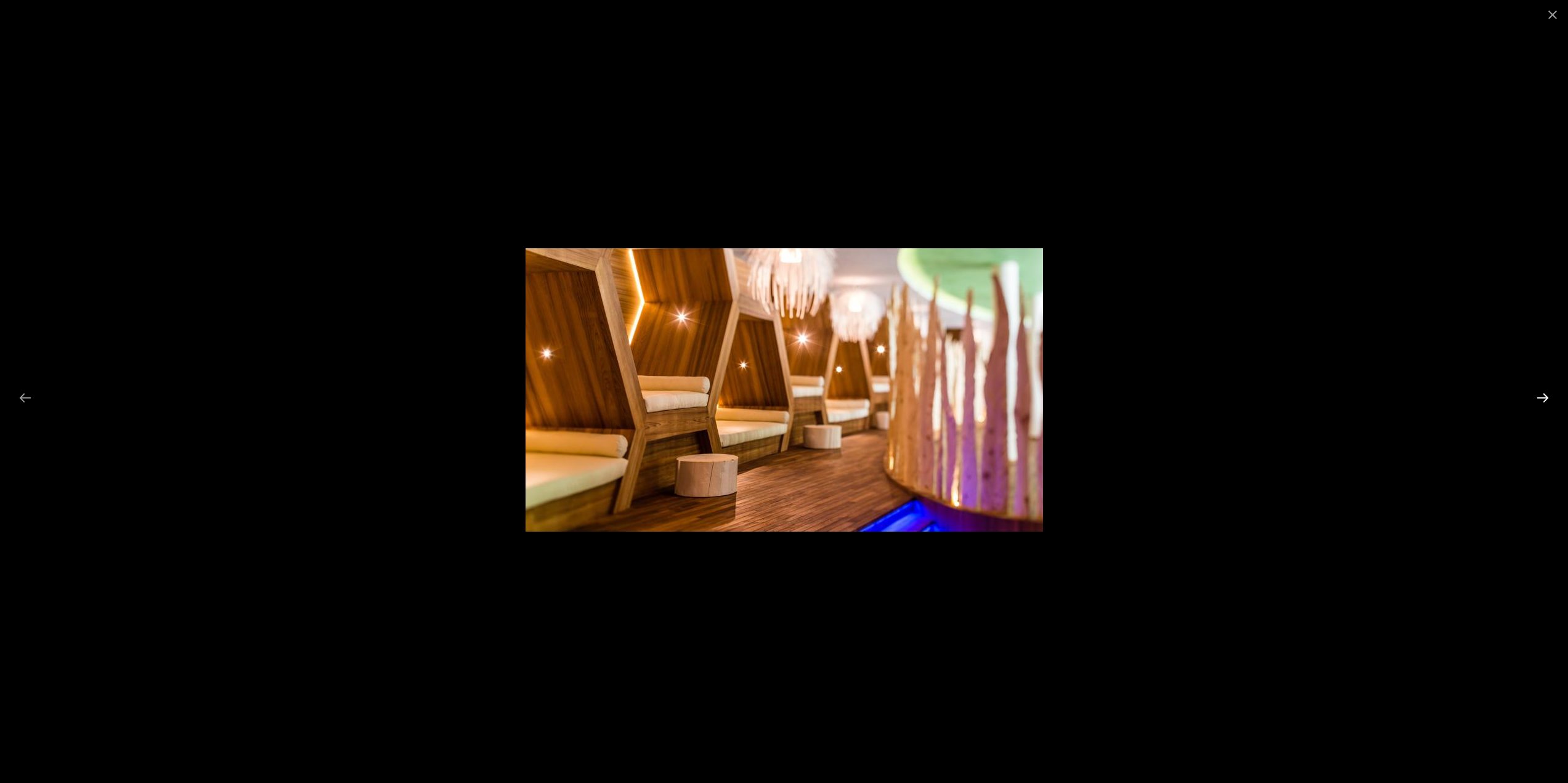
click at [1546, 397] on button "Next slide" at bounding box center [1543, 397] width 26 height 24
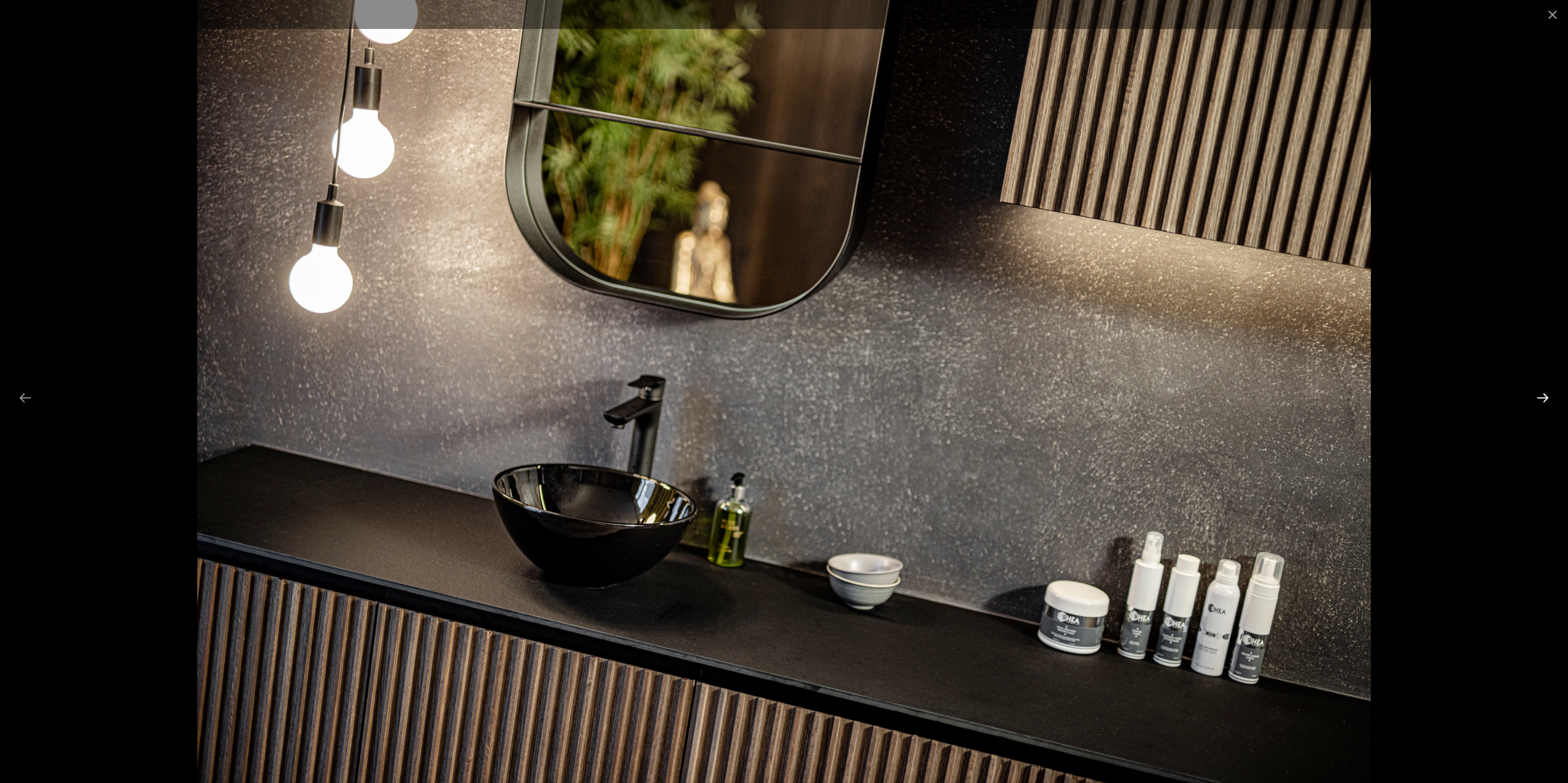
click at [1546, 397] on button "Next slide" at bounding box center [1543, 397] width 26 height 24
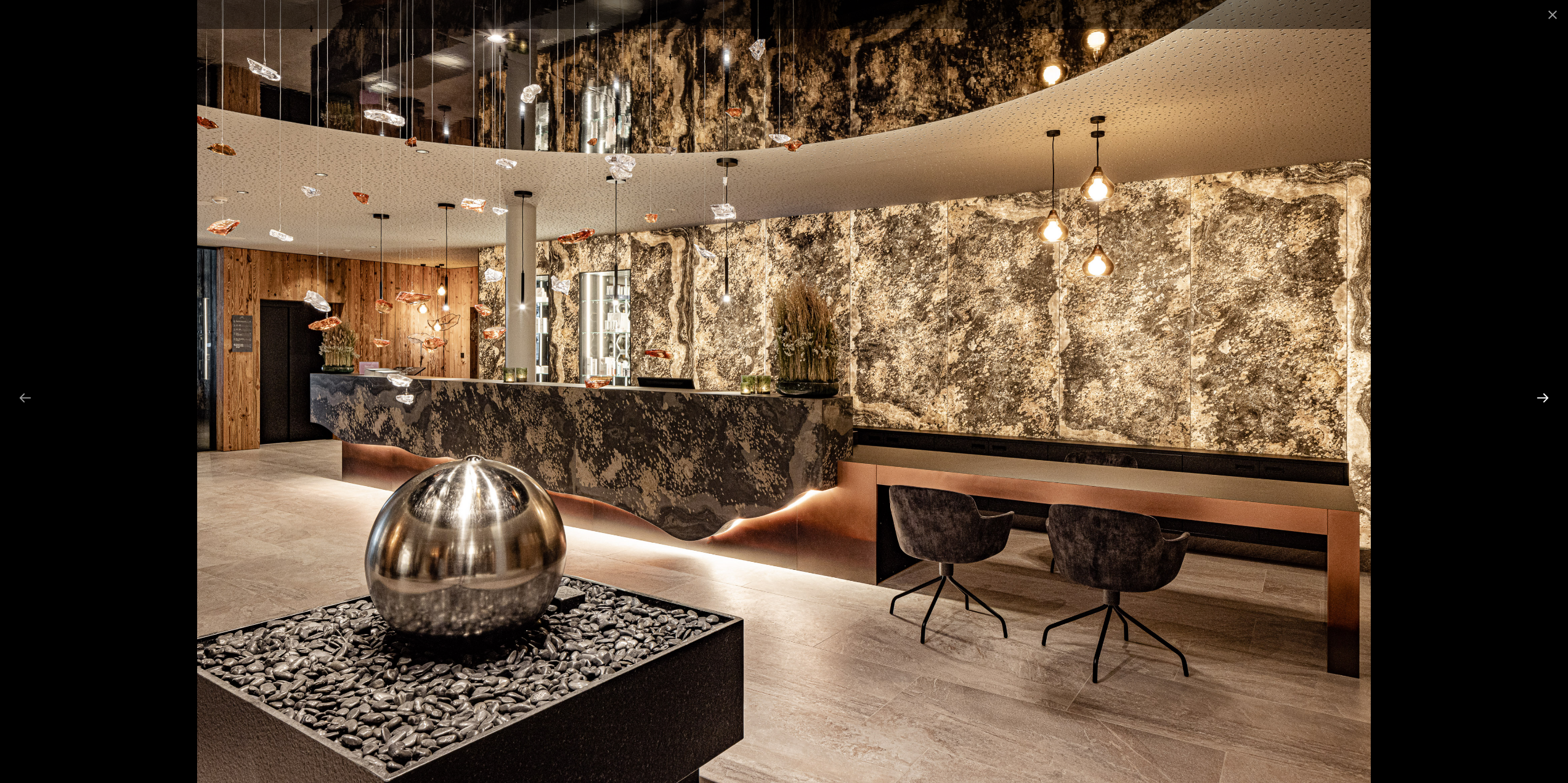
click at [1546, 397] on button "Next slide" at bounding box center [1543, 397] width 26 height 24
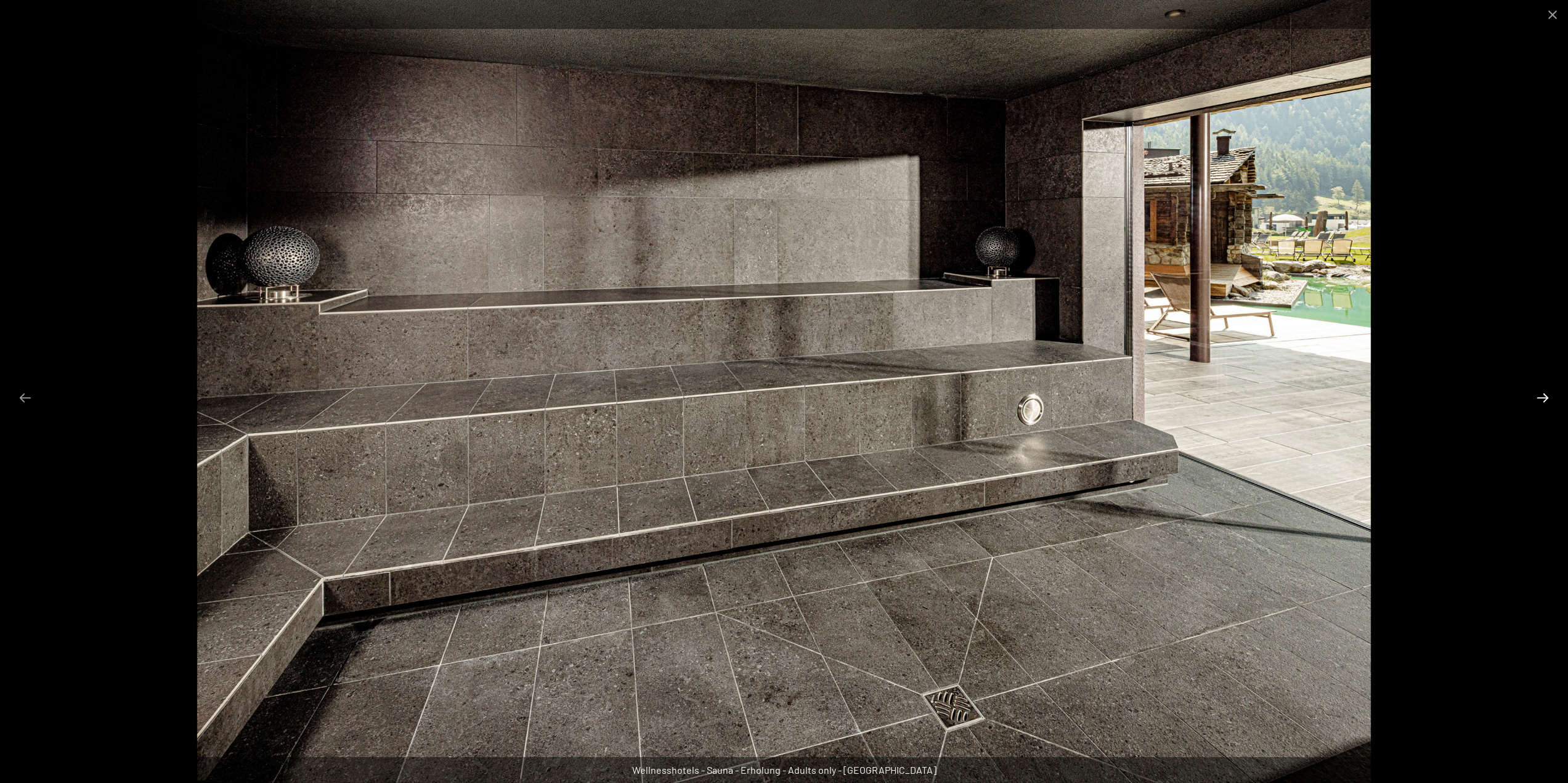
click at [1546, 397] on button "Next slide" at bounding box center [1543, 397] width 26 height 24
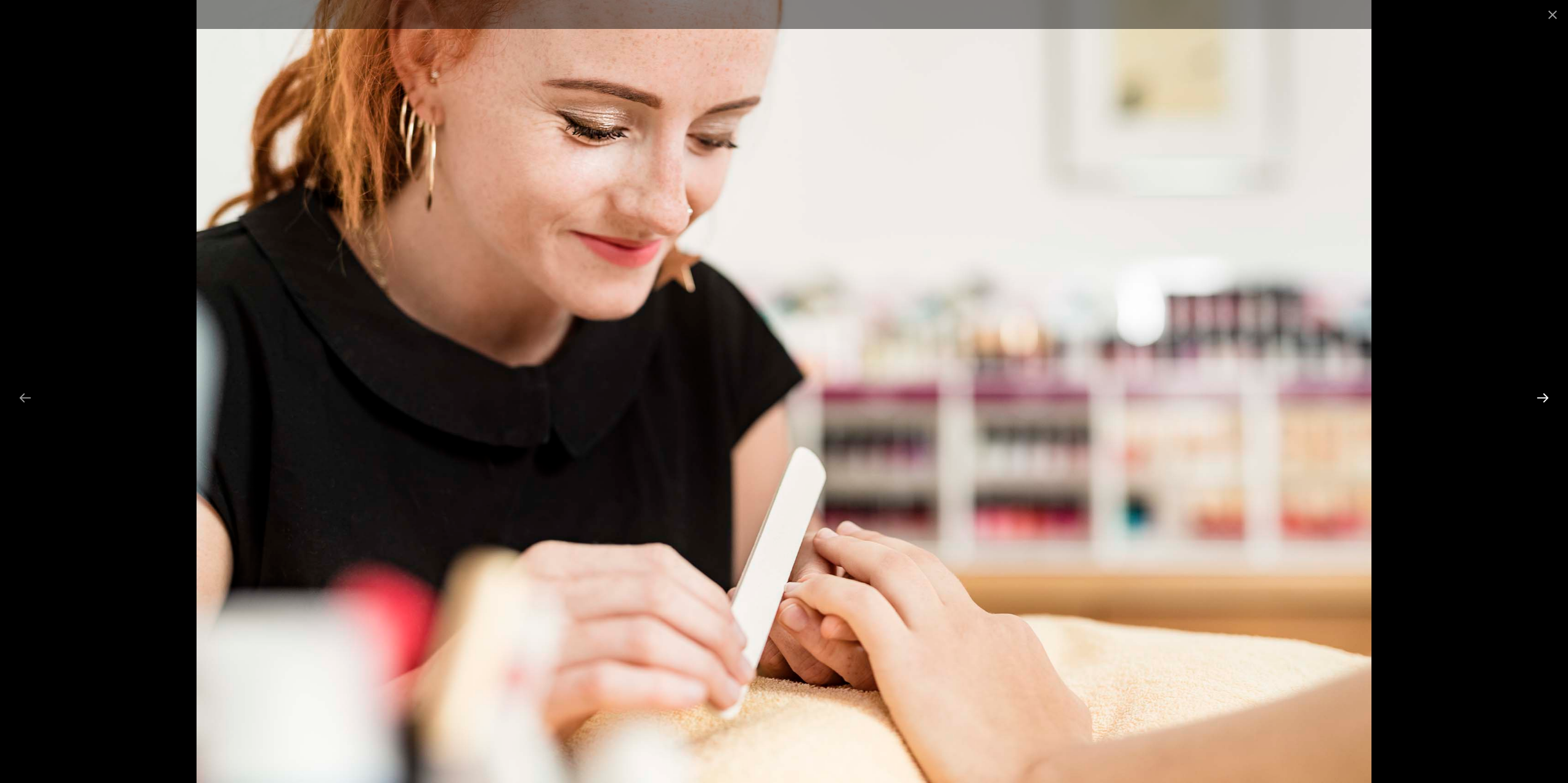
click at [1546, 397] on button "Next slide" at bounding box center [1543, 397] width 26 height 24
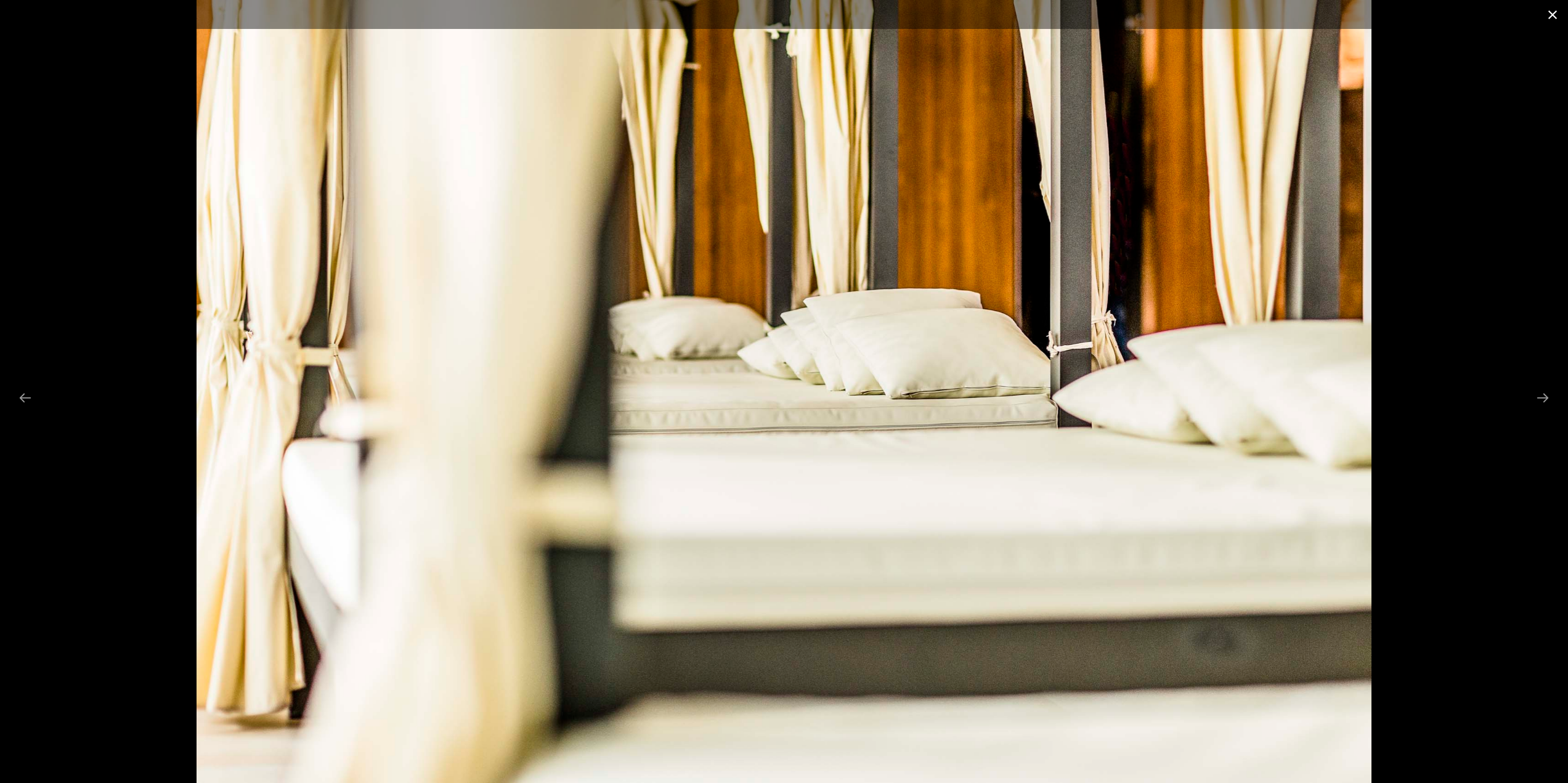
click at [1555, 16] on button "Close gallery" at bounding box center [1553, 14] width 31 height 29
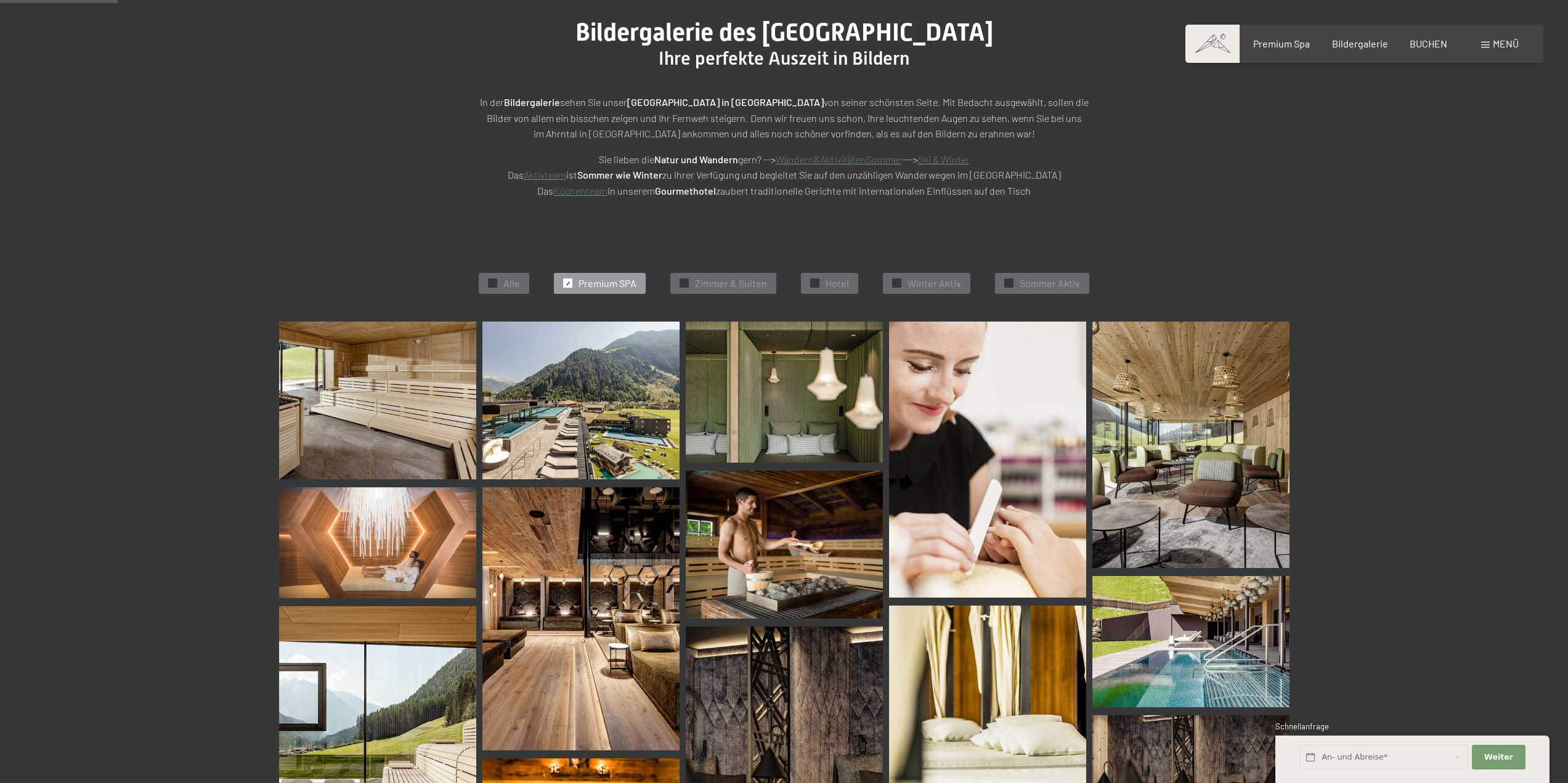
scroll to position [0, 0]
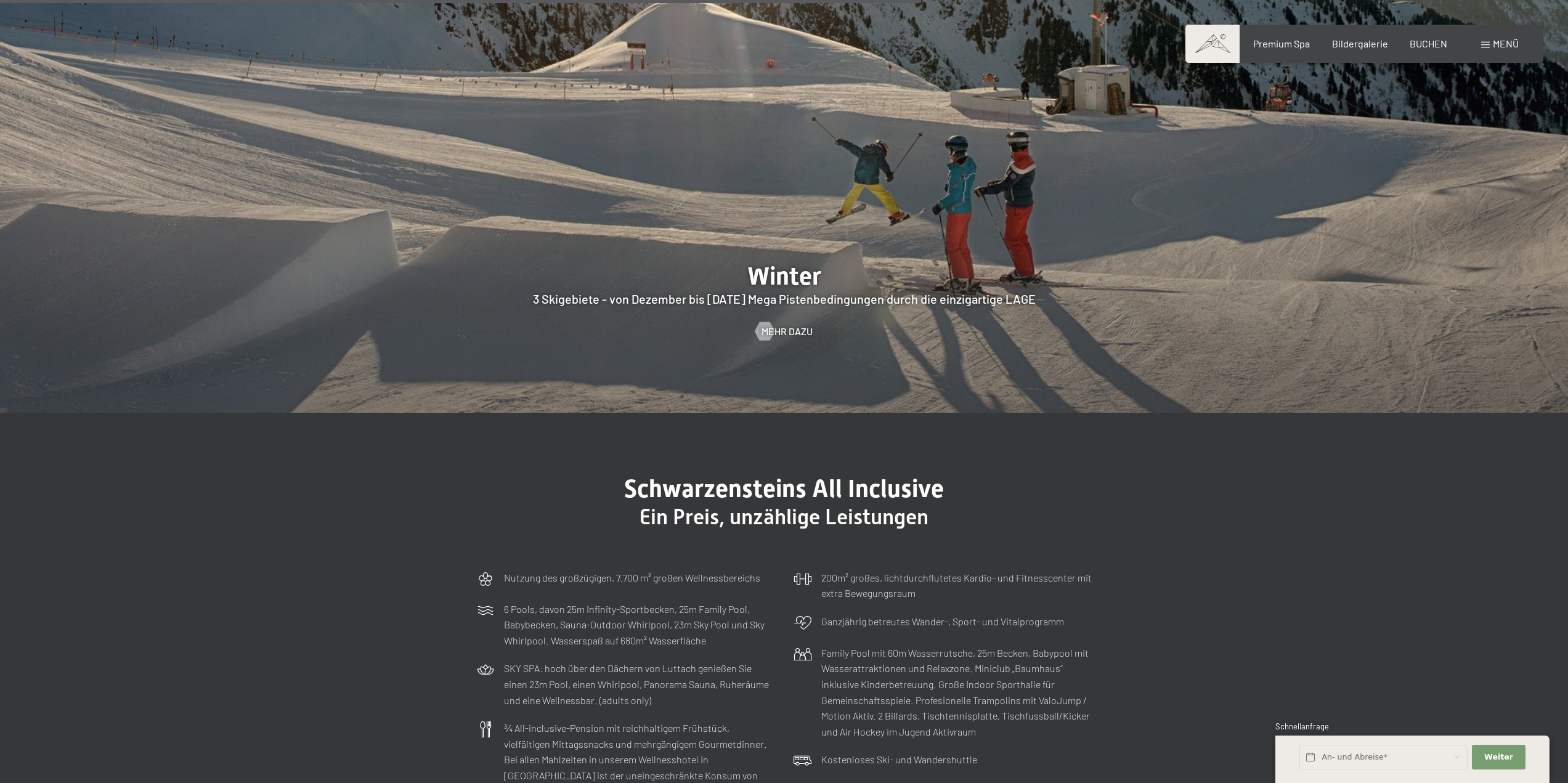
scroll to position [4558, 0]
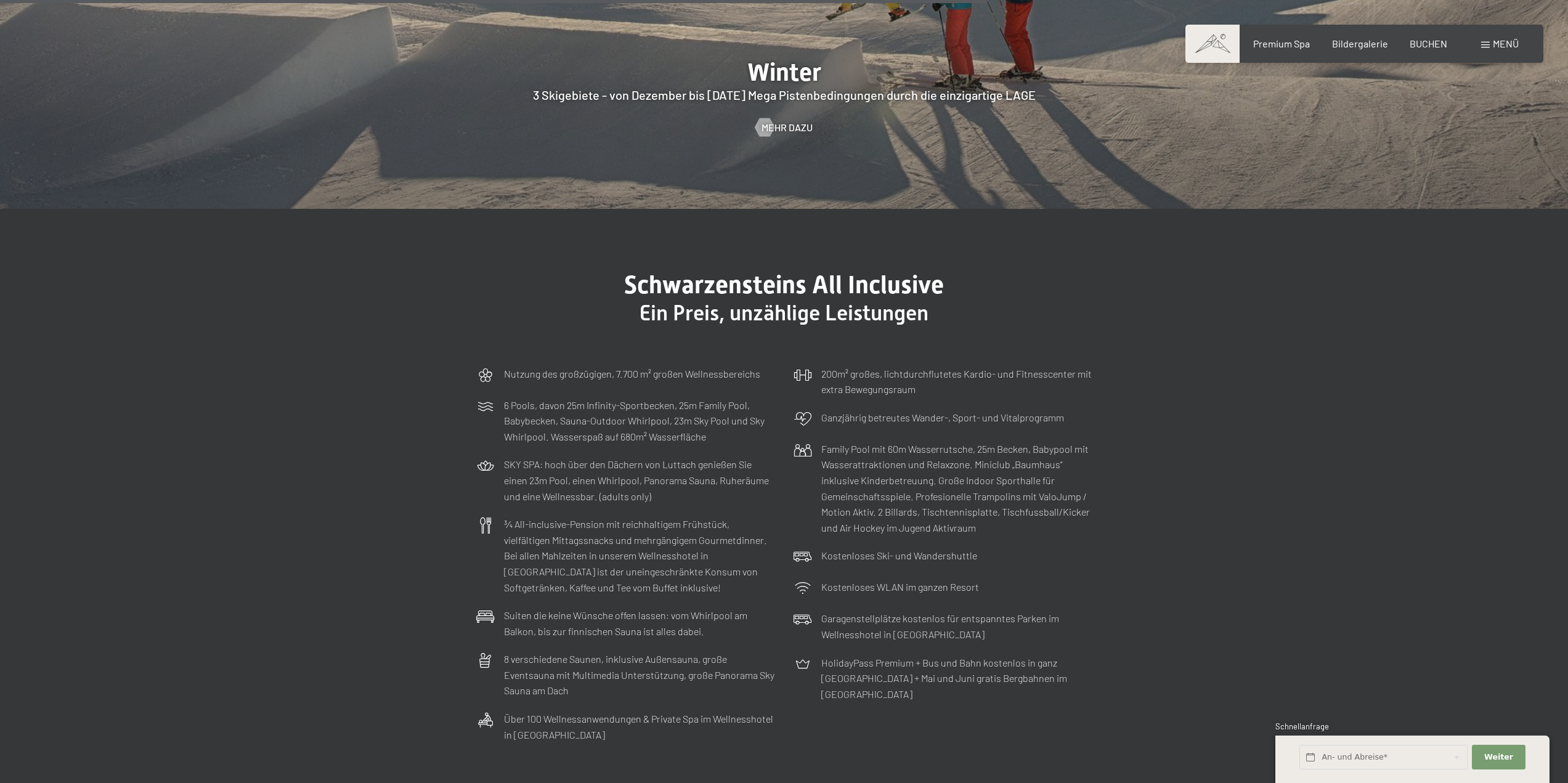
click at [1299, 50] on div "Buchen Anfragen Premium Spa Bildergalerie BUCHEN Menü DE IT EN Gutschein Bilder…" at bounding box center [1364, 43] width 309 height 14
click at [1297, 40] on span "Premium Spa" at bounding box center [1282, 41] width 57 height 12
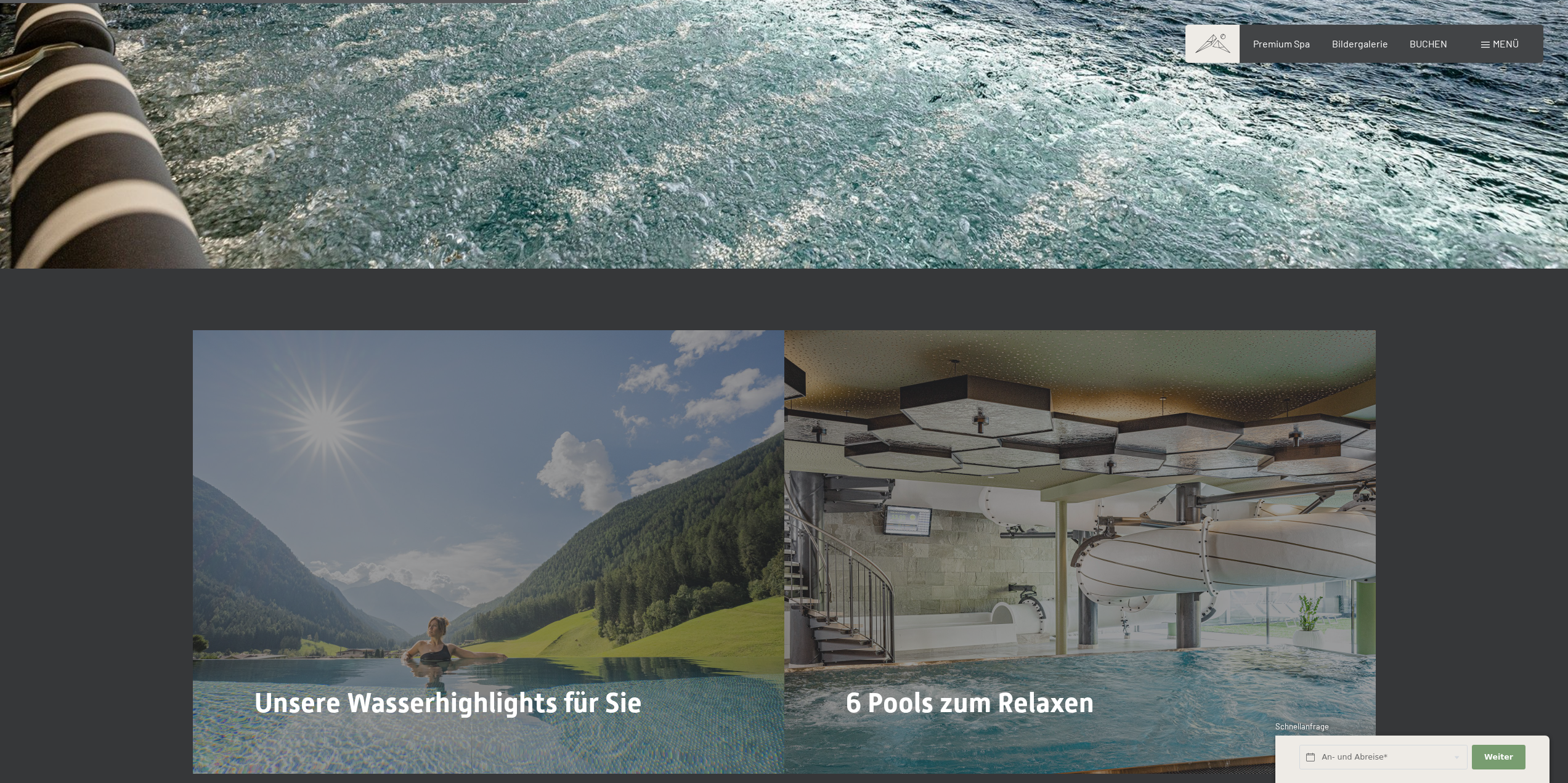
scroll to position [3634, 0]
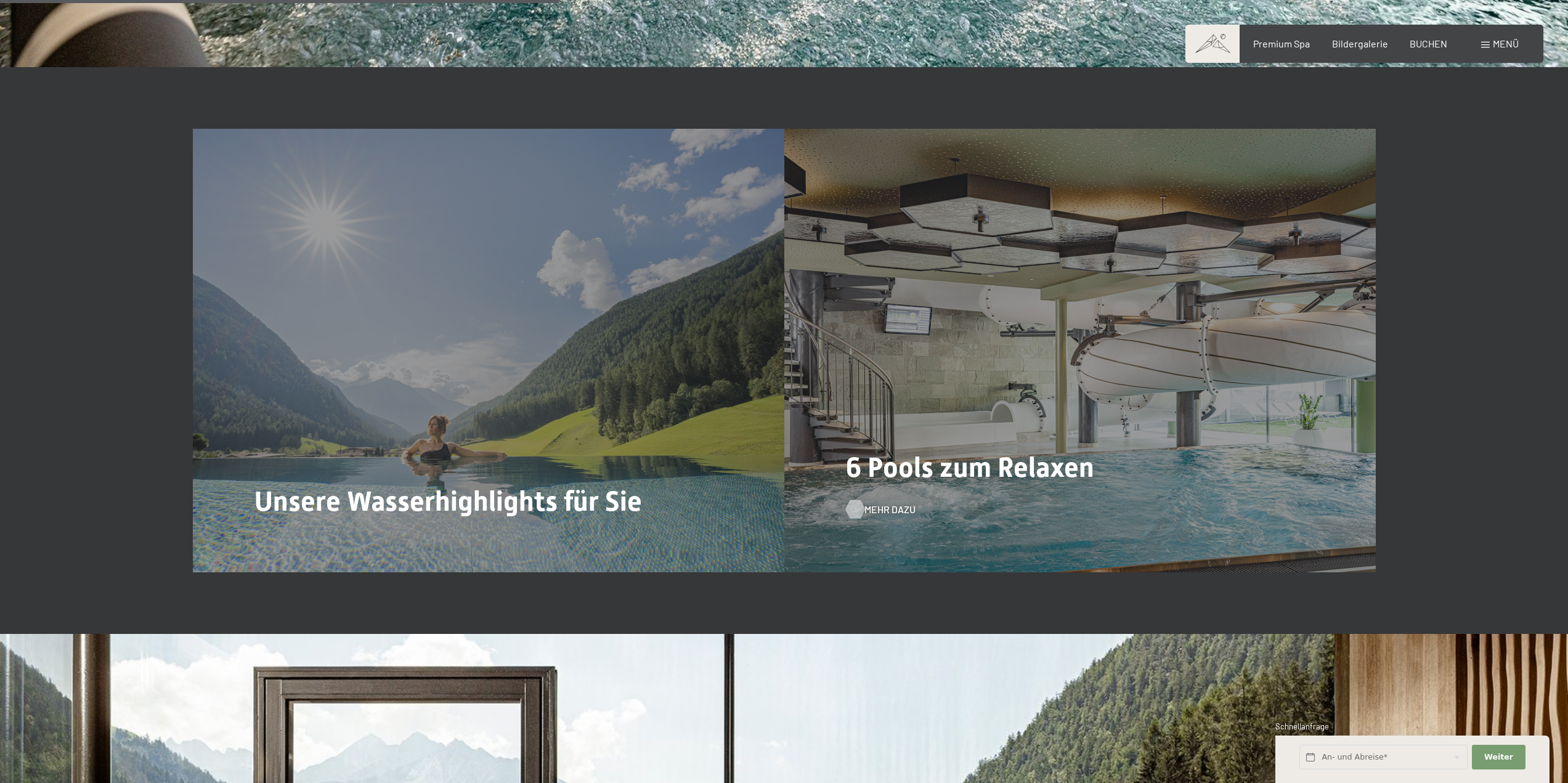
click at [877, 507] on span "Mehr dazu" at bounding box center [890, 509] width 51 height 14
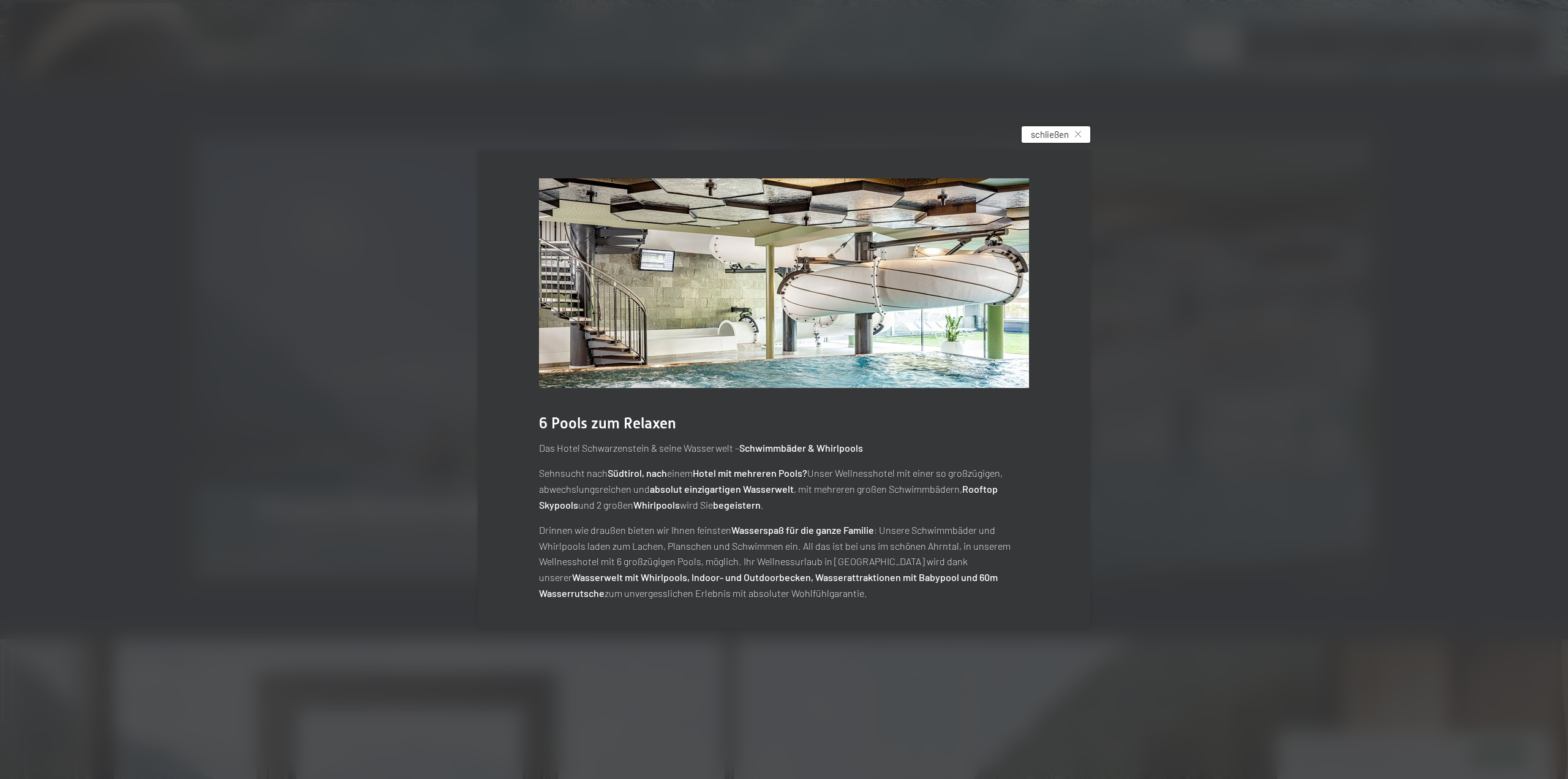
click at [1054, 128] on span "schließen" at bounding box center [1049, 135] width 38 height 13
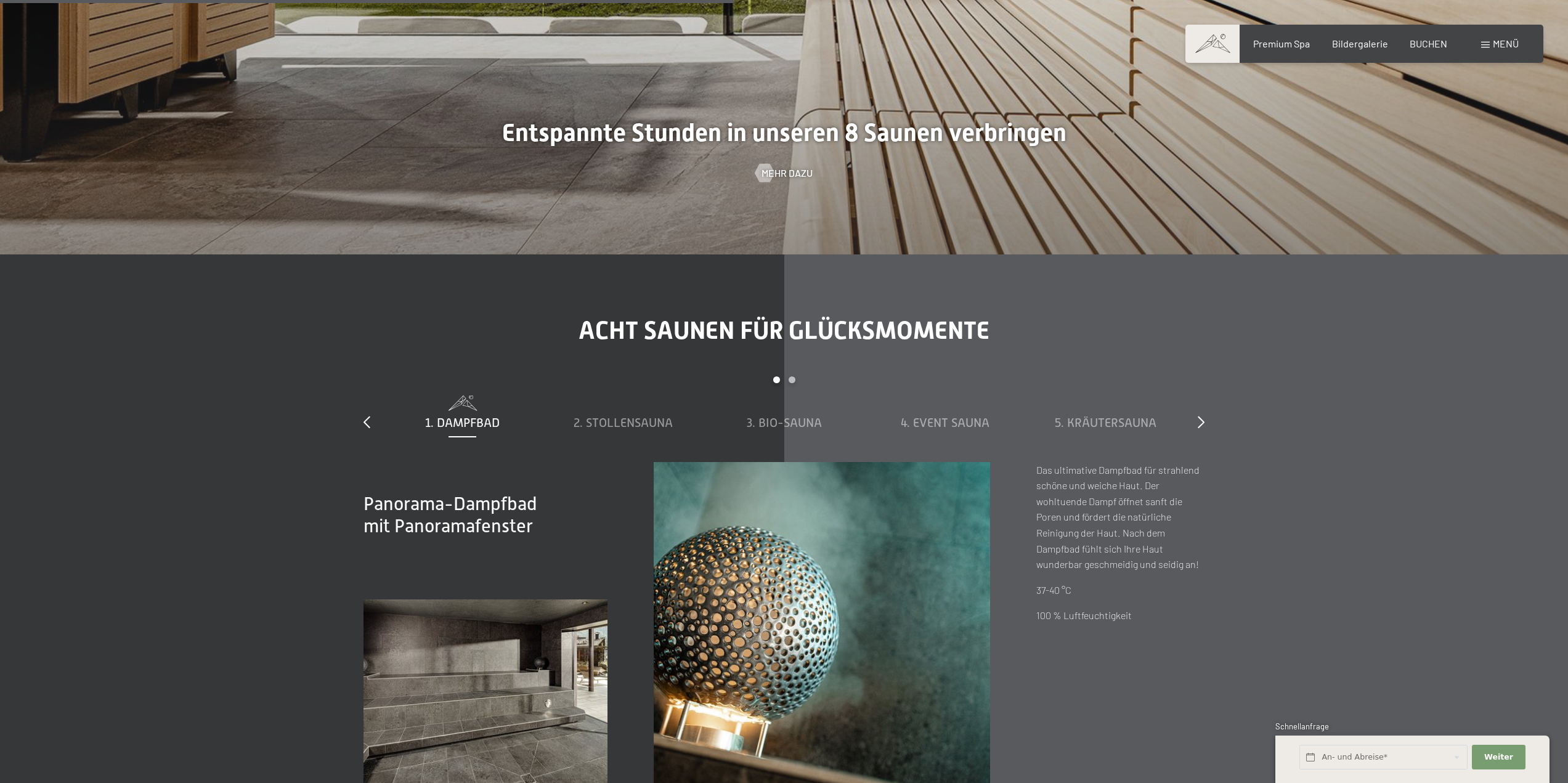
scroll to position [4927, 0]
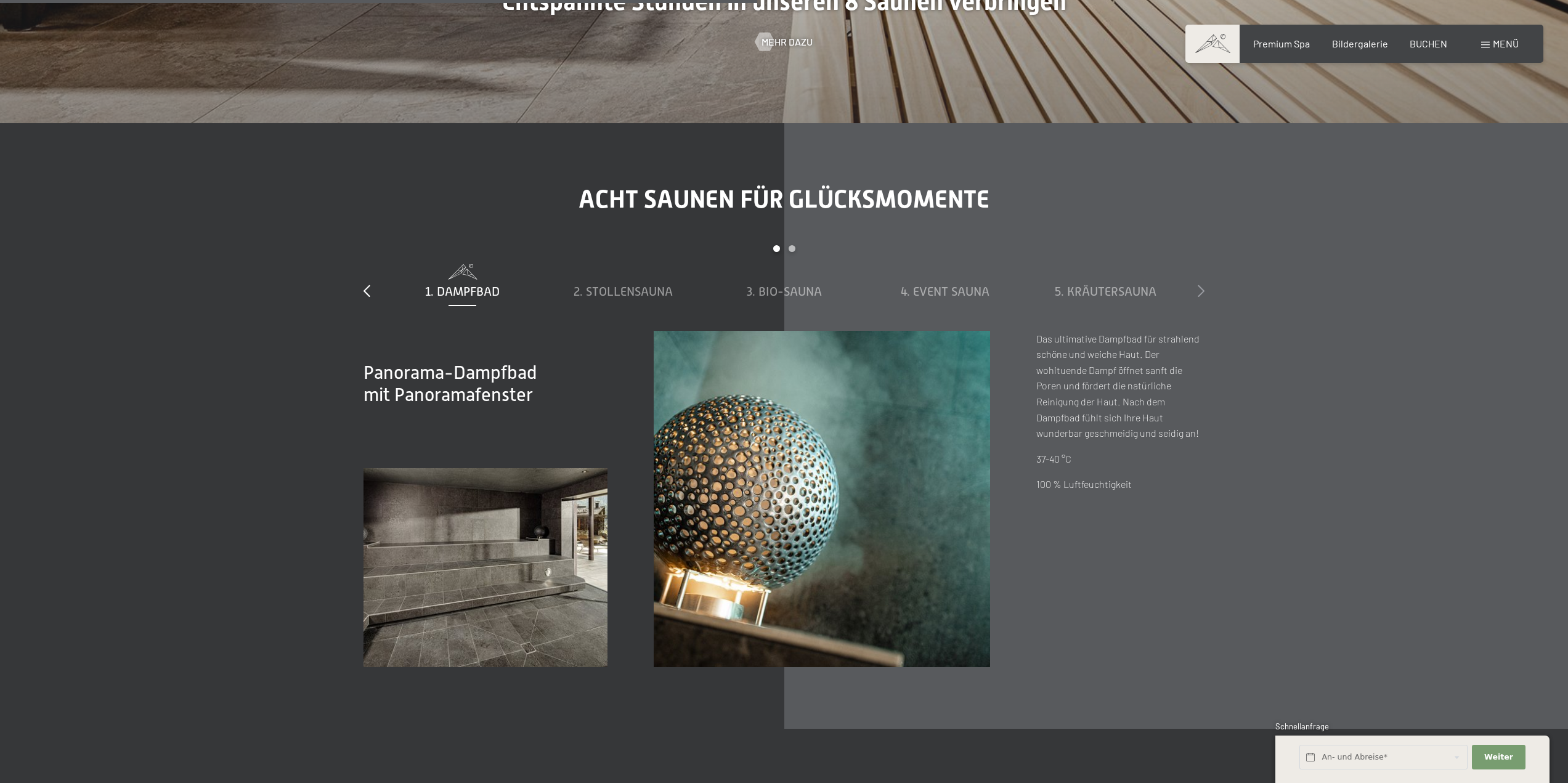
click at [1203, 288] on icon at bounding box center [1201, 291] width 6 height 12
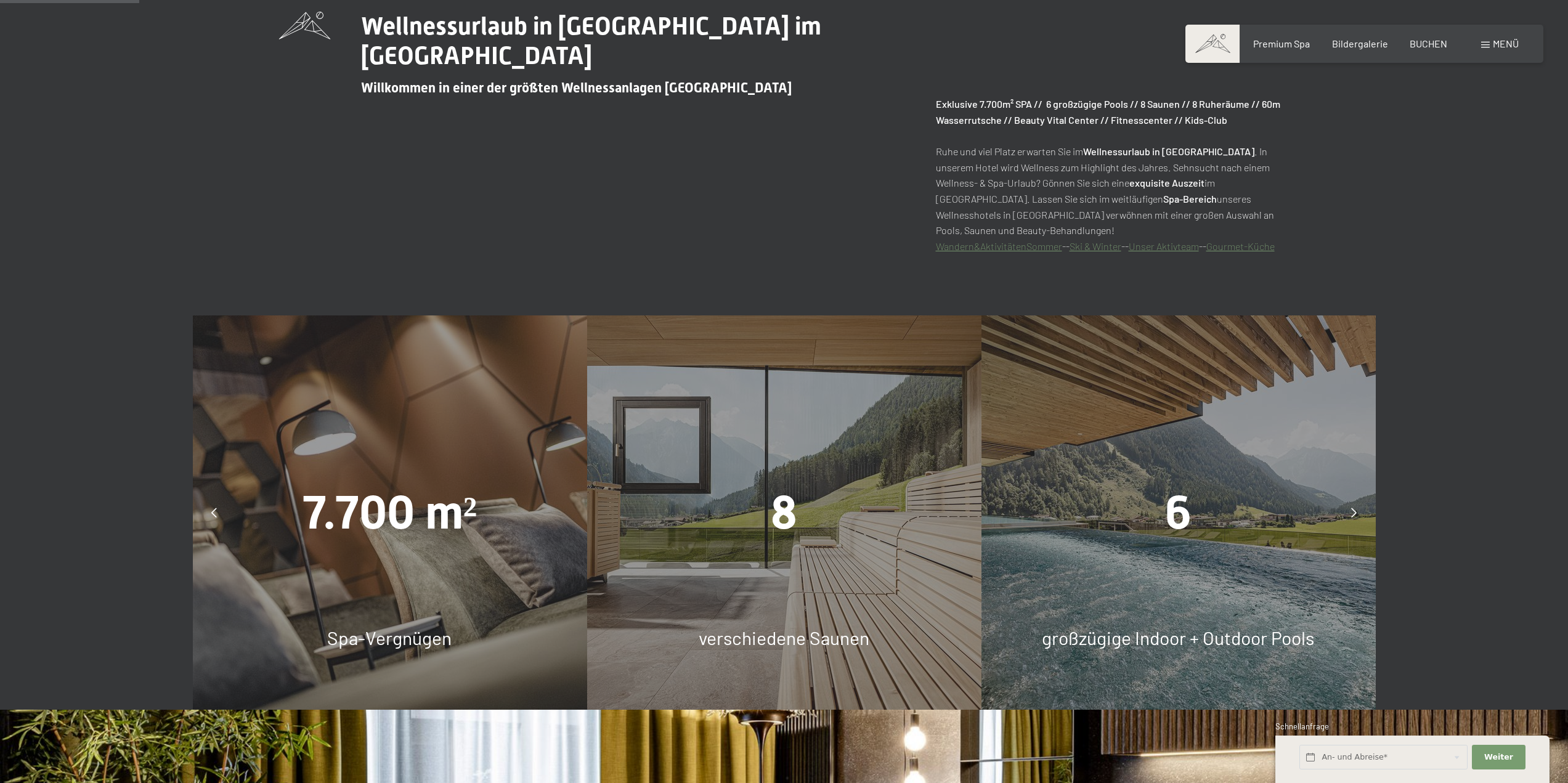
scroll to position [678, 0]
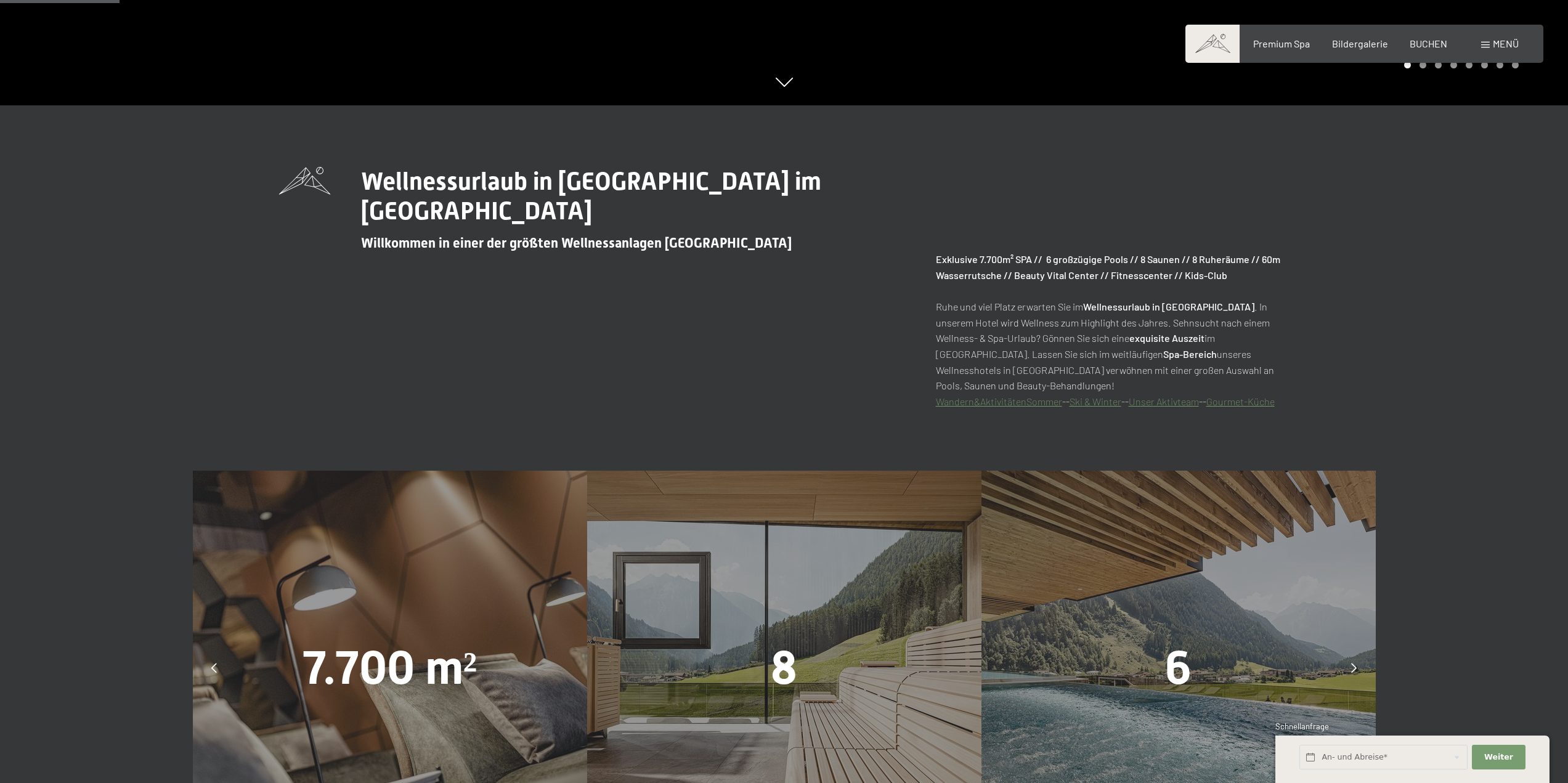
click at [1299, 50] on div "Premium Spa Bildergalerie BUCHEN" at bounding box center [1339, 43] width 259 height 14
click at [1299, 37] on div "Buchen Anfragen Premium Spa Bildergalerie BUCHEN Menü DE IT EN Gutschein Bilder…" at bounding box center [1364, 43] width 309 height 14
click at [1295, 39] on span "Premium Spa" at bounding box center [1282, 41] width 57 height 12
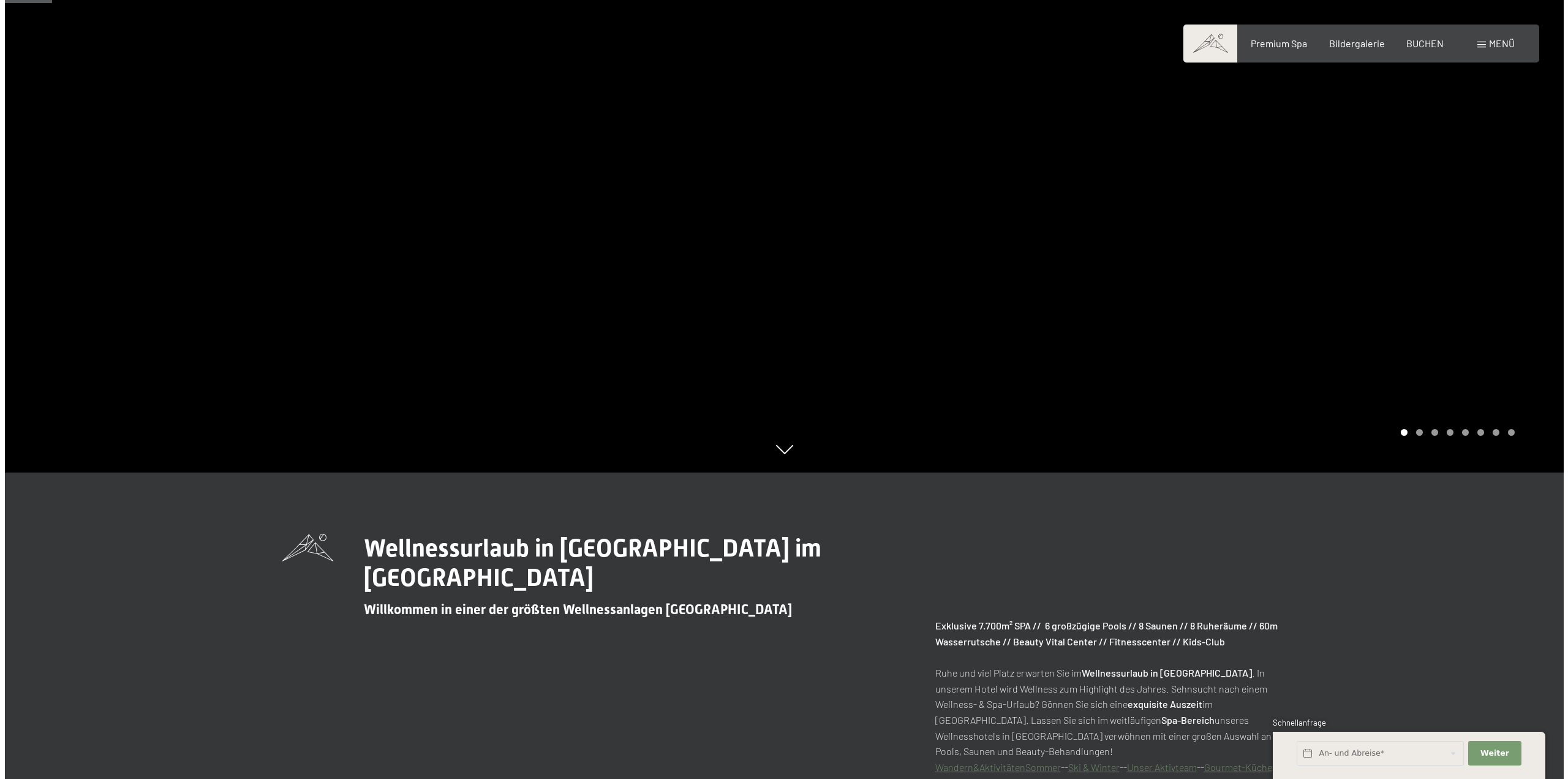
scroll to position [552, 0]
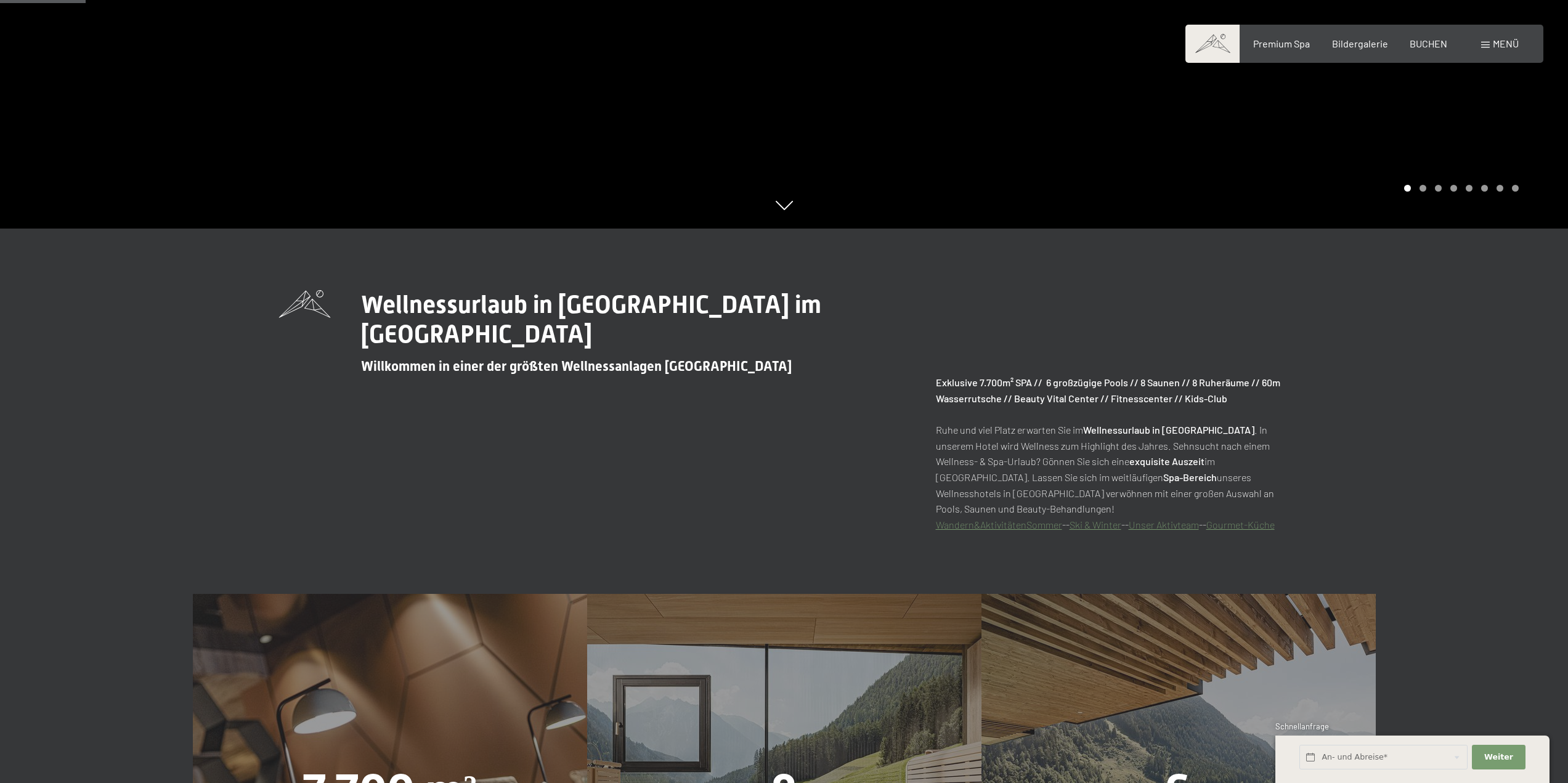
click at [1498, 50] on div "Buchen Anfragen Premium Spa Bildergalerie BUCHEN Menü DE IT EN Gutschein Bilder…" at bounding box center [1364, 43] width 309 height 14
click at [1498, 40] on span "Menü" at bounding box center [1506, 43] width 26 height 12
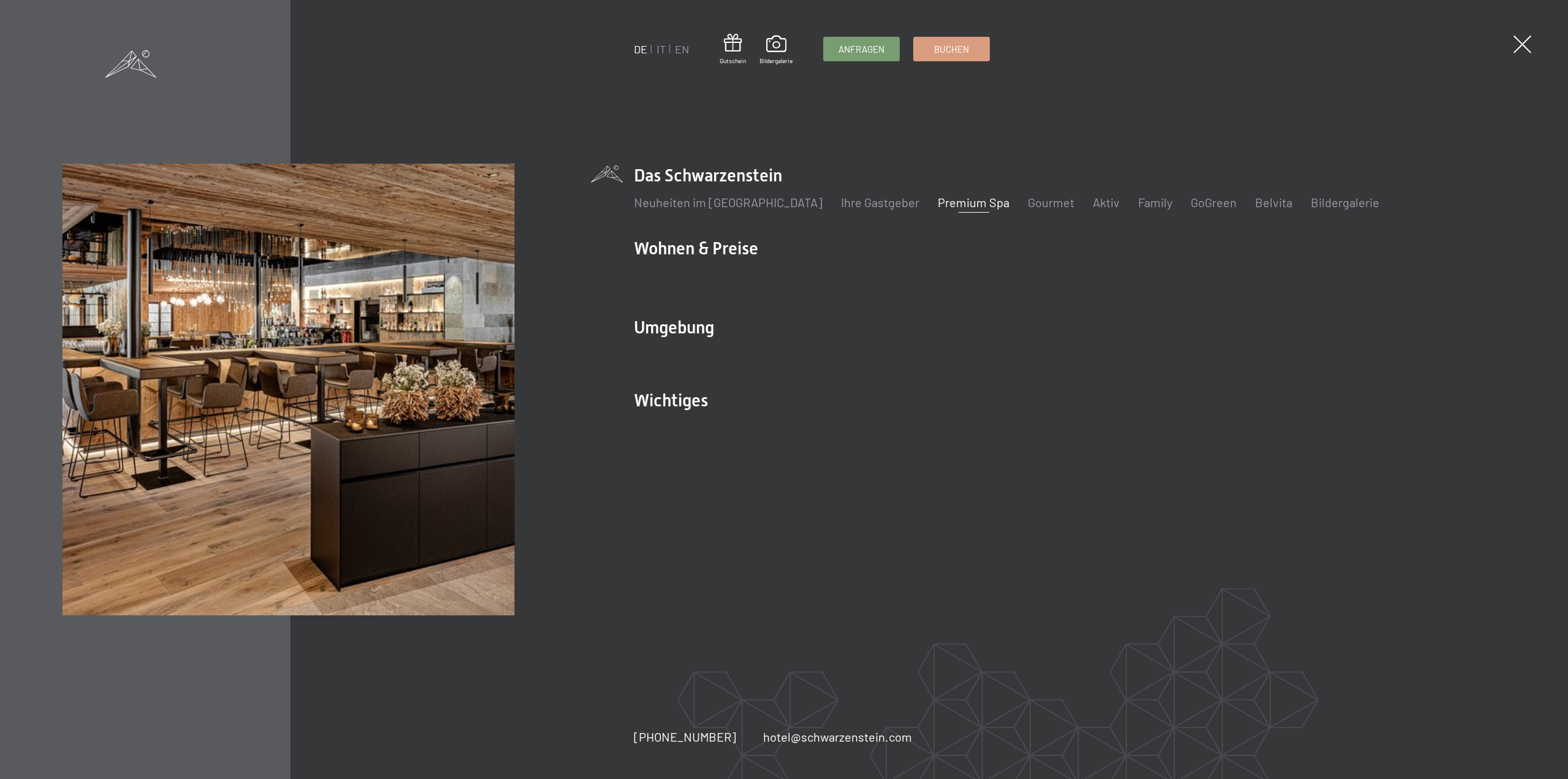
click at [943, 202] on link "Premium Spa" at bounding box center [973, 202] width 71 height 15
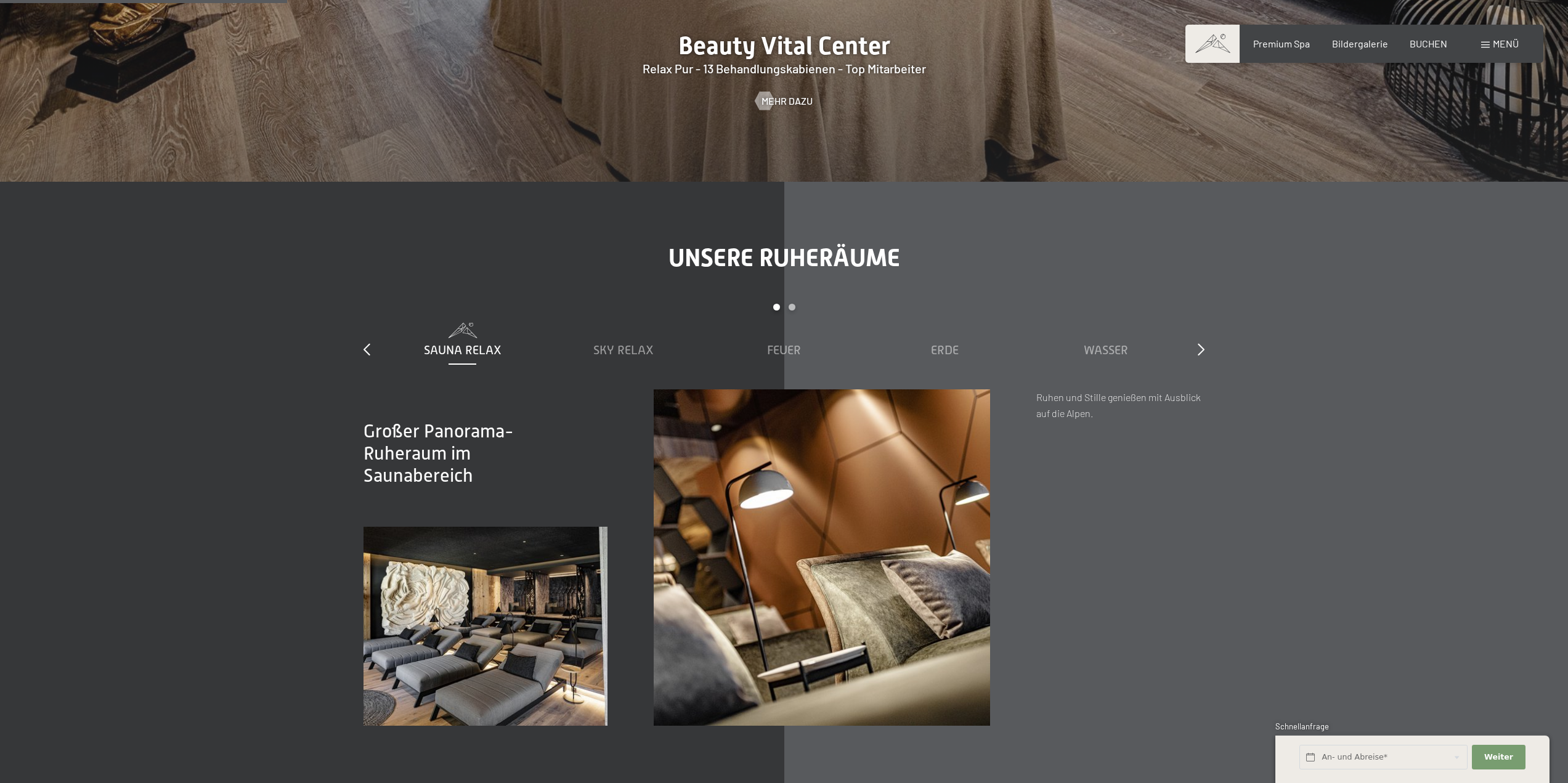
scroll to position [2033, 0]
click at [1121, 350] on span "Wasser" at bounding box center [1106, 349] width 45 height 14
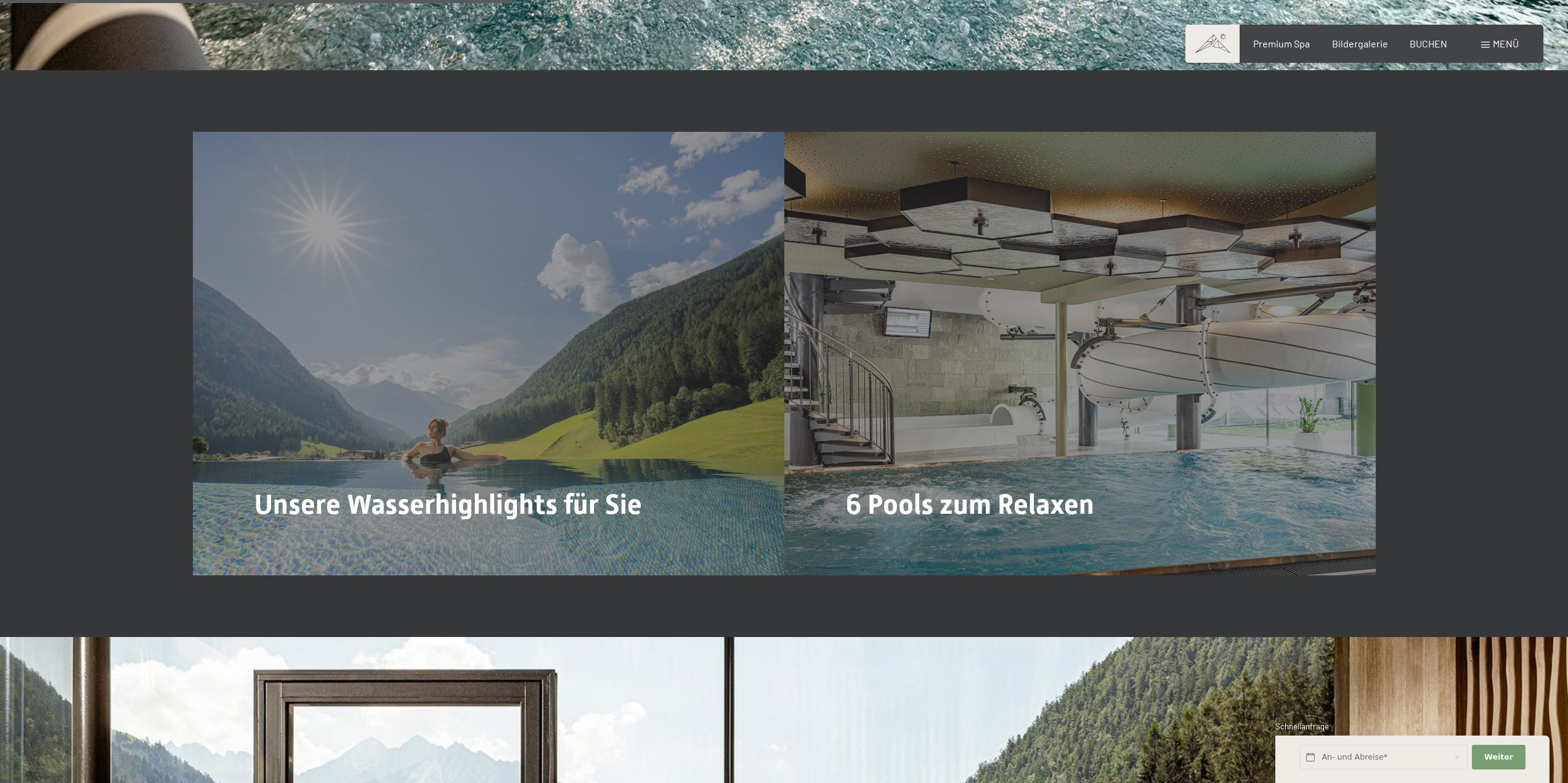
scroll to position [3634, 0]
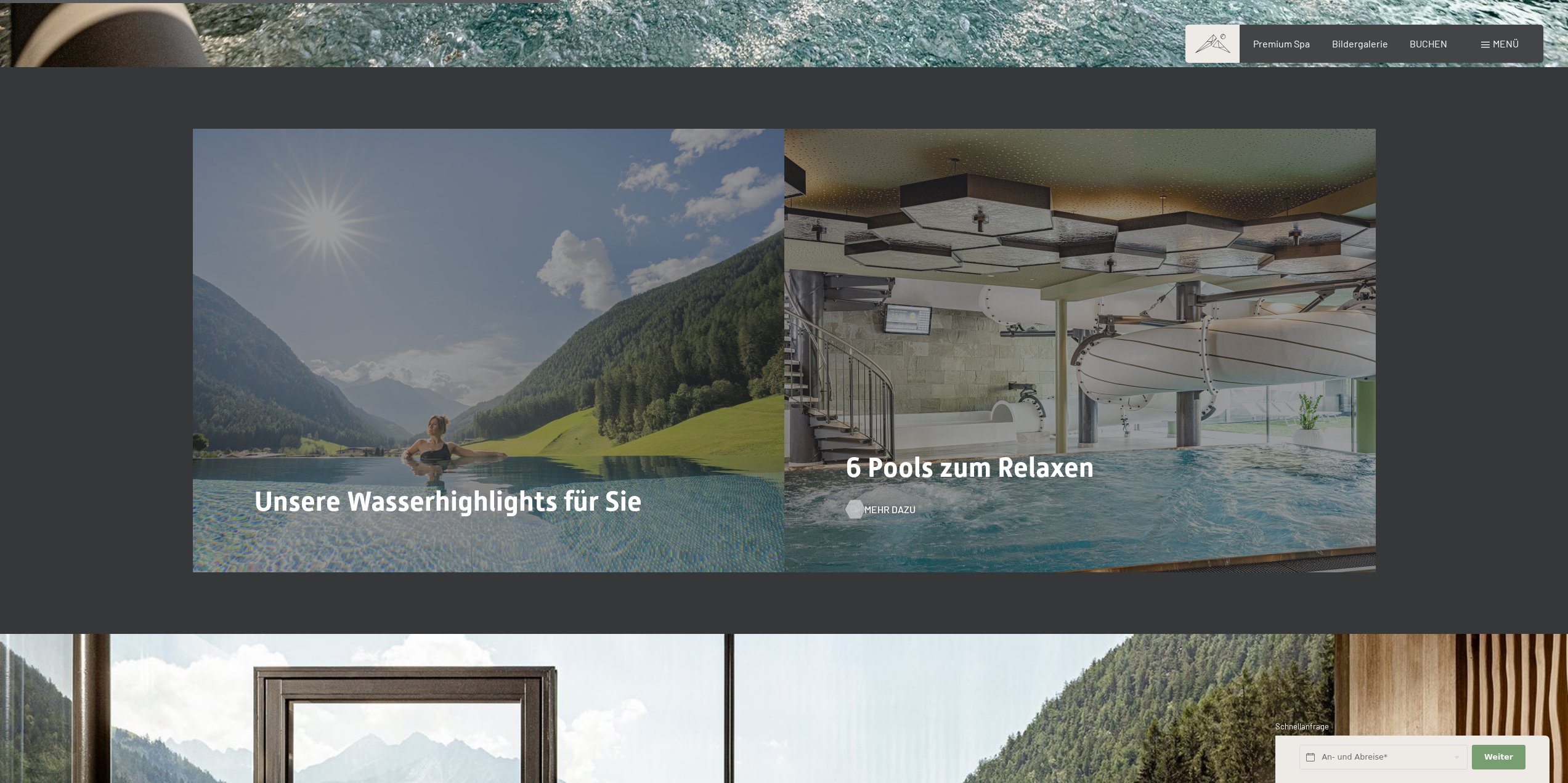
click at [867, 508] on span "Mehr dazu" at bounding box center [890, 509] width 51 height 14
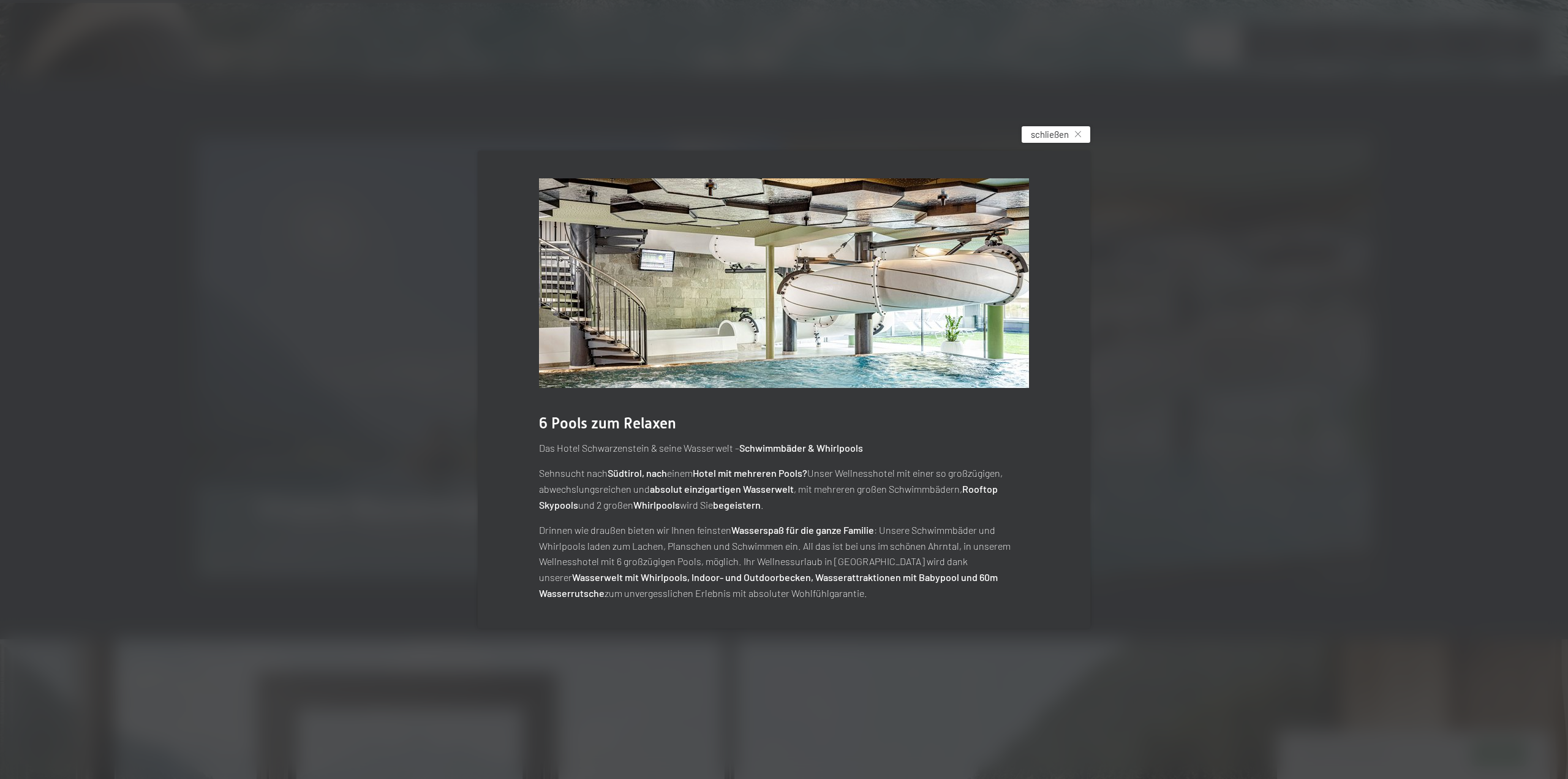
click at [1064, 135] on span "schließen" at bounding box center [1049, 135] width 38 height 13
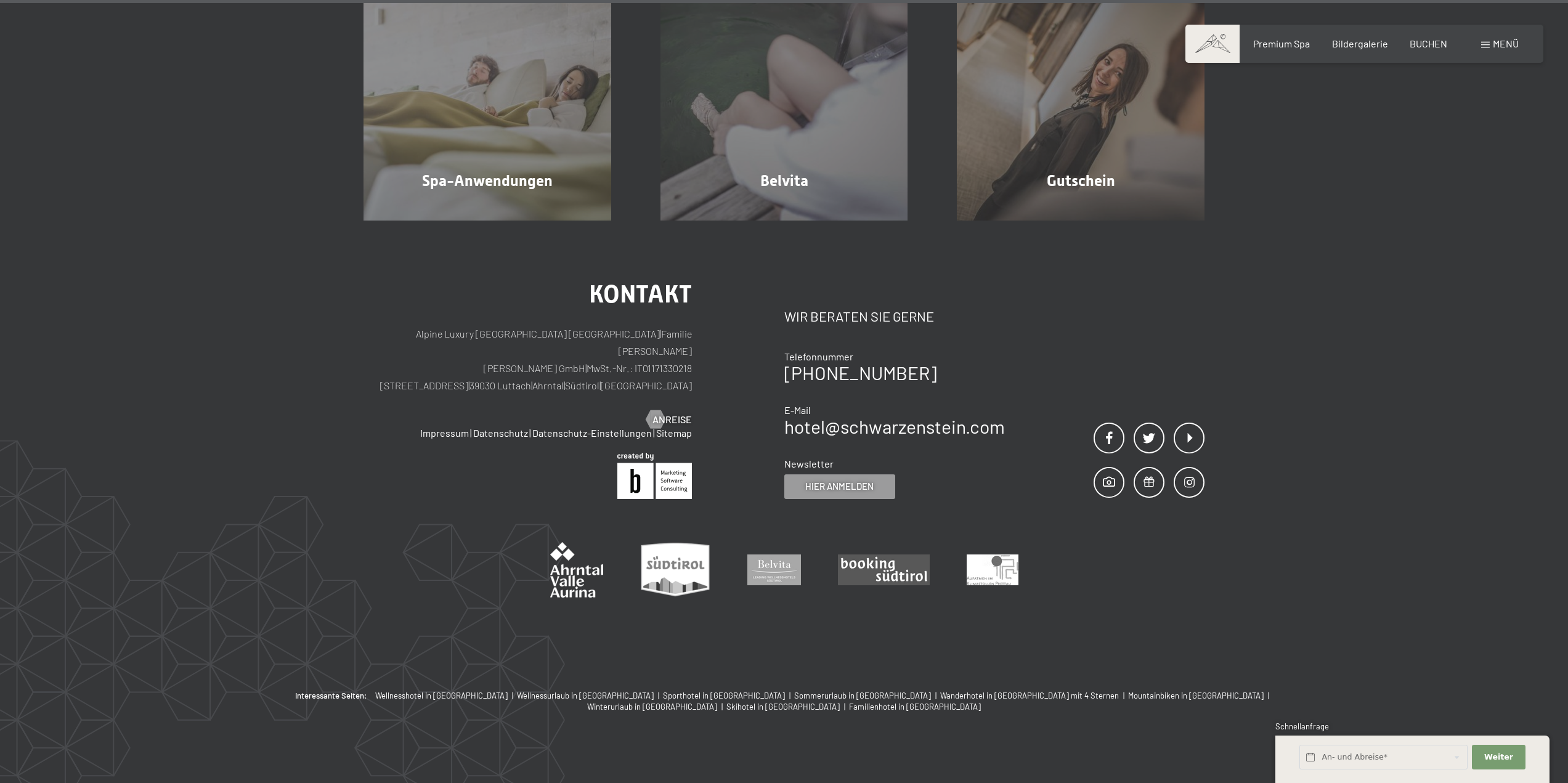
scroll to position [8953, 0]
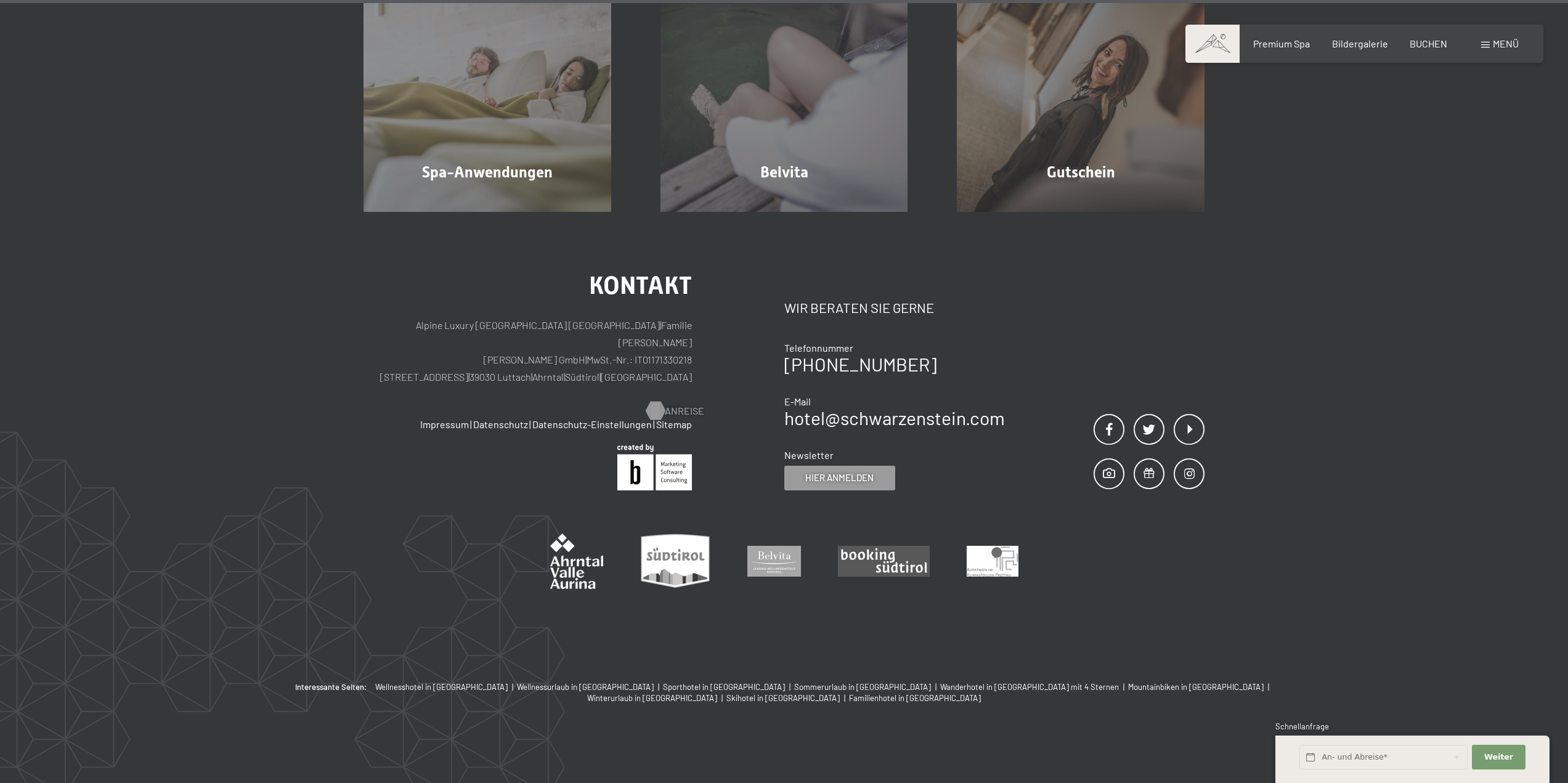
click at [660, 402] on div at bounding box center [655, 411] width 10 height 19
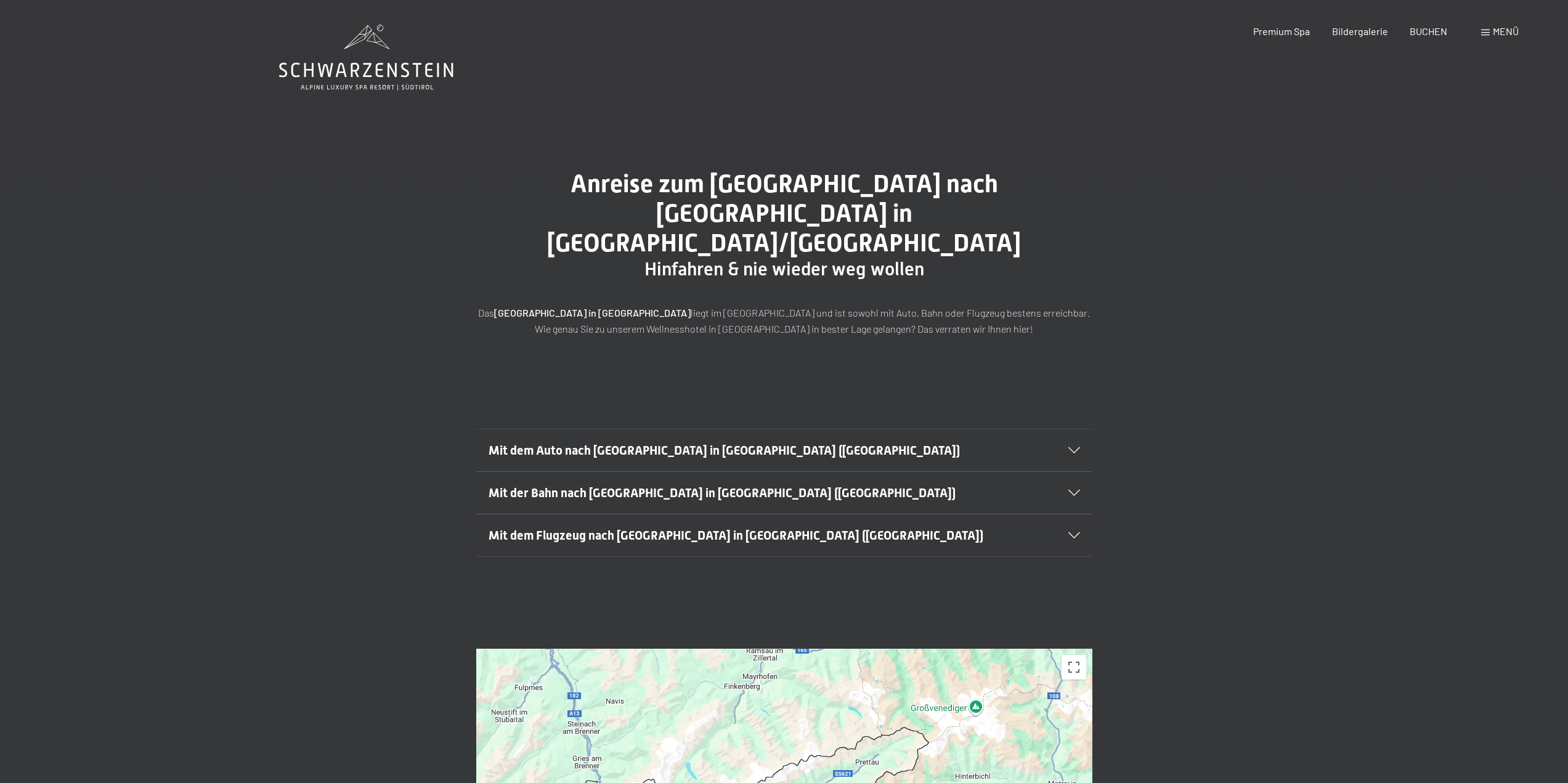
scroll to position [308, 0]
